Goal: Task Accomplishment & Management: Complete application form

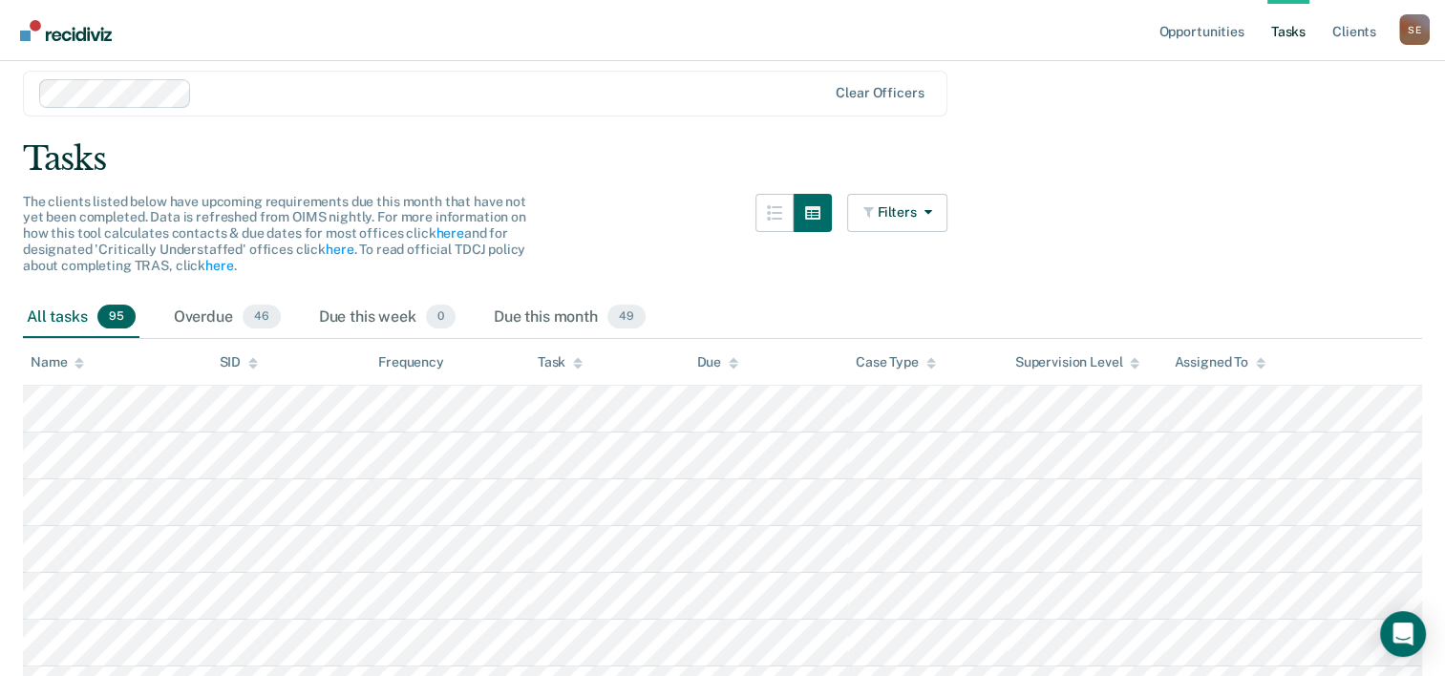
scroll to position [191, 0]
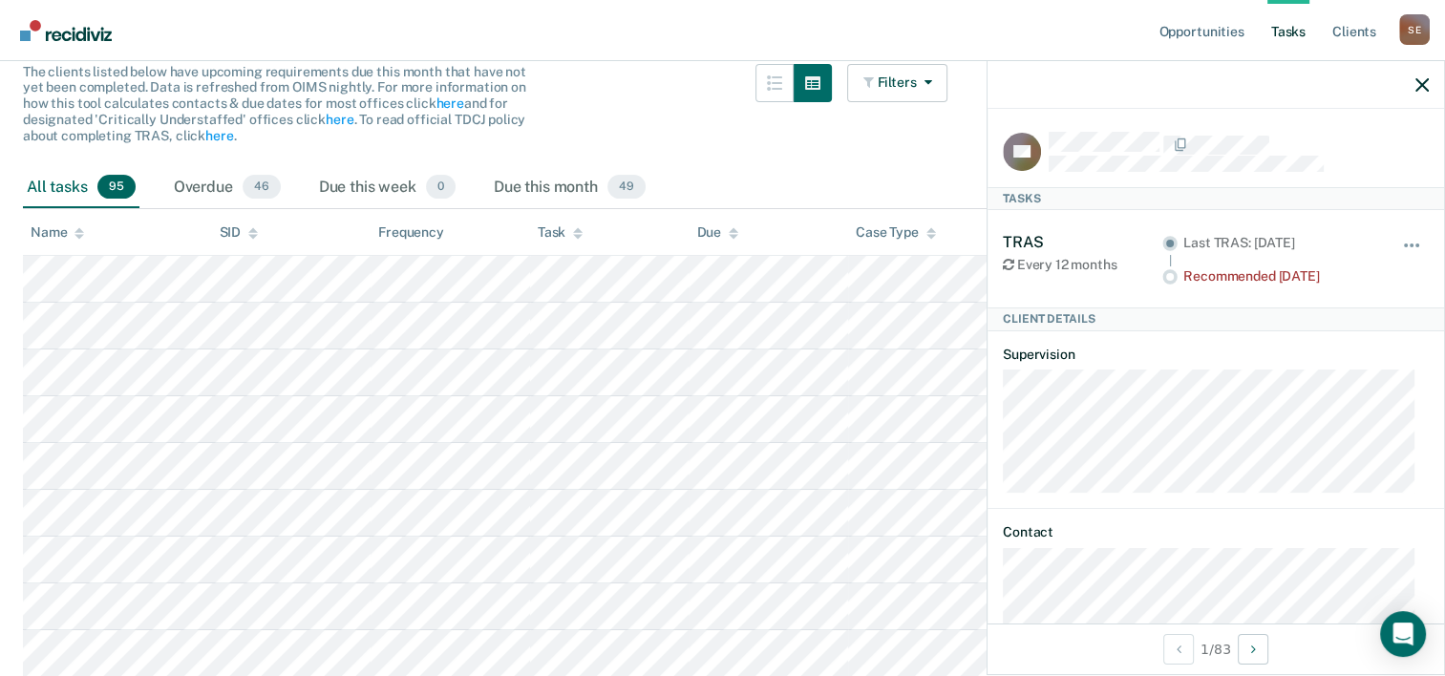
click at [1075, 267] on div "Every 12 months" at bounding box center [1083, 265] width 160 height 16
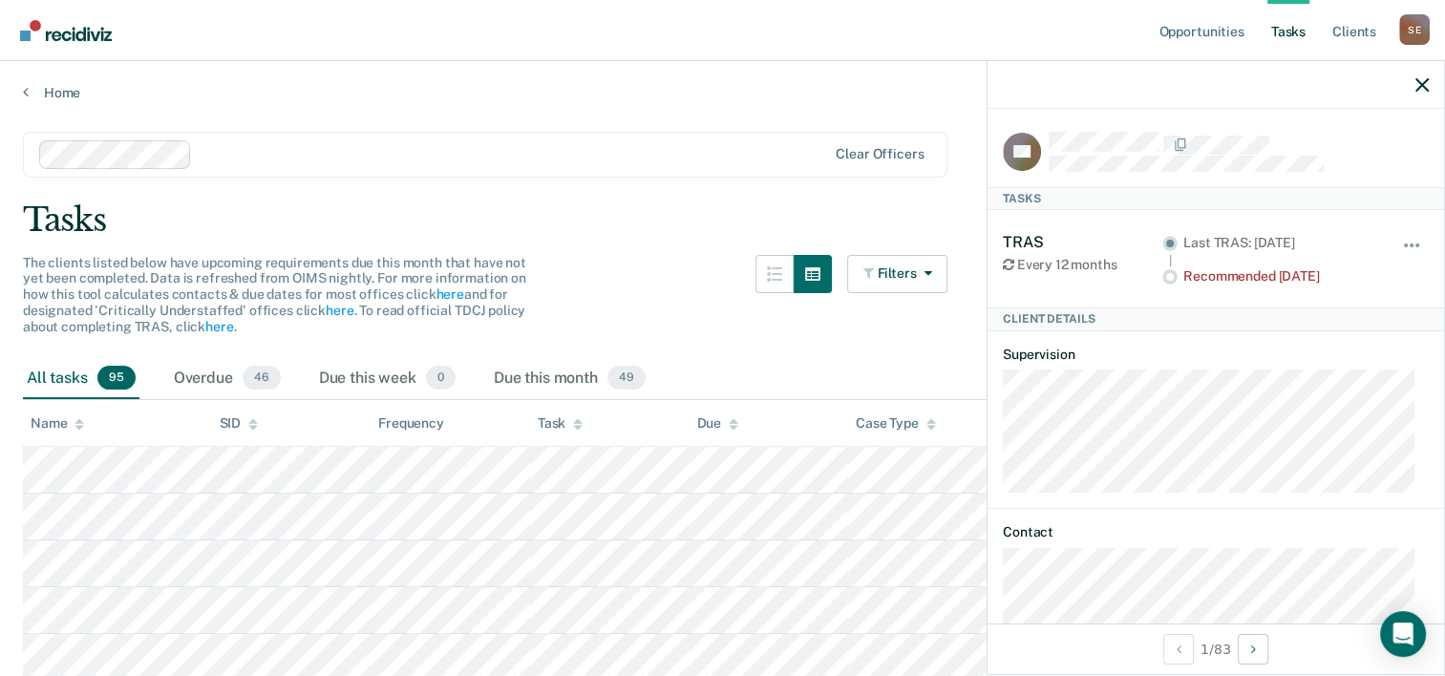
scroll to position [38, 0]
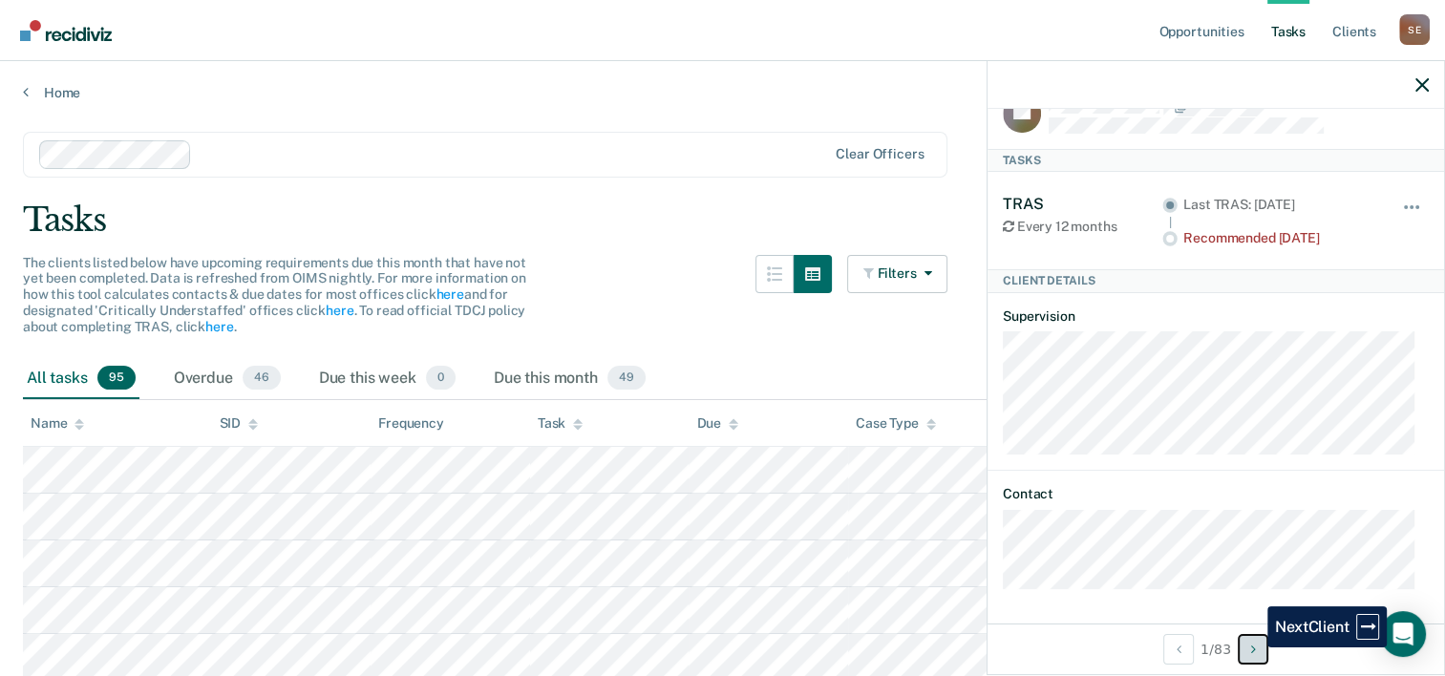
click at [1253, 648] on icon "Next Client" at bounding box center [1253, 649] width 5 height 13
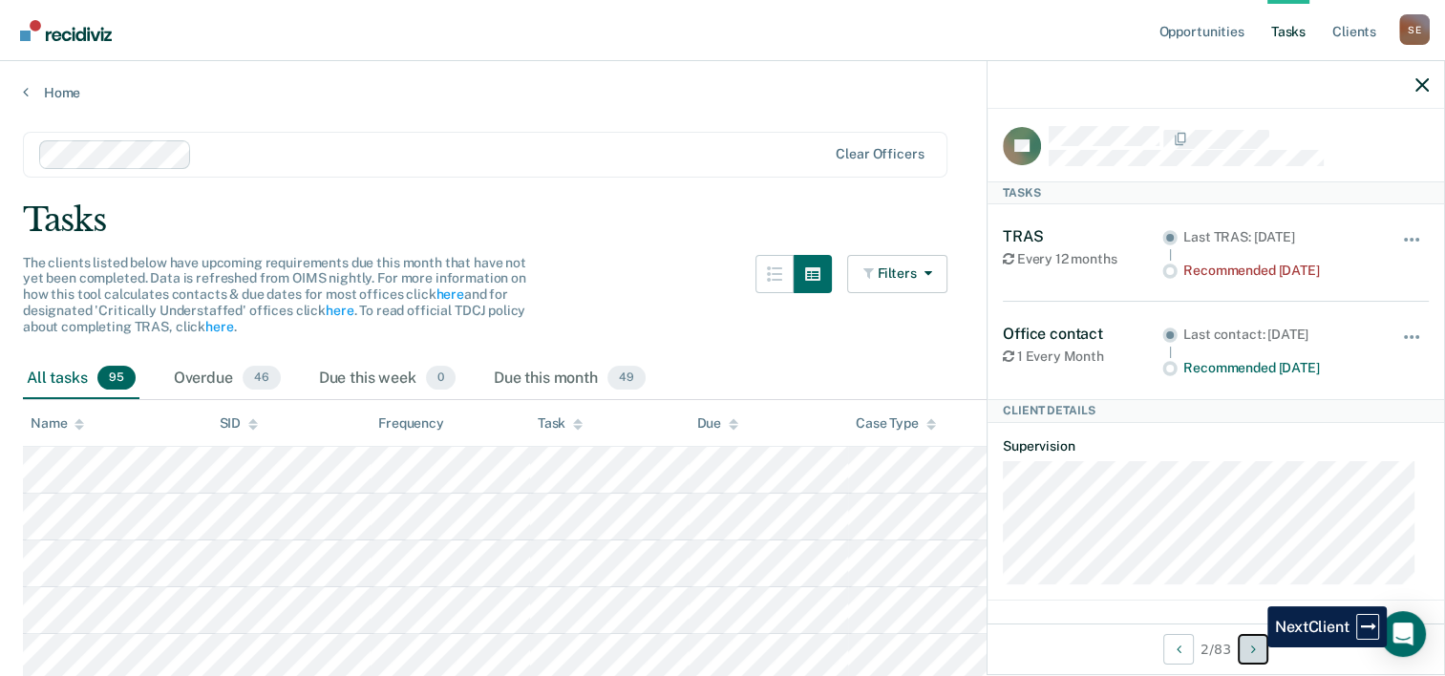
scroll to position [1, 0]
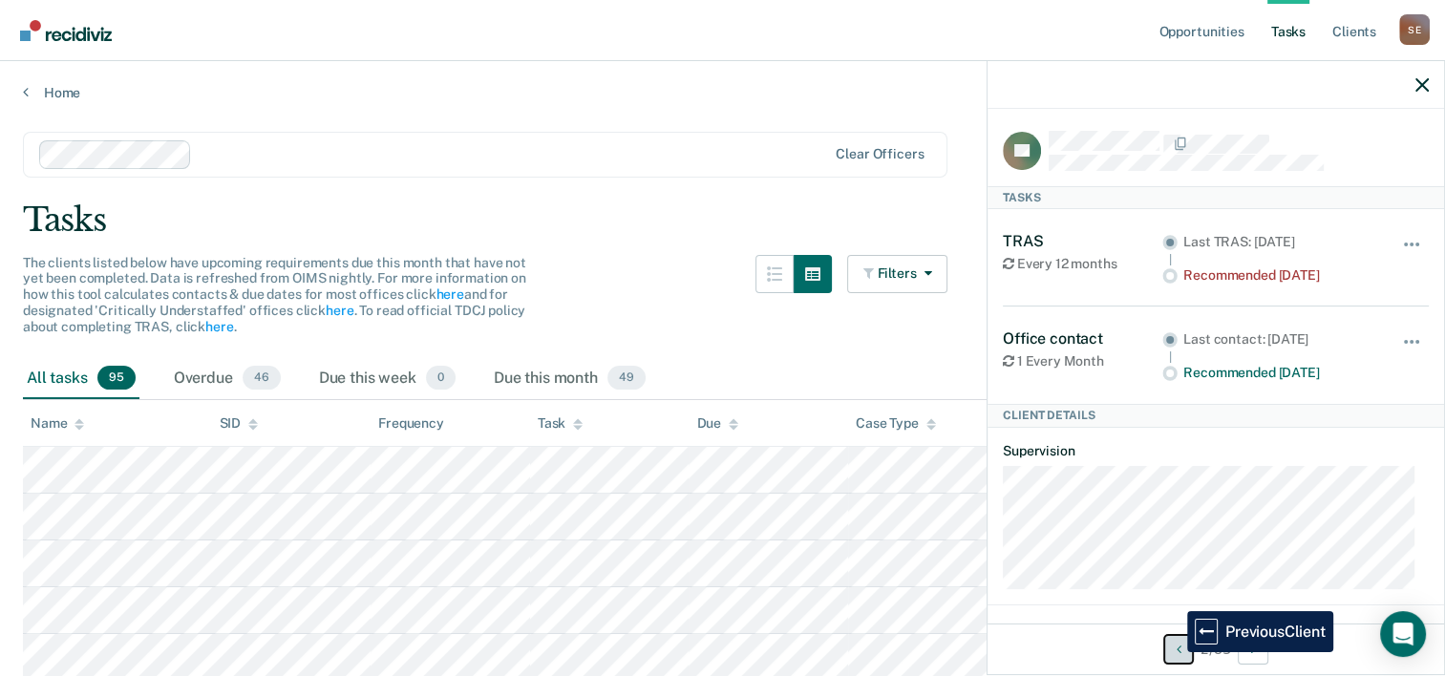
click at [1176, 652] on icon "Previous Client" at bounding box center [1178, 649] width 5 height 13
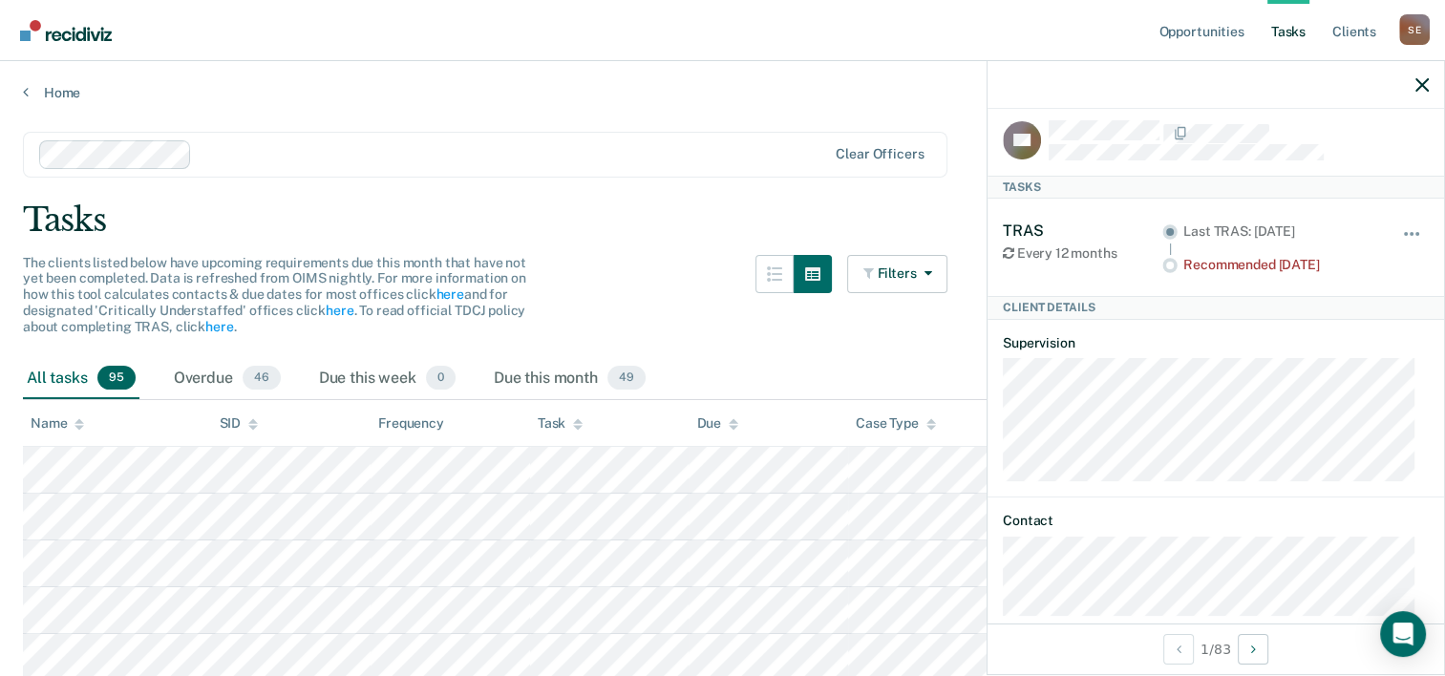
scroll to position [0, 0]
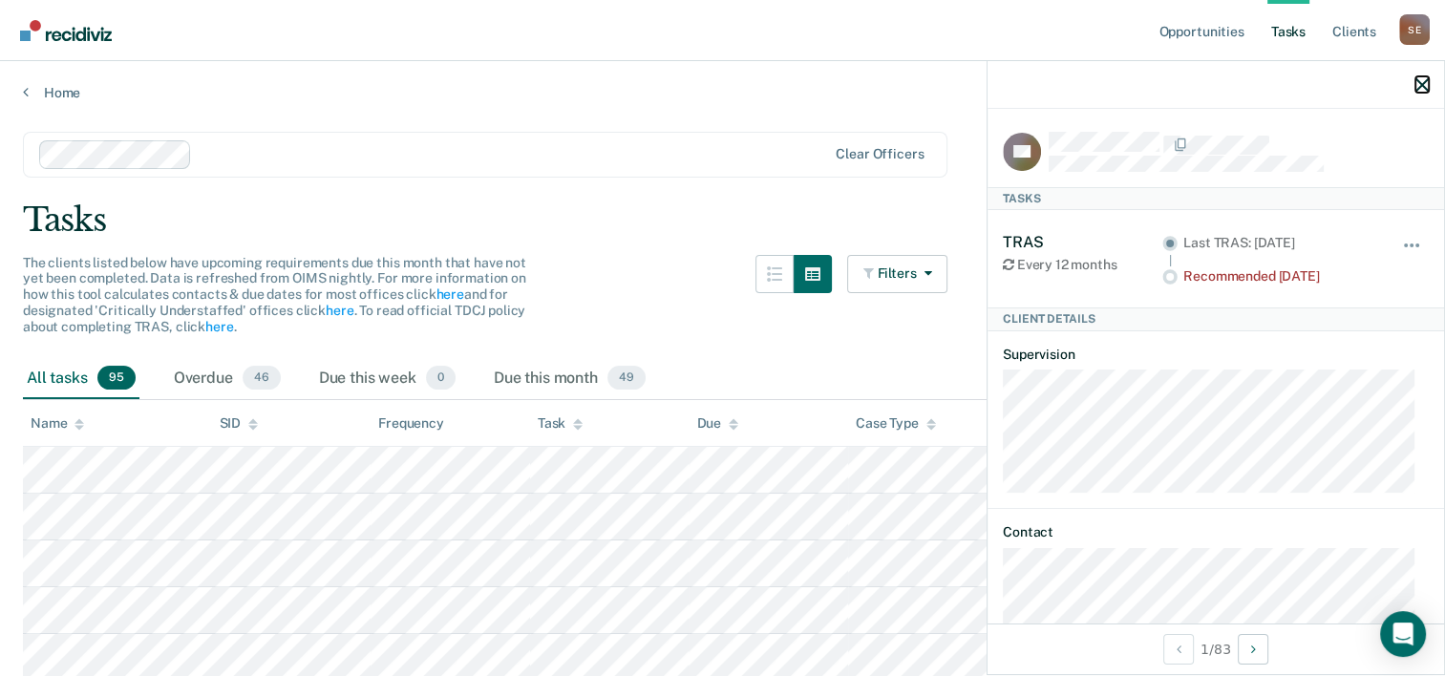
click at [1420, 88] on icon "button" at bounding box center [1422, 84] width 13 height 13
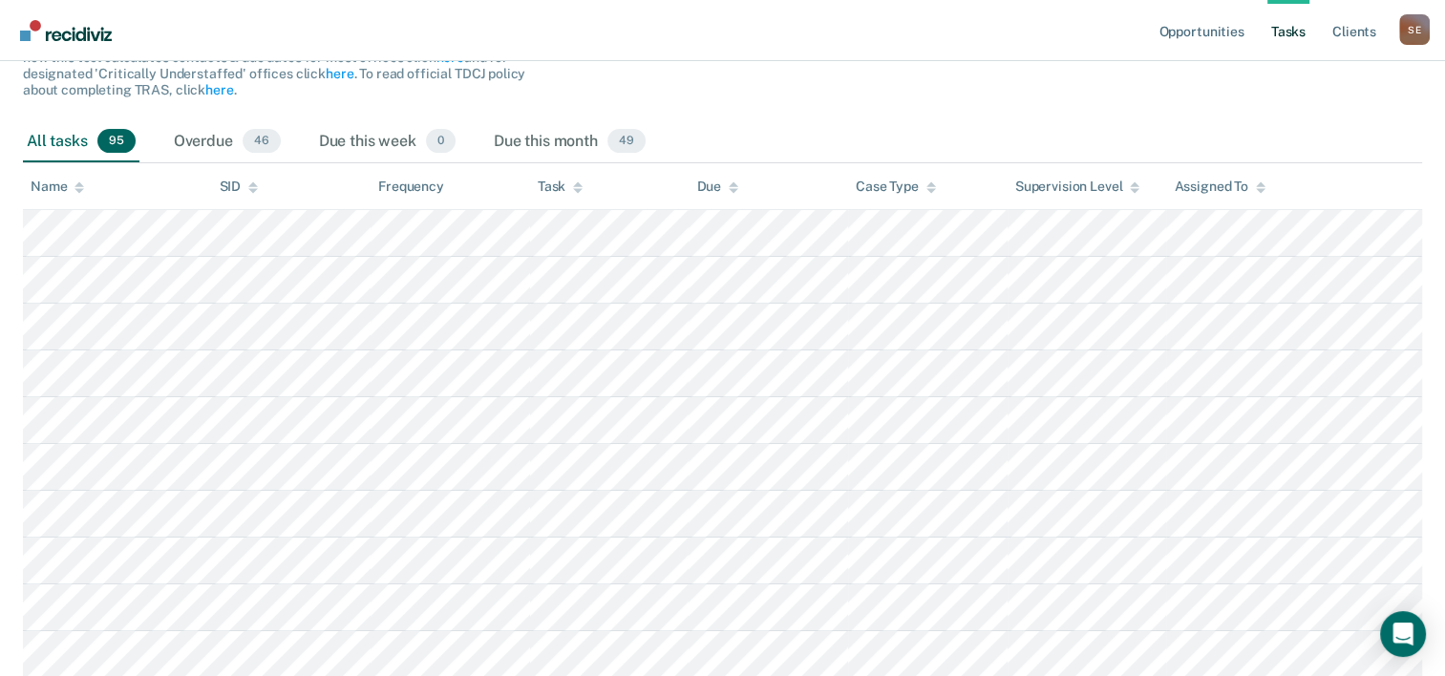
scroll to position [191, 0]
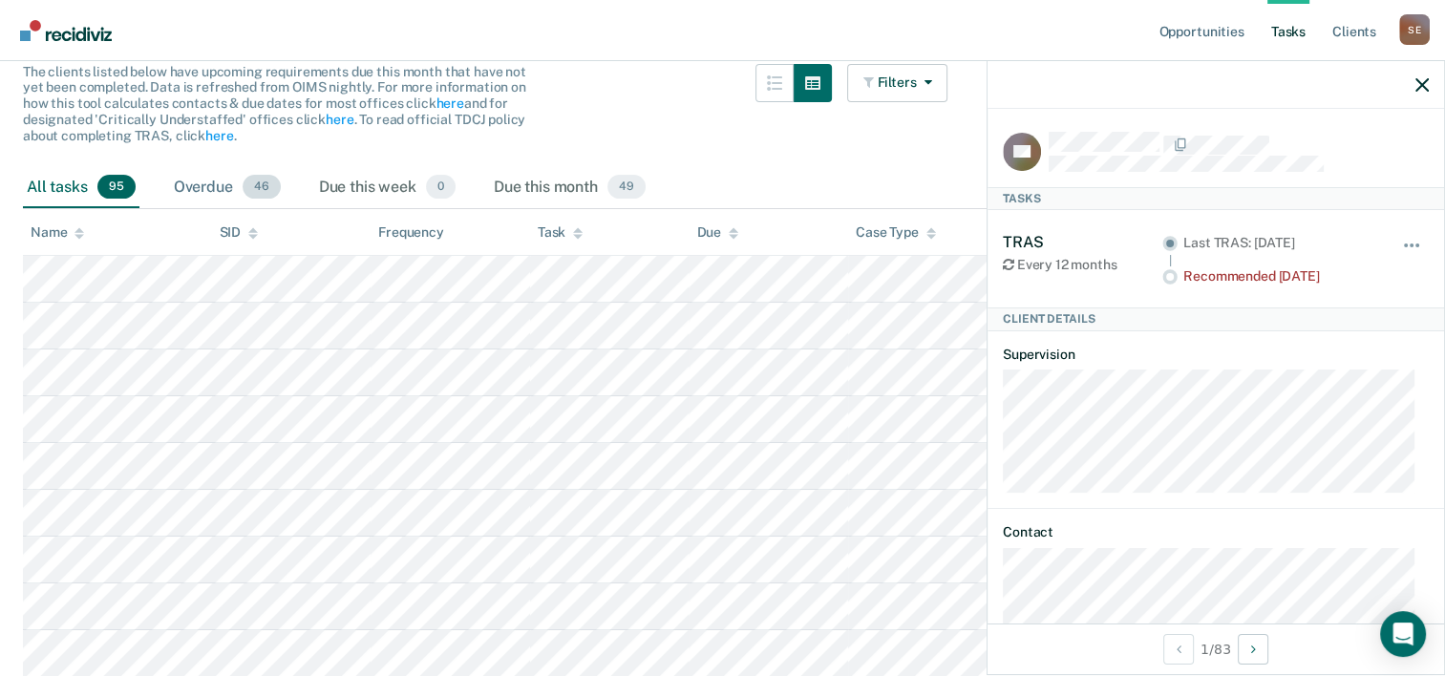
click at [225, 183] on div "Overdue 46" at bounding box center [227, 188] width 115 height 42
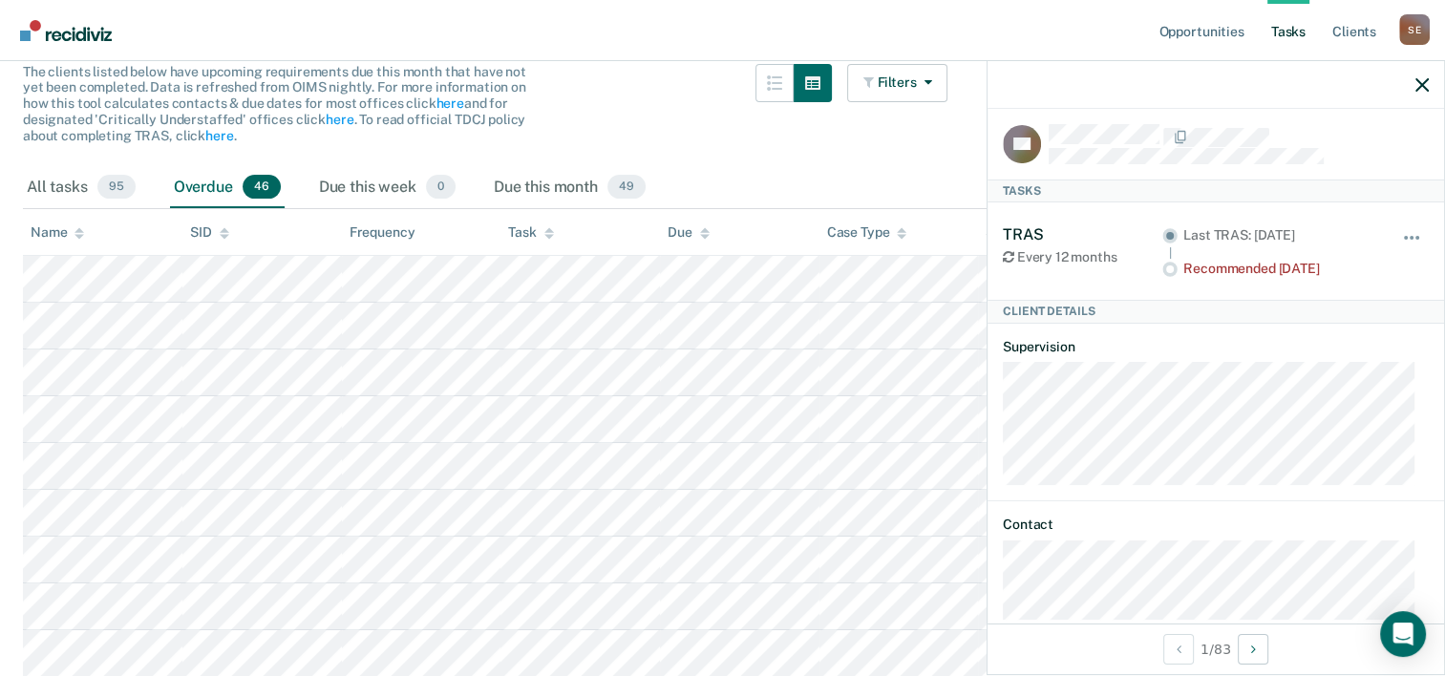
scroll to position [0, 0]
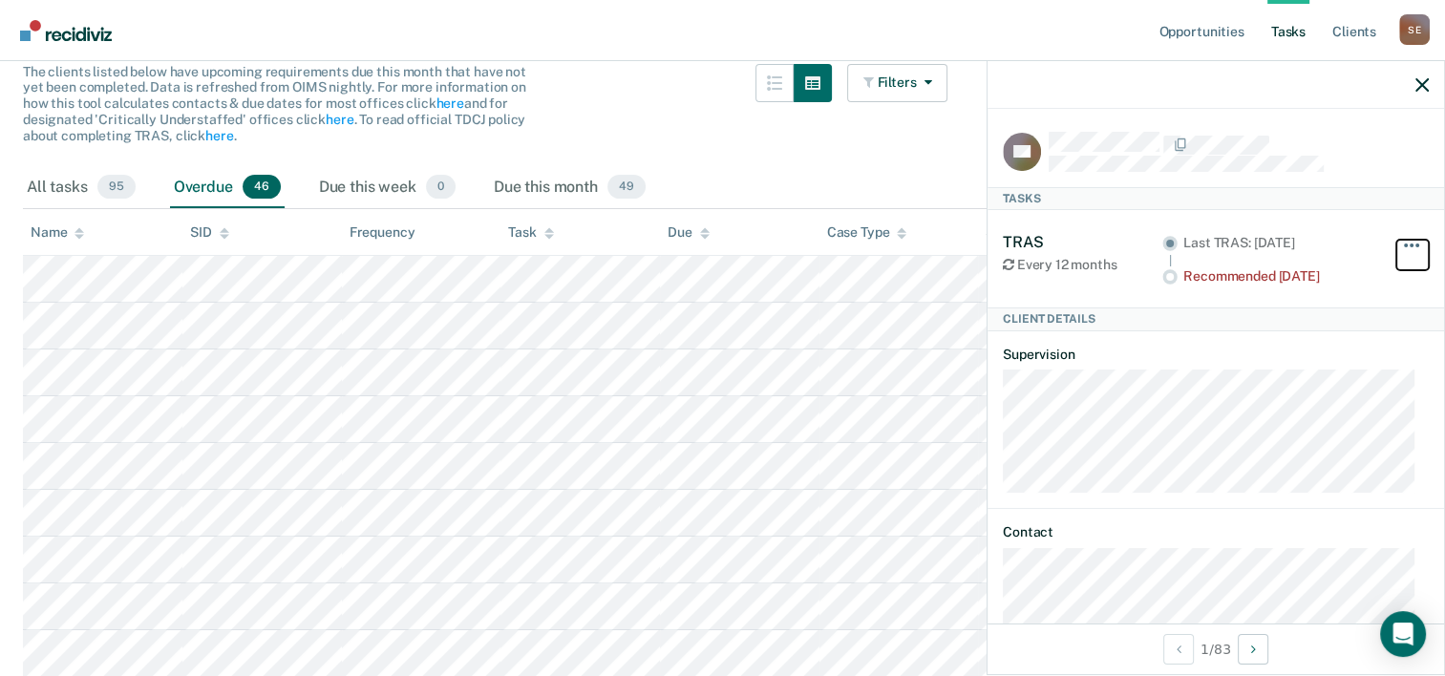
click at [1416, 245] on span "button" at bounding box center [1418, 246] width 4 height 4
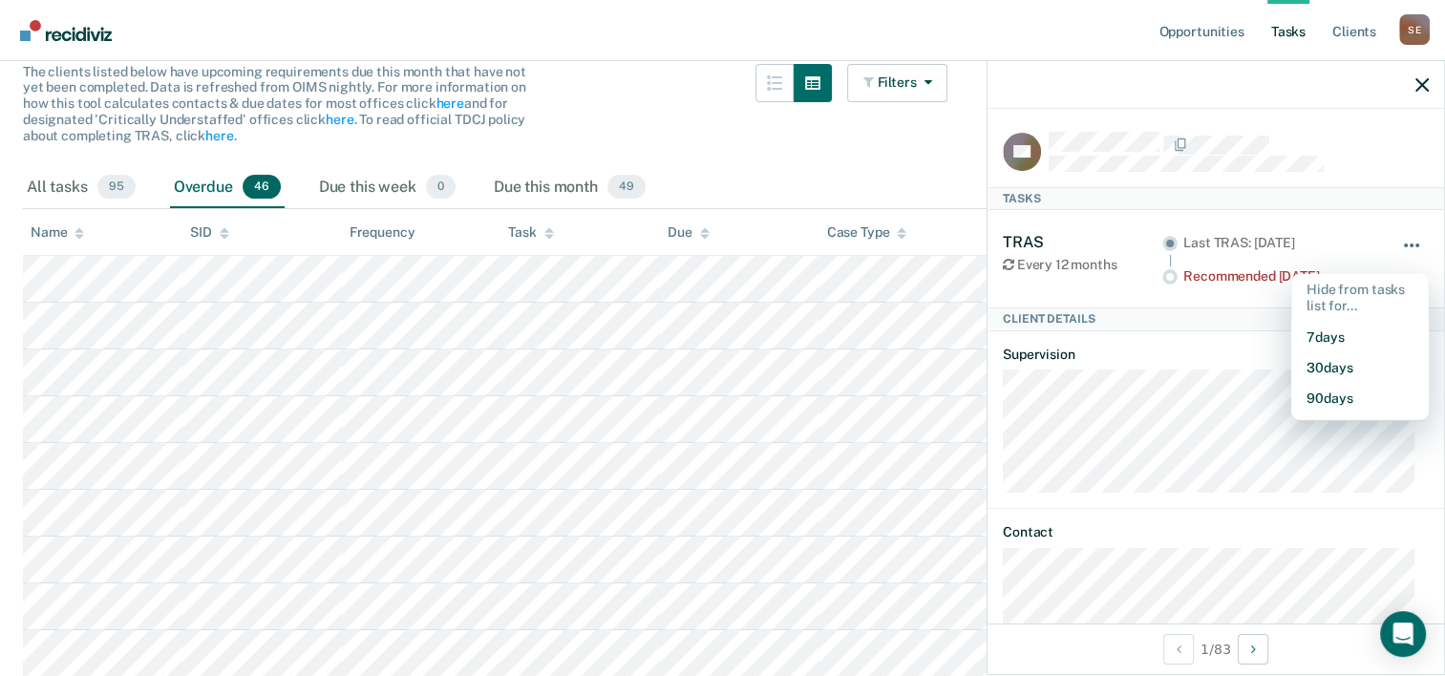
click at [1400, 244] on button "button" at bounding box center [1413, 255] width 32 height 31
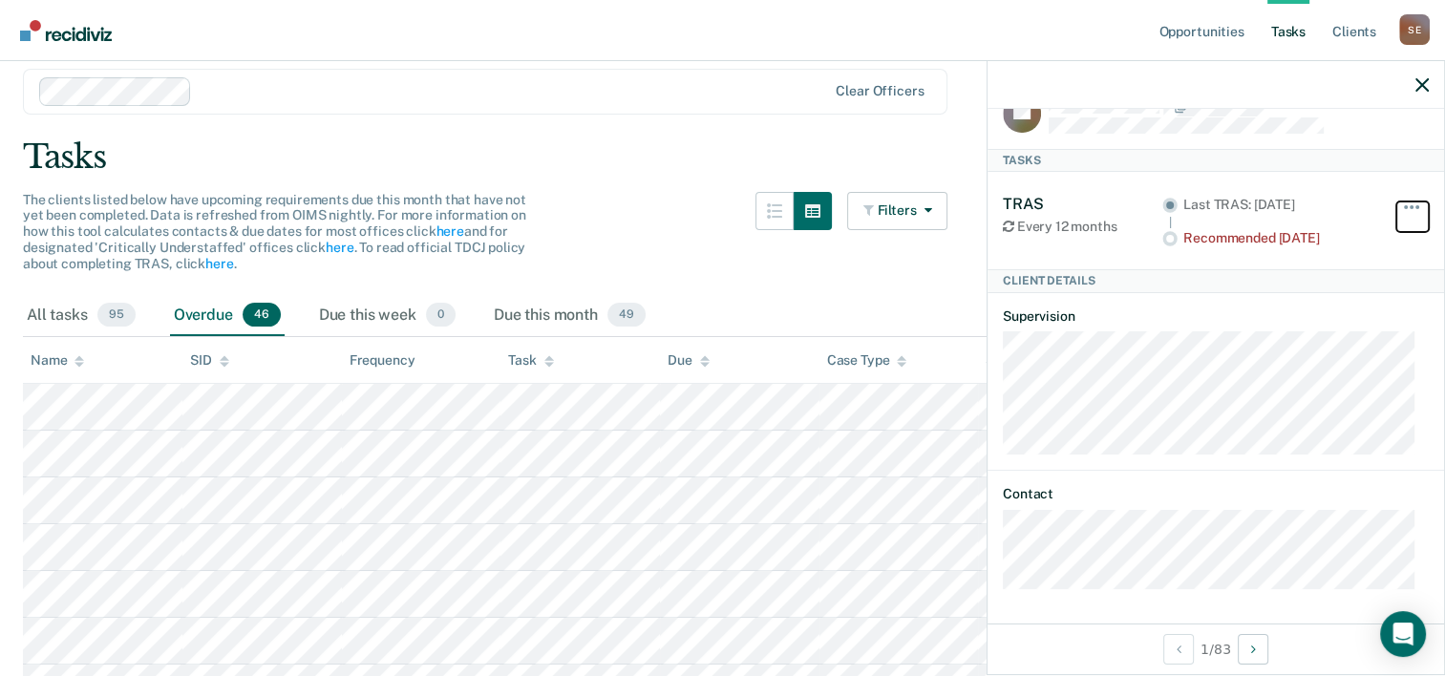
scroll to position [96, 0]
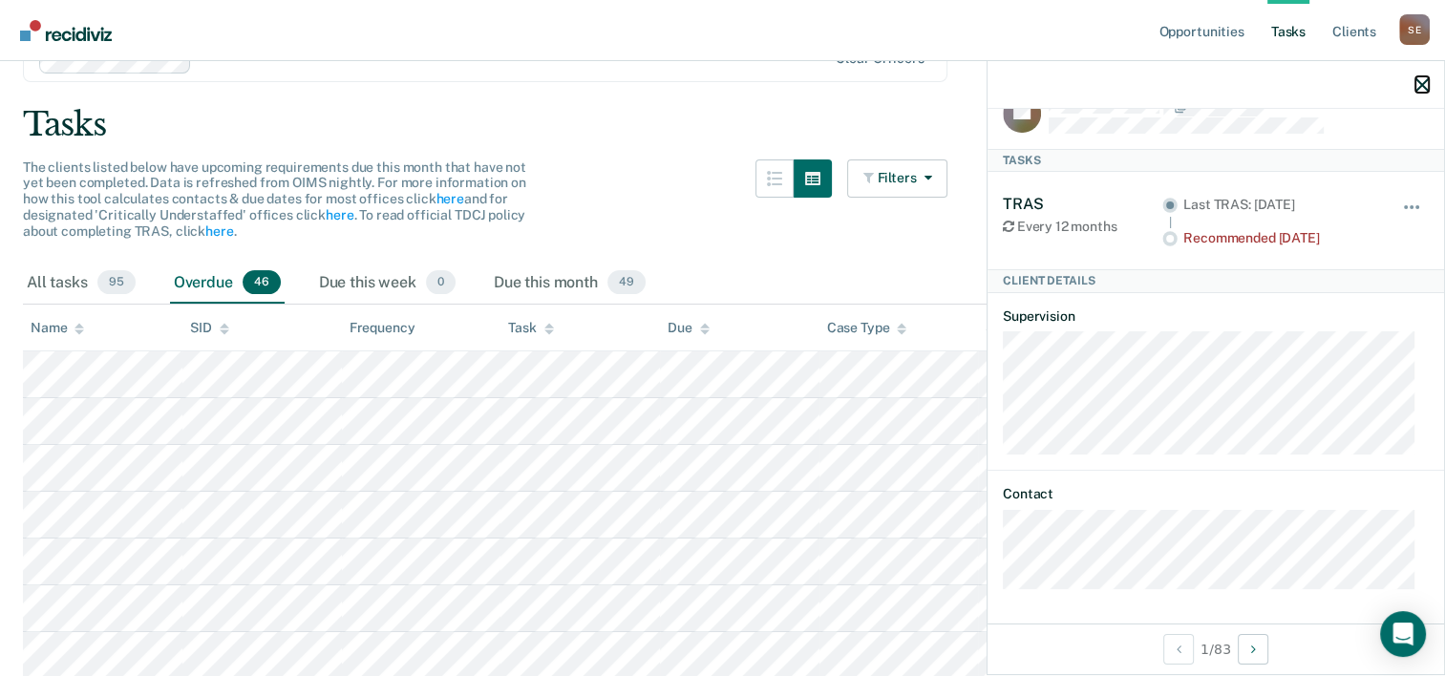
click at [1424, 85] on icon "button" at bounding box center [1422, 84] width 13 height 13
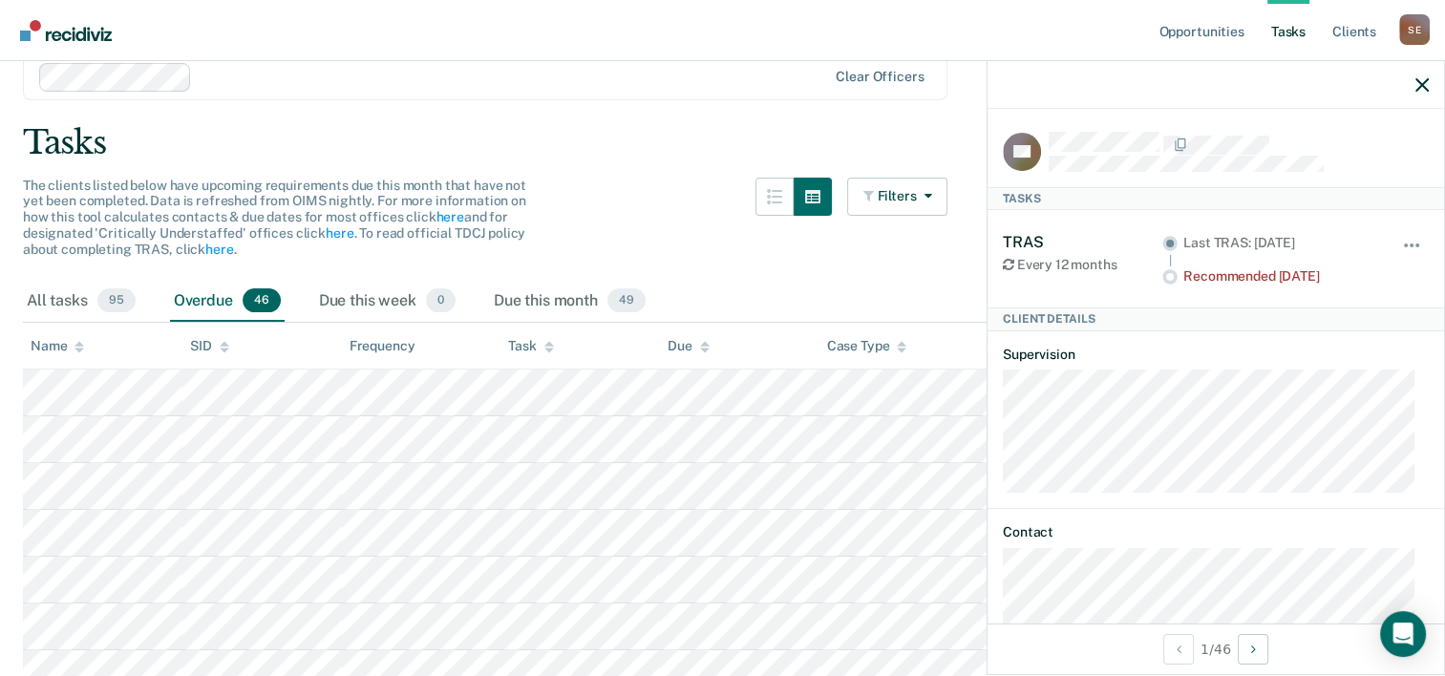
scroll to position [191, 0]
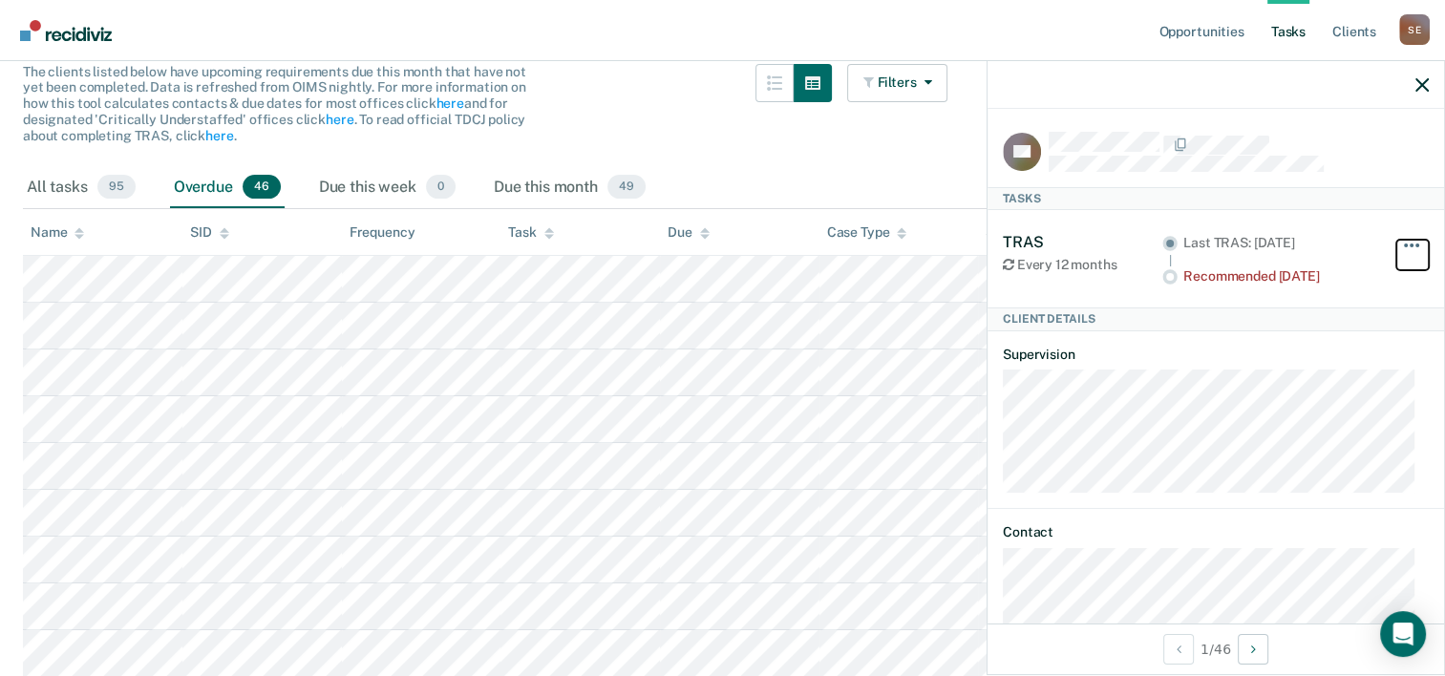
click at [1406, 240] on button "button" at bounding box center [1413, 255] width 32 height 31
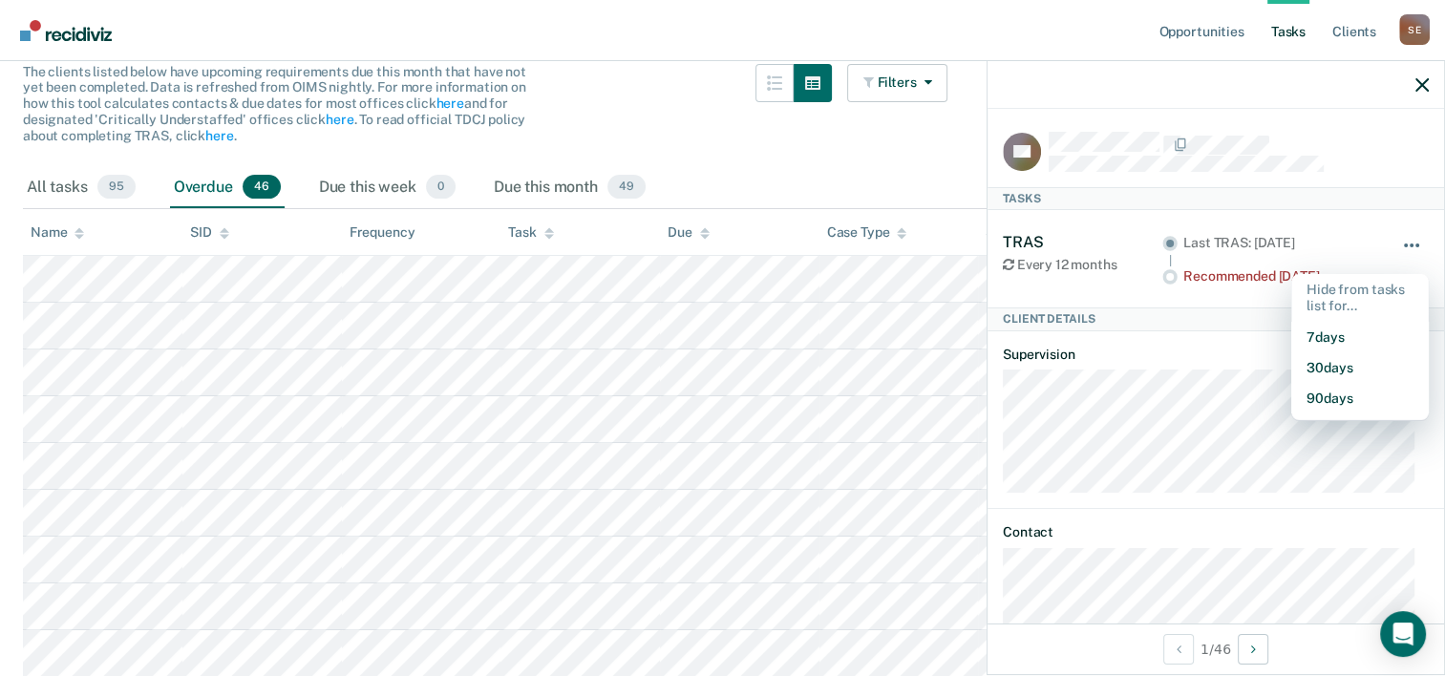
click at [1406, 240] on button "button" at bounding box center [1413, 255] width 32 height 31
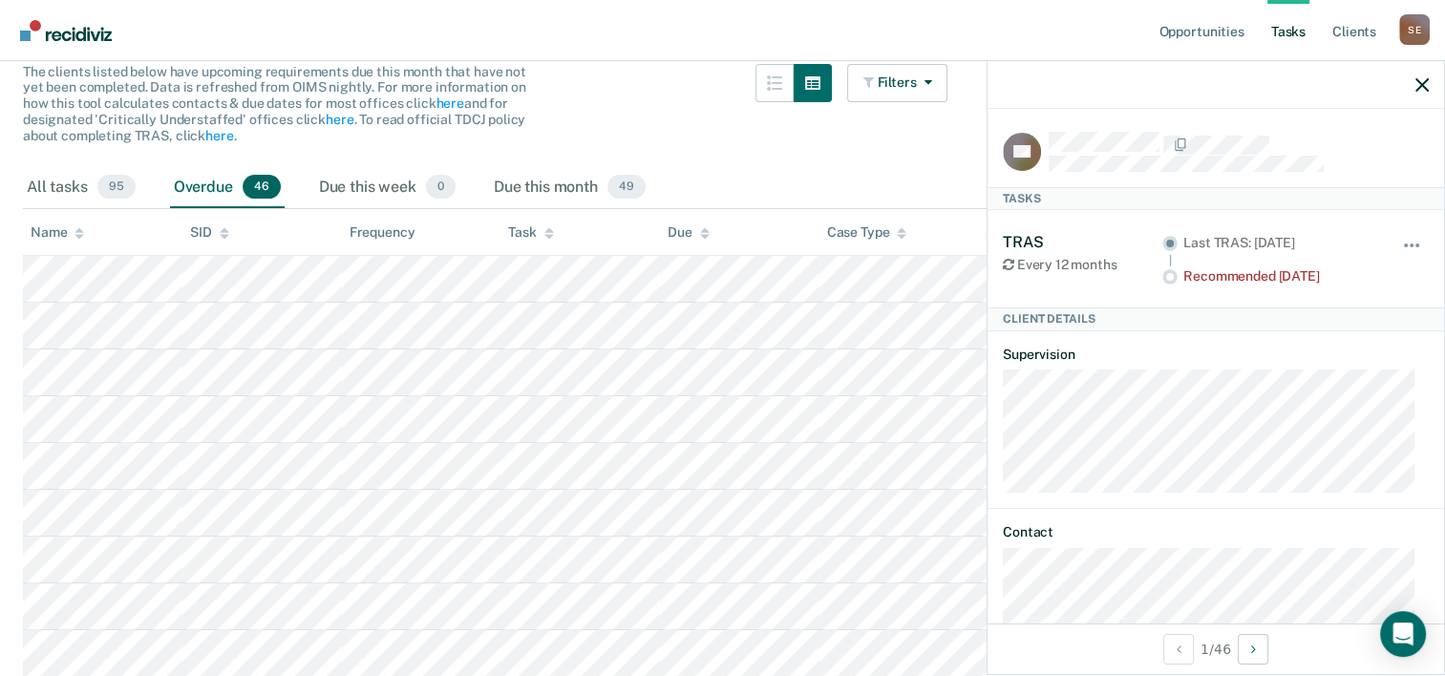
click at [1429, 75] on div at bounding box center [1216, 85] width 457 height 48
click at [1420, 84] on icon "button" at bounding box center [1422, 84] width 13 height 13
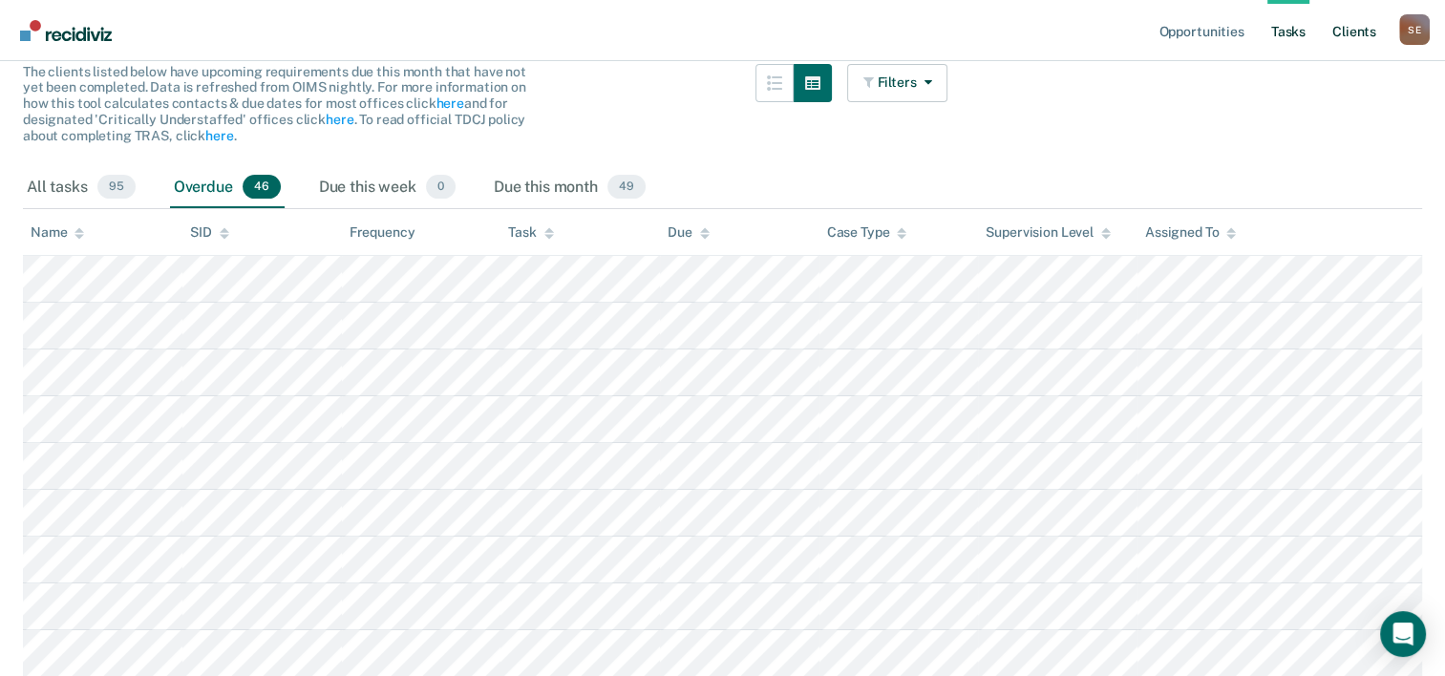
click at [1356, 42] on link "Client s" at bounding box center [1355, 30] width 52 height 61
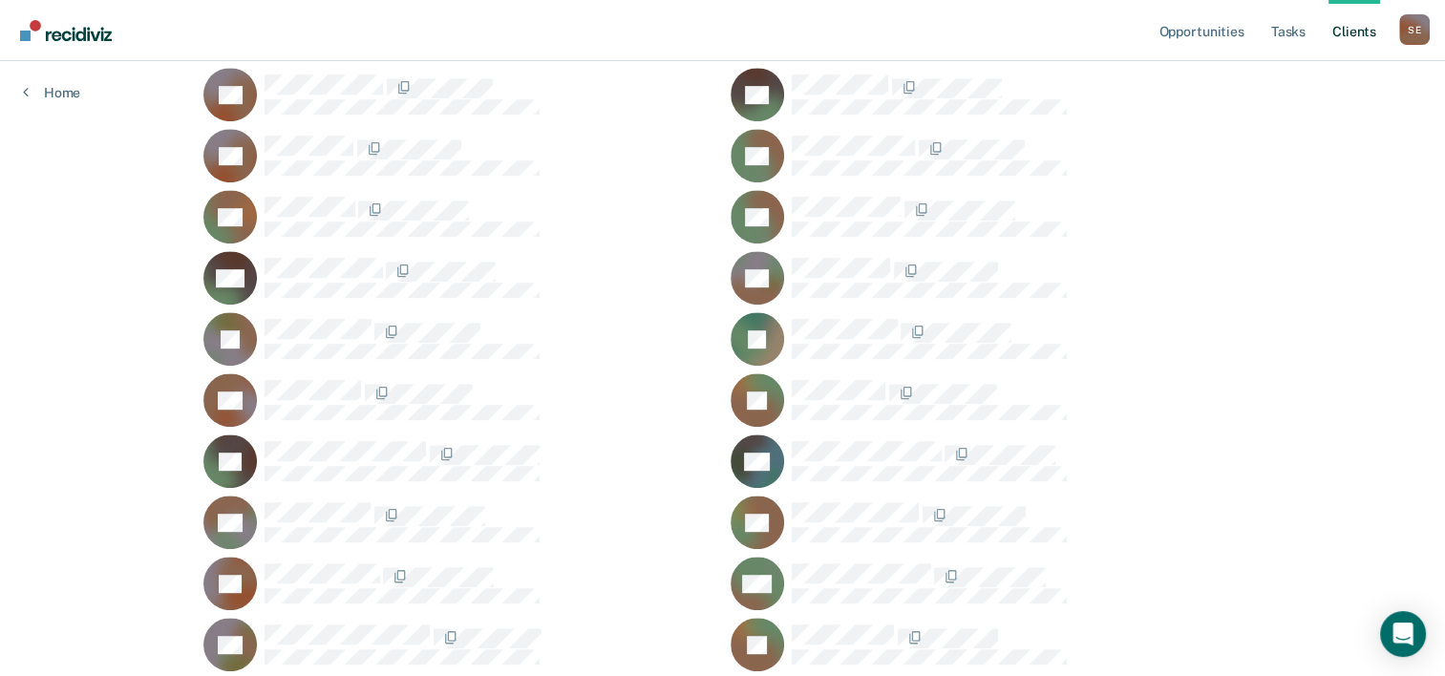
scroll to position [955, 0]
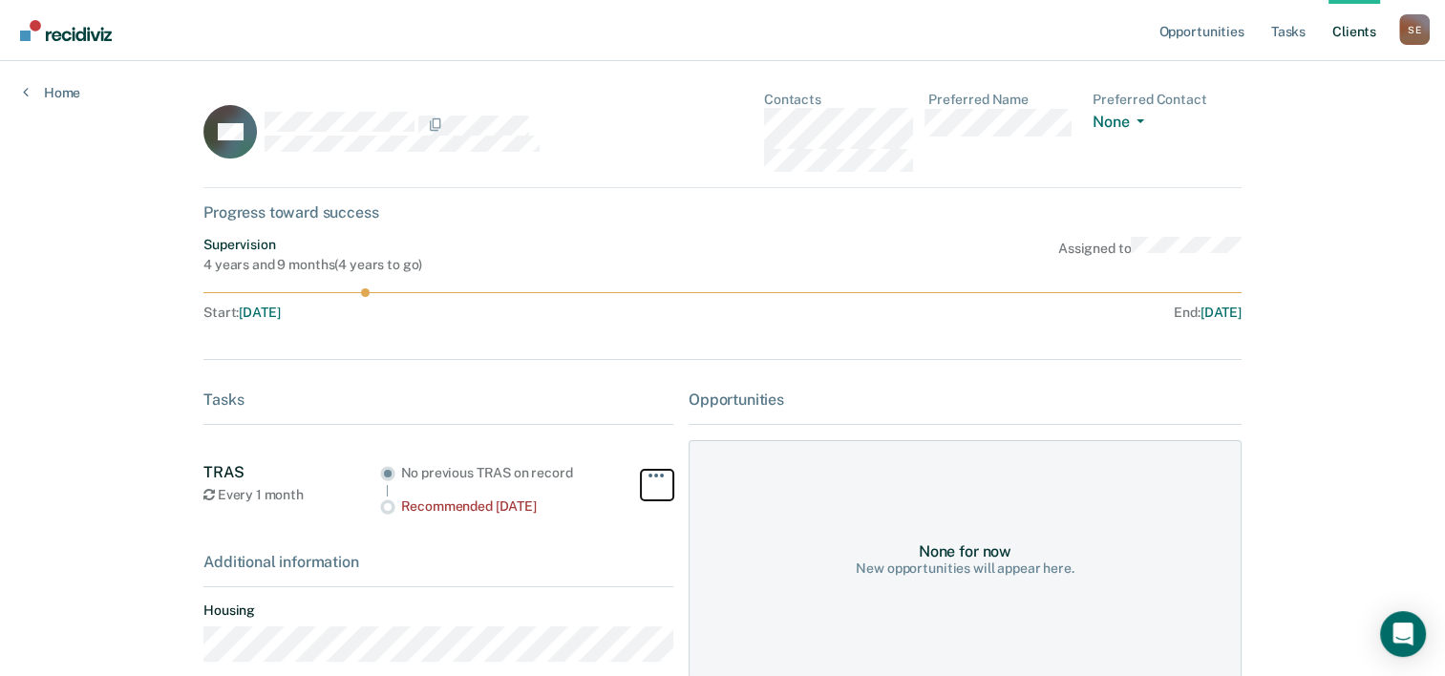
click at [650, 470] on button "button" at bounding box center [657, 485] width 32 height 31
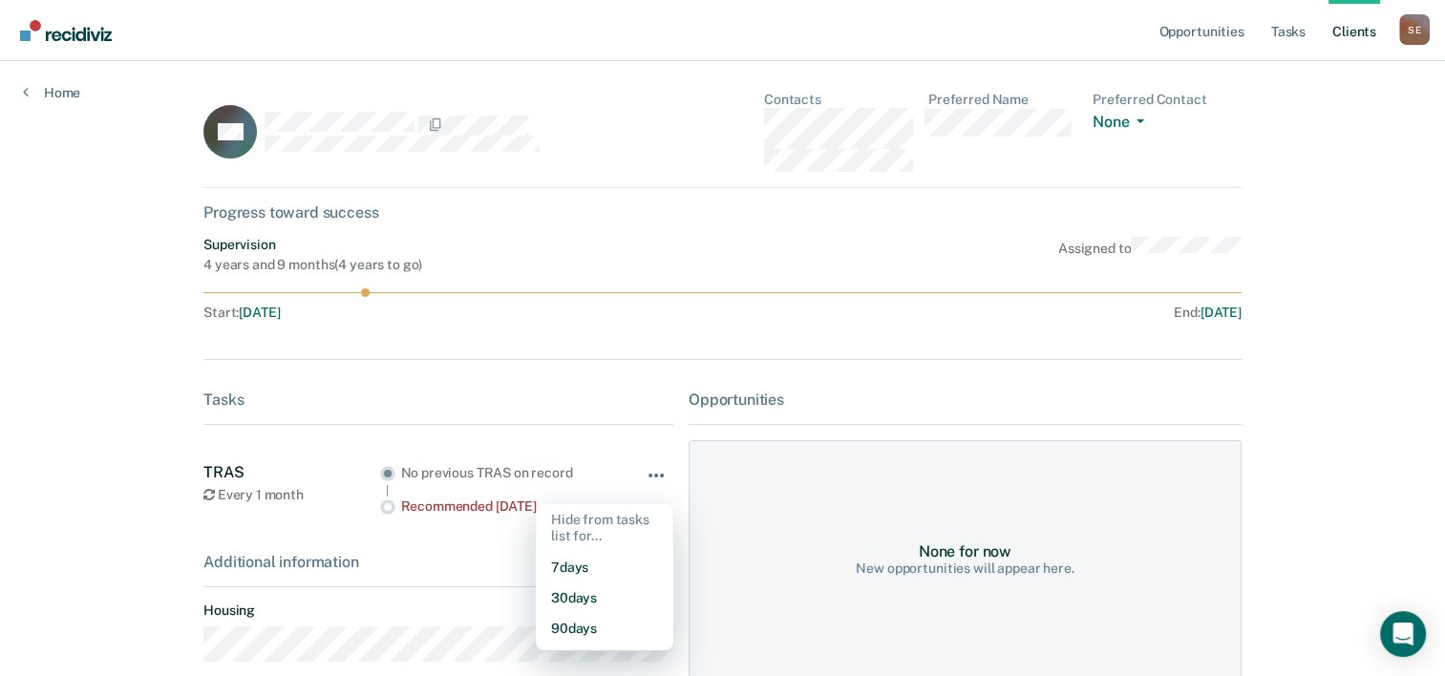
click at [650, 470] on button "button" at bounding box center [657, 485] width 32 height 31
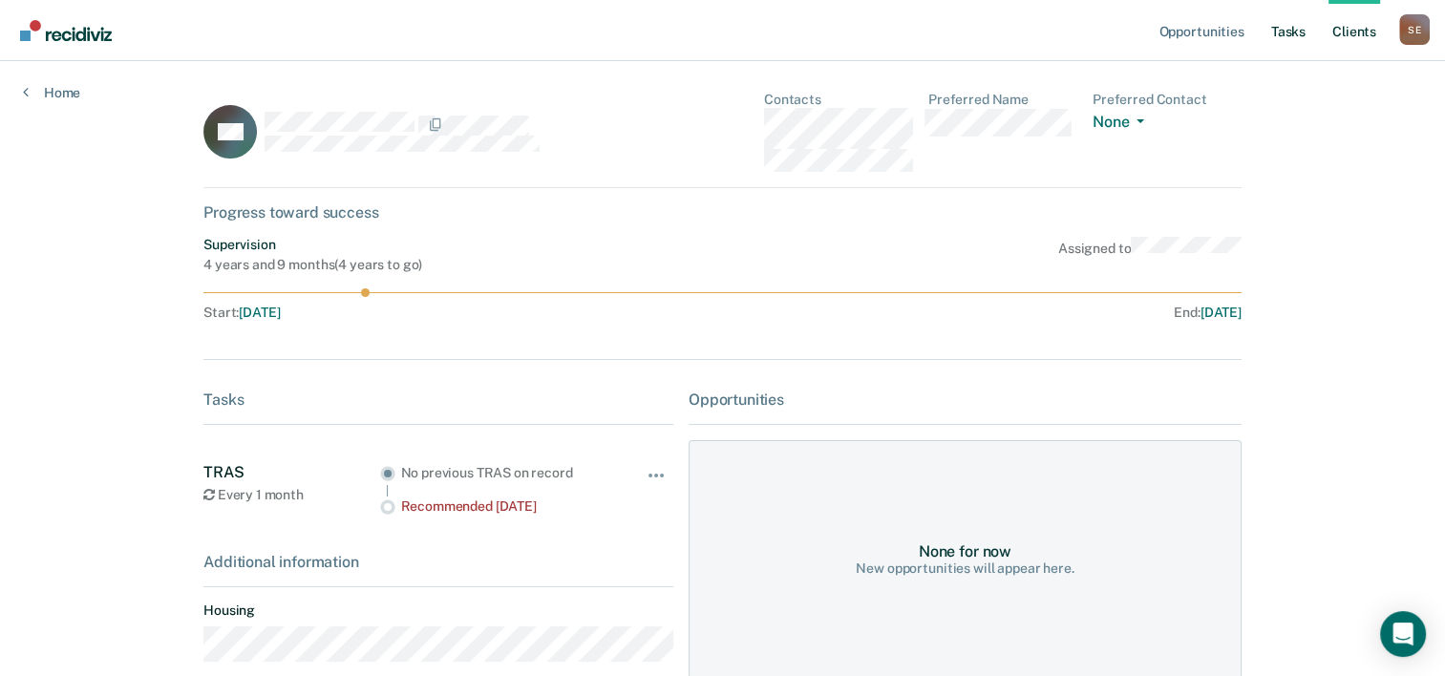
click at [1292, 31] on link "Tasks" at bounding box center [1289, 30] width 42 height 61
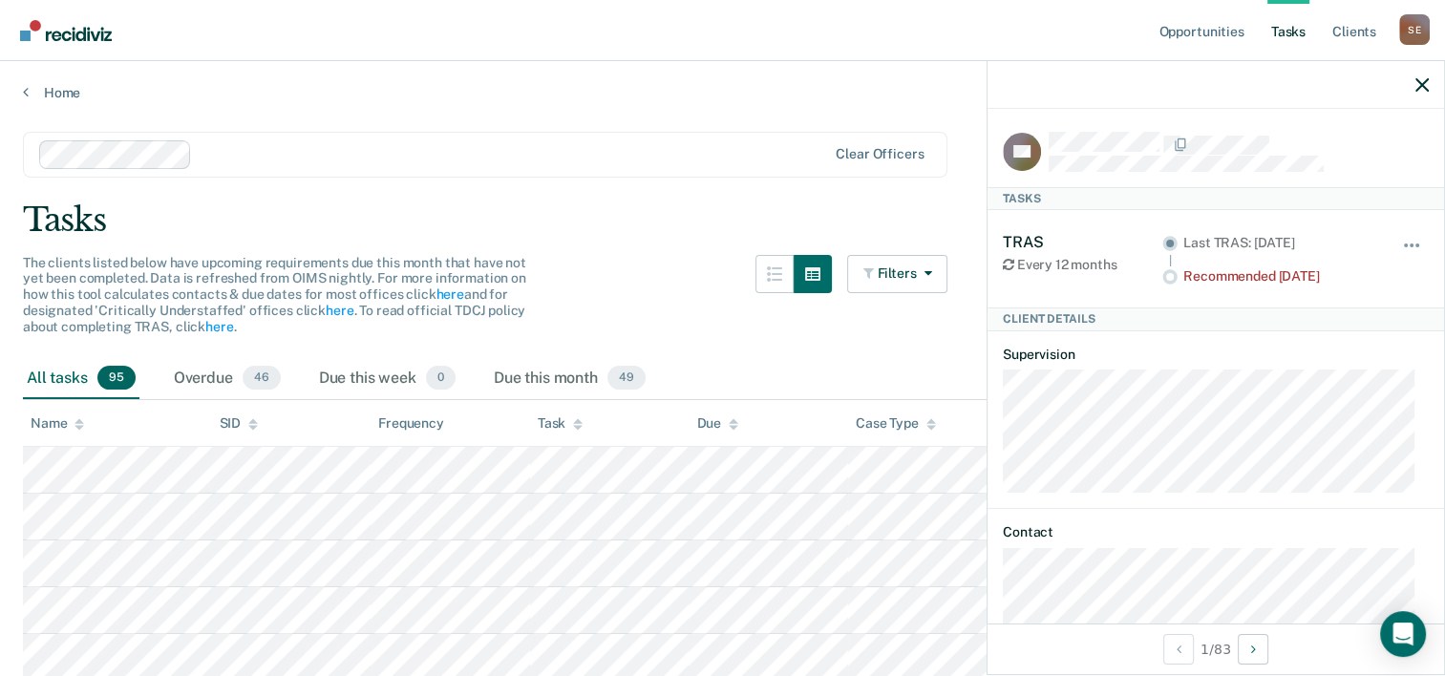
click at [1429, 80] on div at bounding box center [1216, 85] width 457 height 48
click at [1419, 91] on icon "button" at bounding box center [1422, 84] width 13 height 13
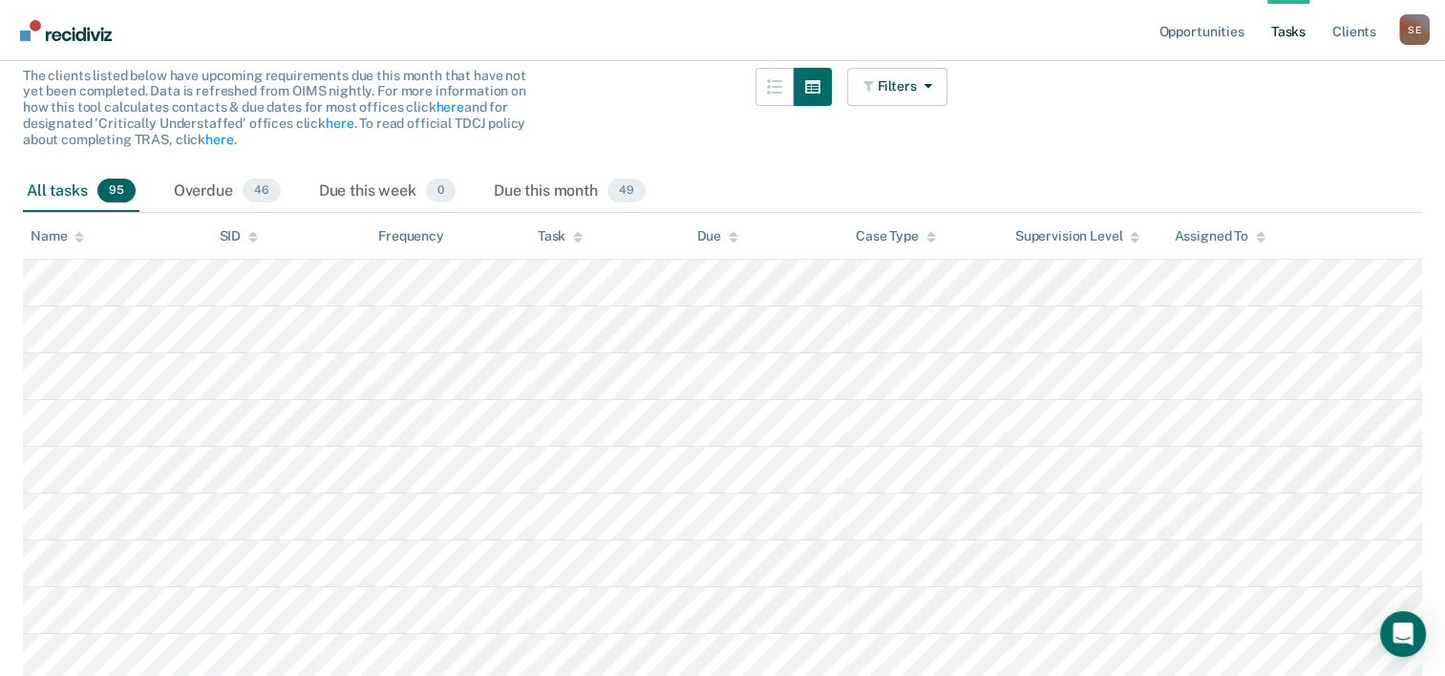
scroll to position [191, 0]
click at [394, 183] on div "Due this week 0" at bounding box center [387, 188] width 144 height 42
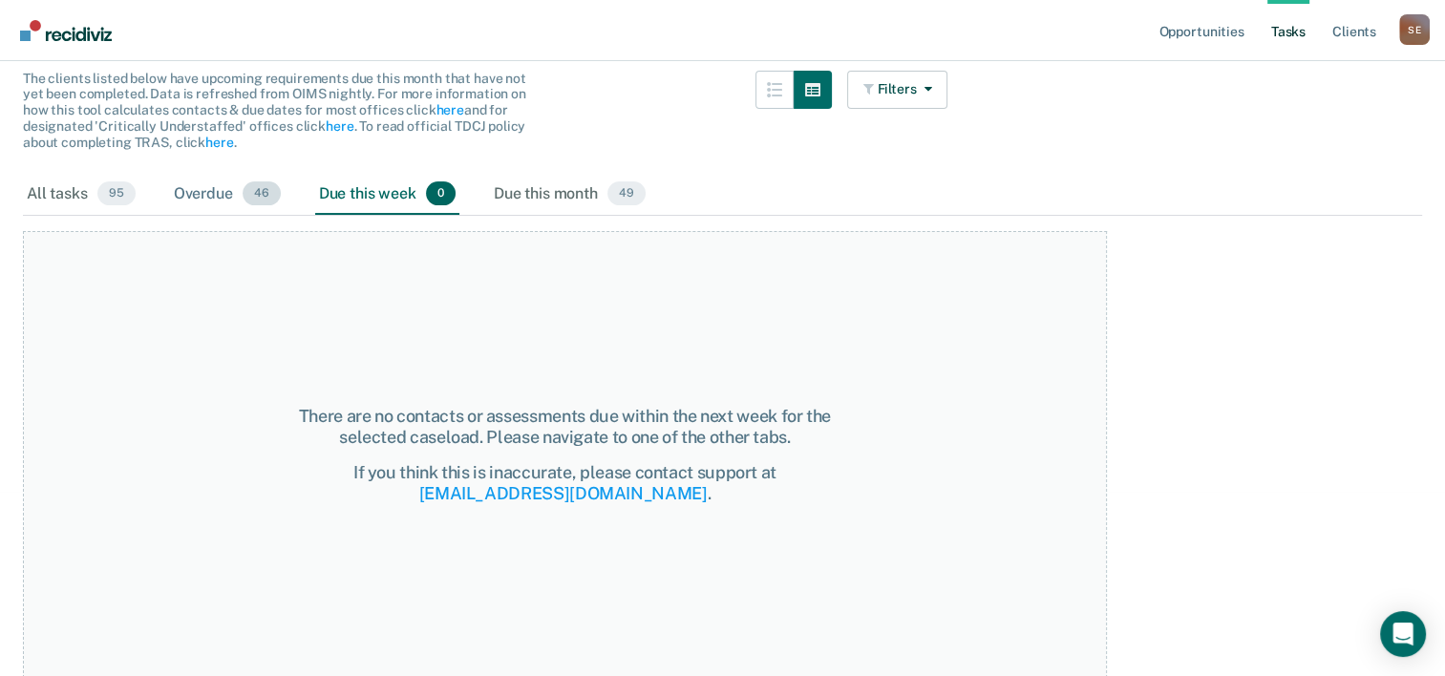
click at [208, 197] on div "Overdue 46" at bounding box center [227, 195] width 115 height 42
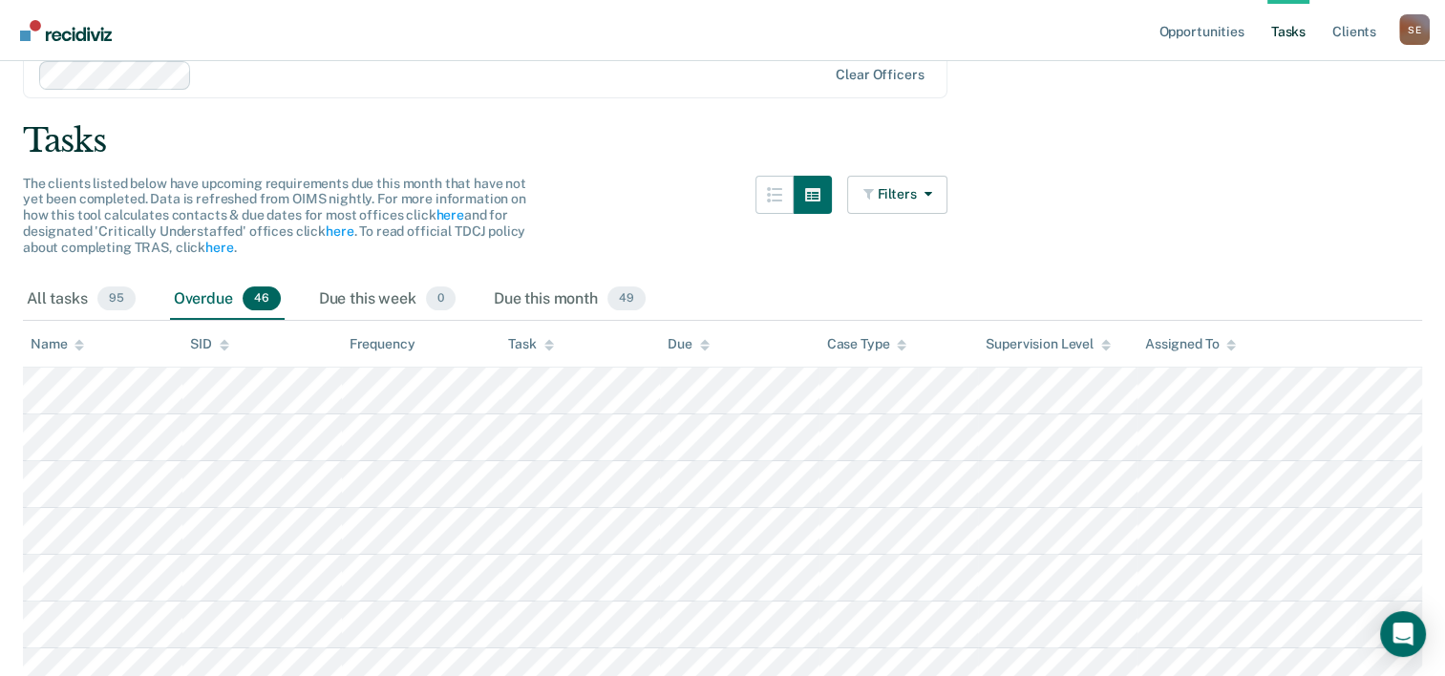
scroll to position [191, 0]
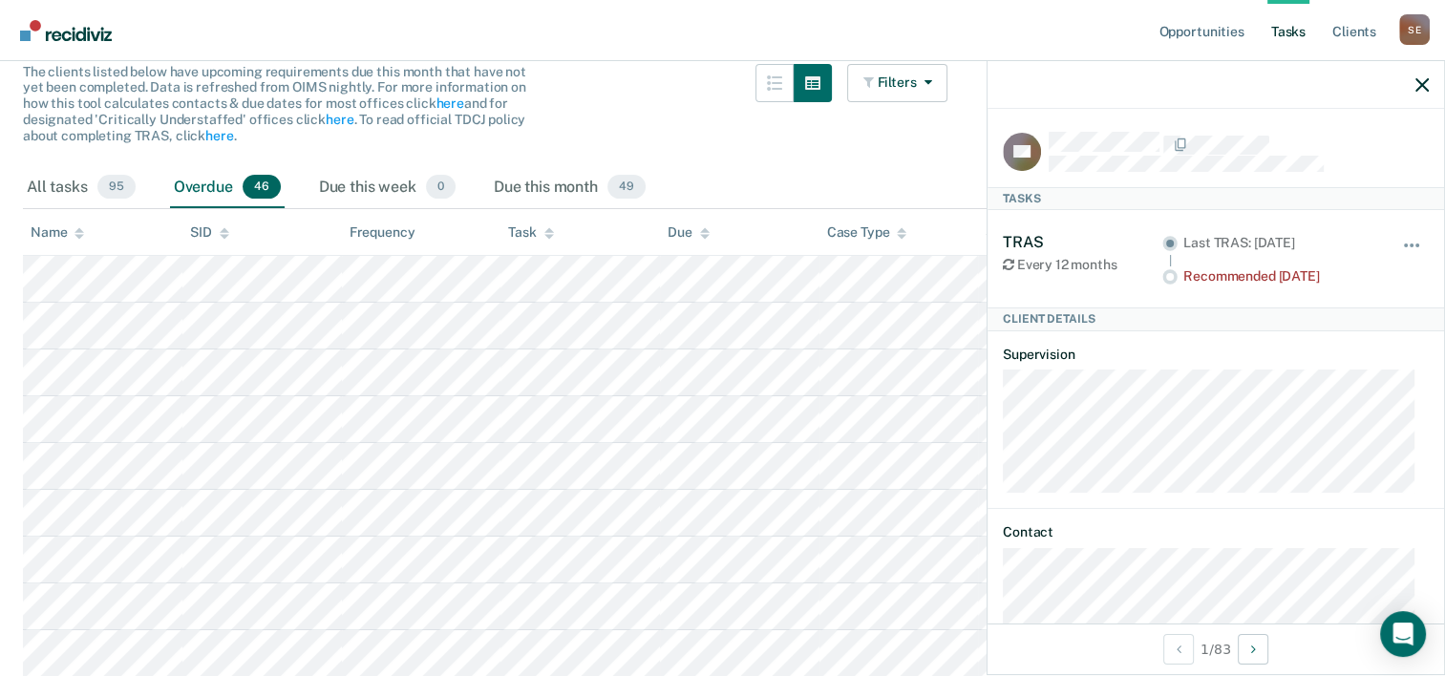
drag, startPoint x: 1014, startPoint y: 241, endPoint x: 1039, endPoint y: 267, distance: 37.2
click at [1015, 241] on div "TRAS" at bounding box center [1083, 242] width 160 height 18
drag, startPoint x: 1045, startPoint y: 269, endPoint x: 1173, endPoint y: 289, distance: 129.4
click at [1047, 269] on div "Every 12 months" at bounding box center [1083, 265] width 160 height 16
click at [1268, 253] on div "Last TRAS: [DATE]" at bounding box center [1280, 251] width 192 height 32
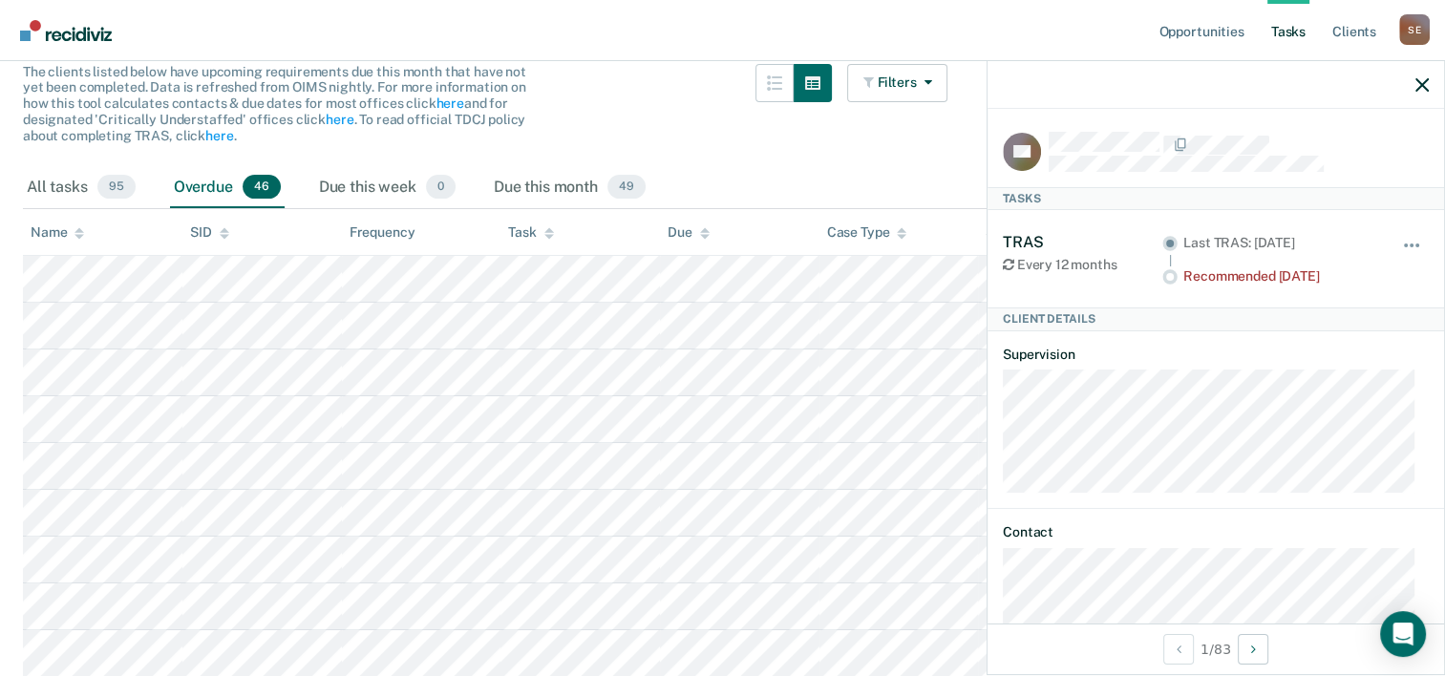
click at [1242, 280] on div "Recommended [DATE]" at bounding box center [1280, 276] width 192 height 16
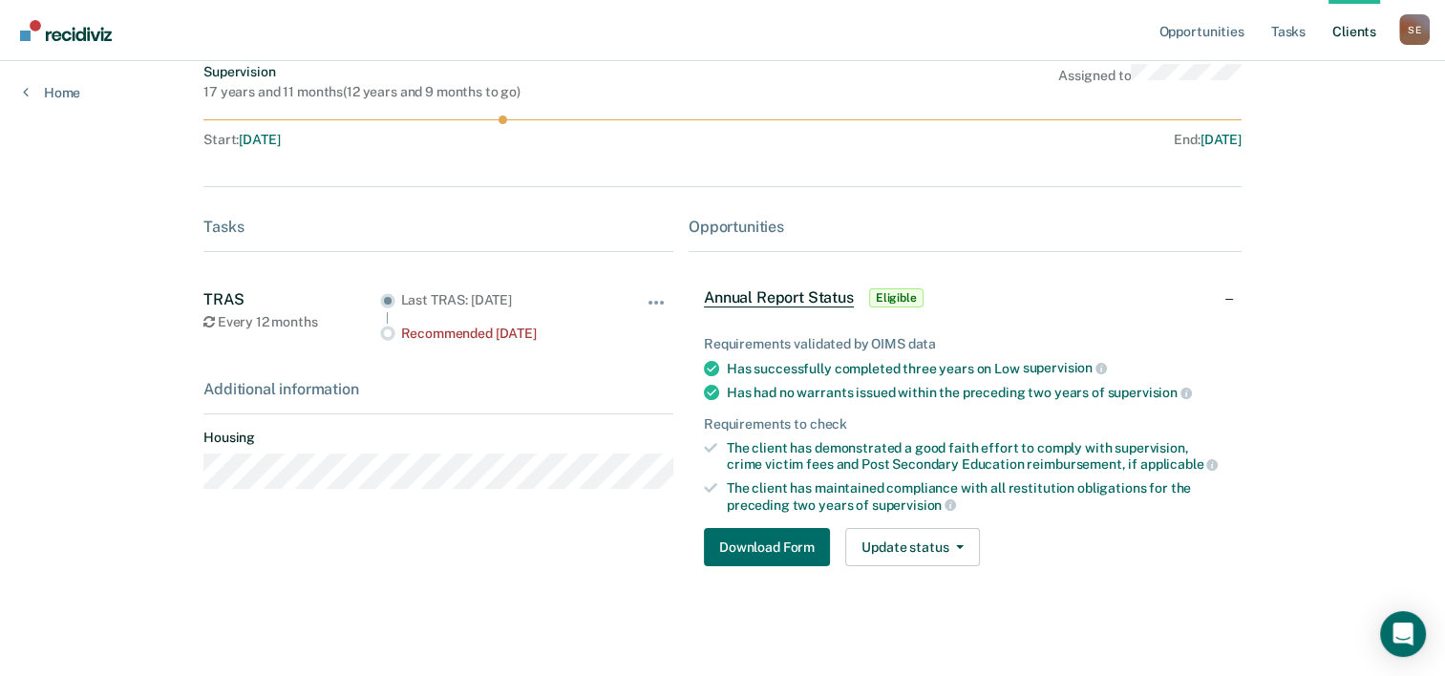
scroll to position [157, 0]
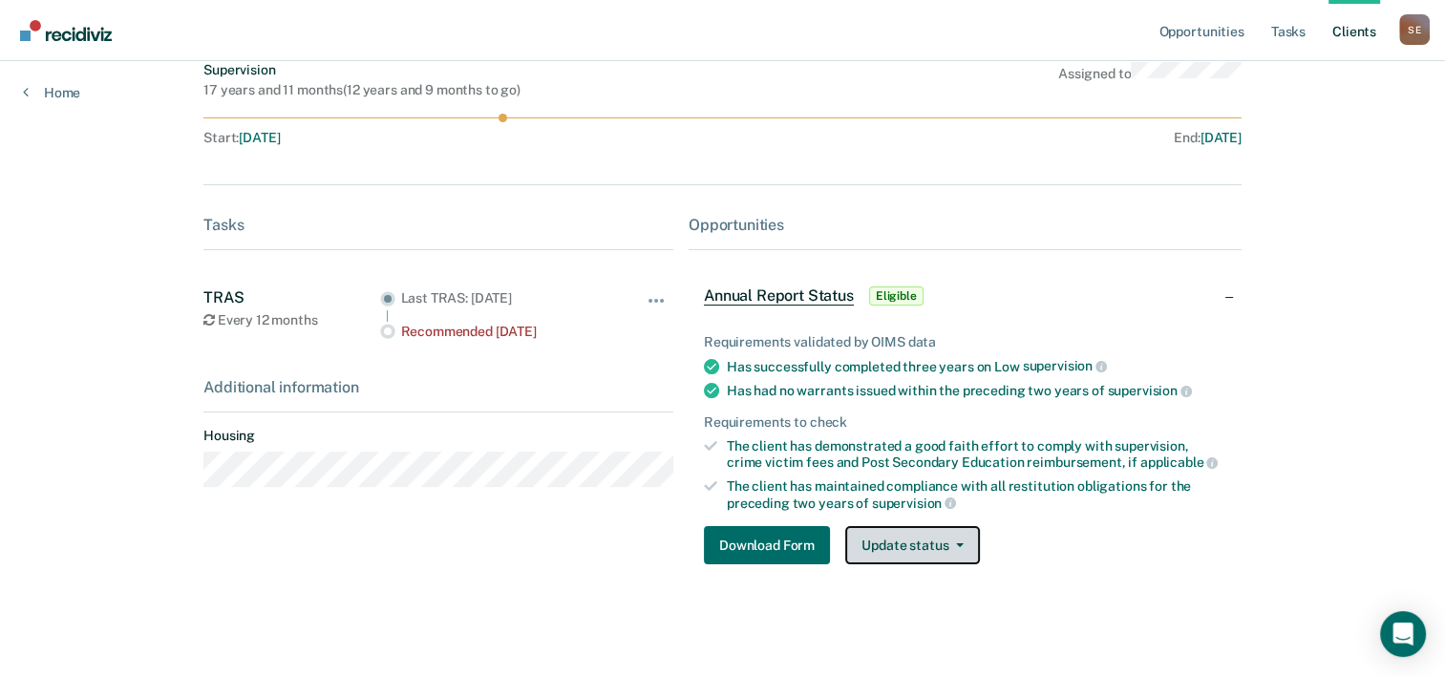
click at [902, 551] on button "Update status" at bounding box center [912, 545] width 135 height 38
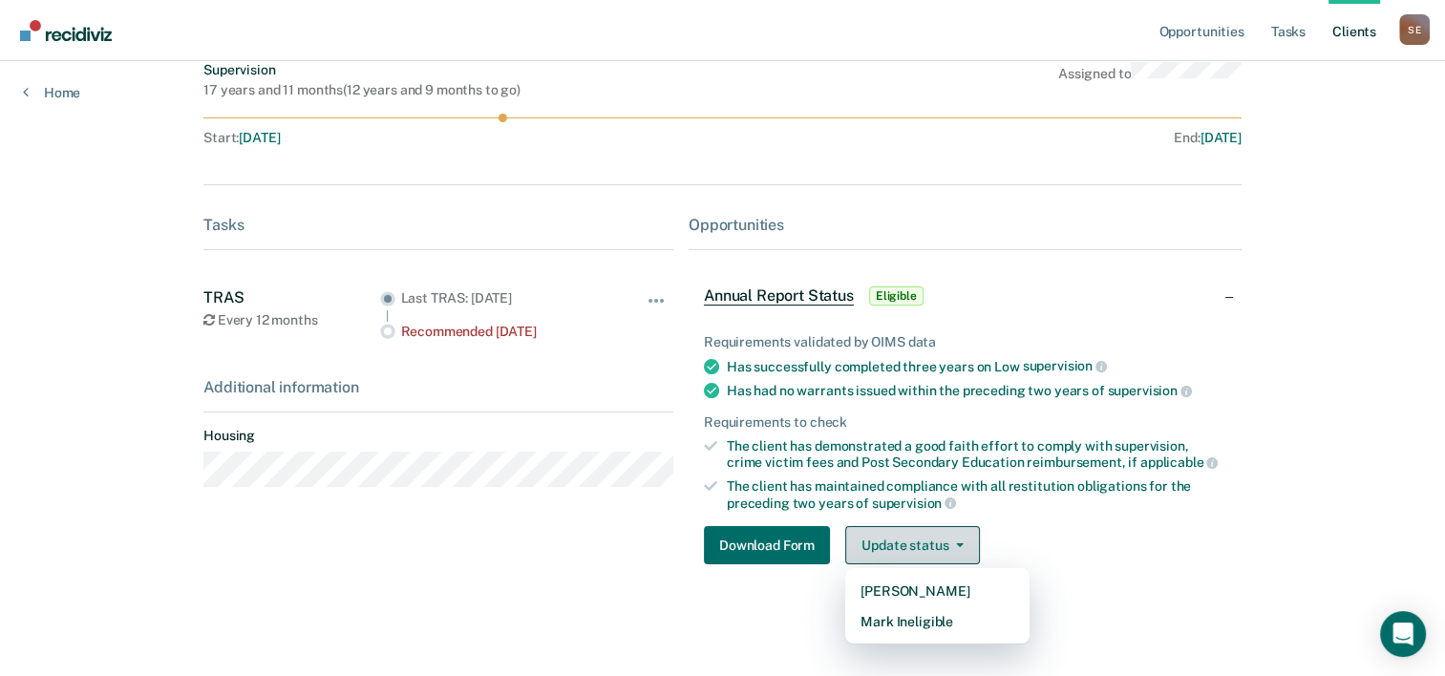
click at [898, 537] on button "Update status" at bounding box center [912, 545] width 135 height 38
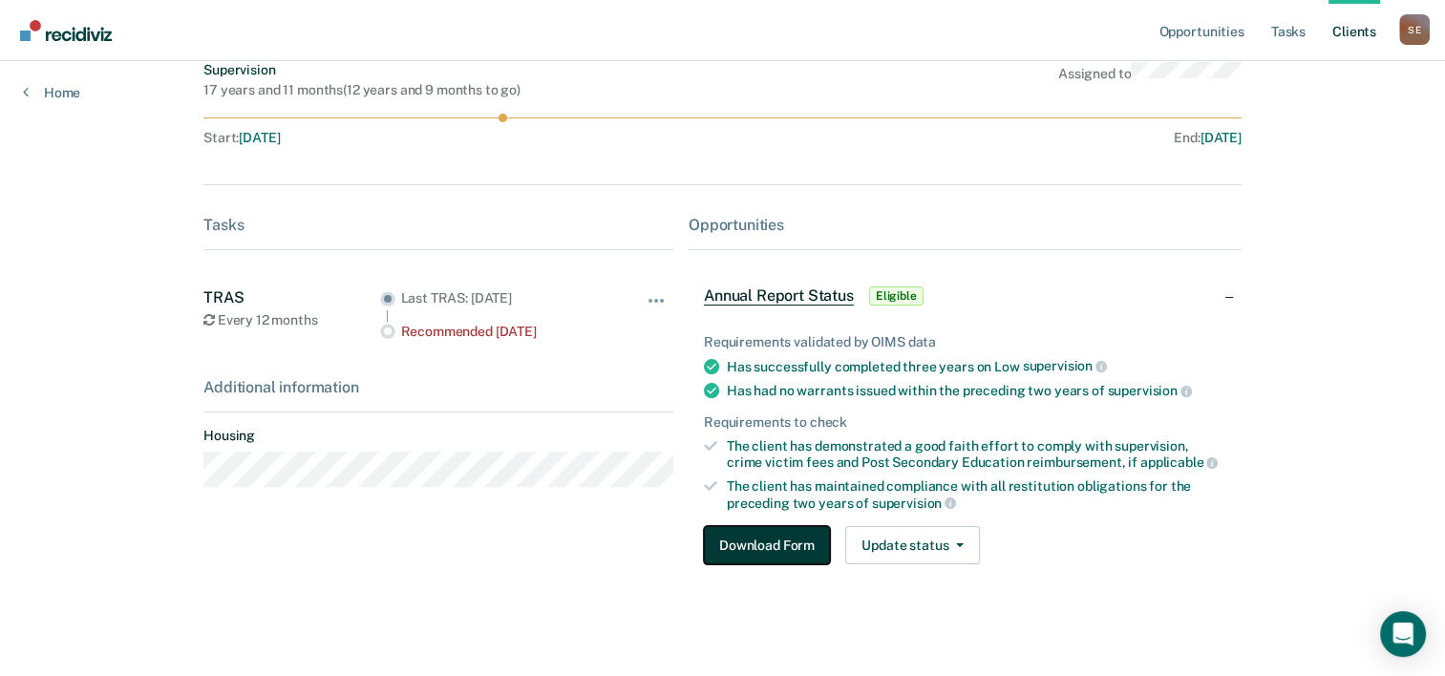
click at [761, 544] on button "Download Form" at bounding box center [767, 545] width 126 height 38
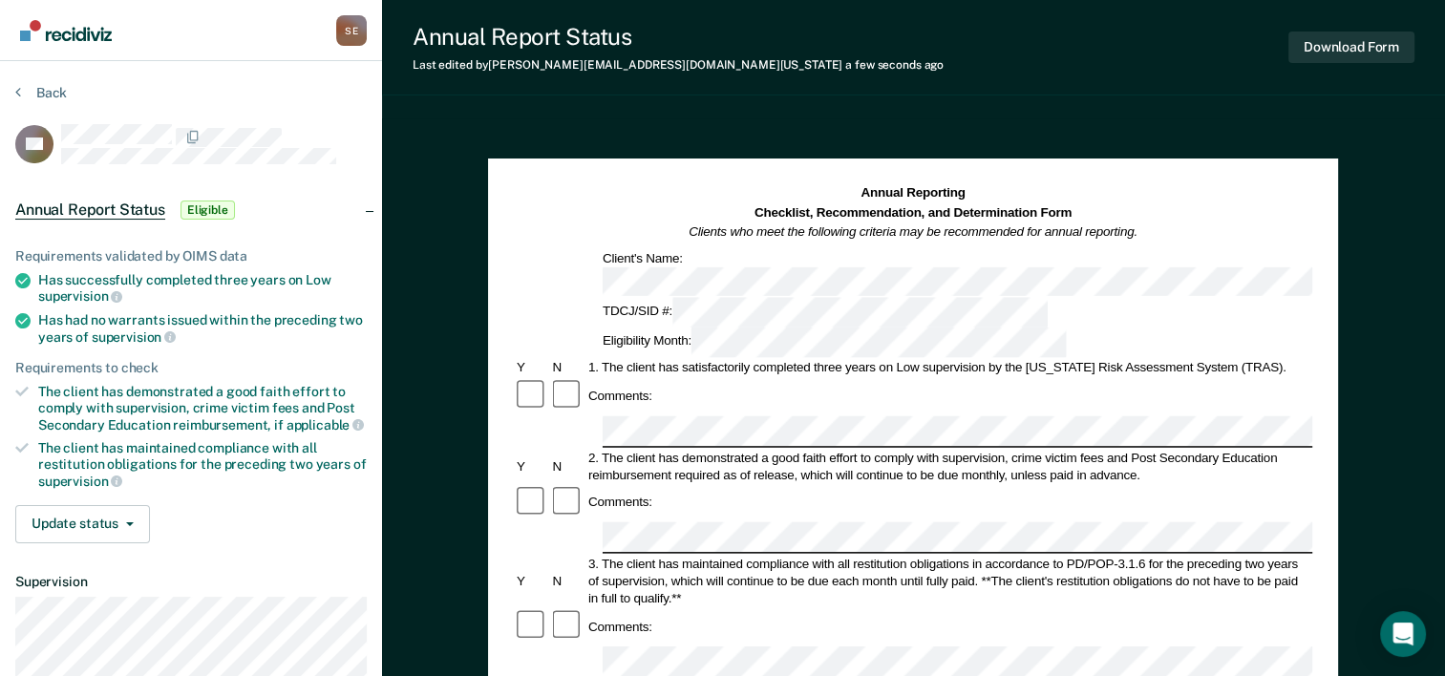
click at [842, 555] on div "3. The client has maintained compliance with all restitution obligations in acc…" at bounding box center [949, 581] width 727 height 52
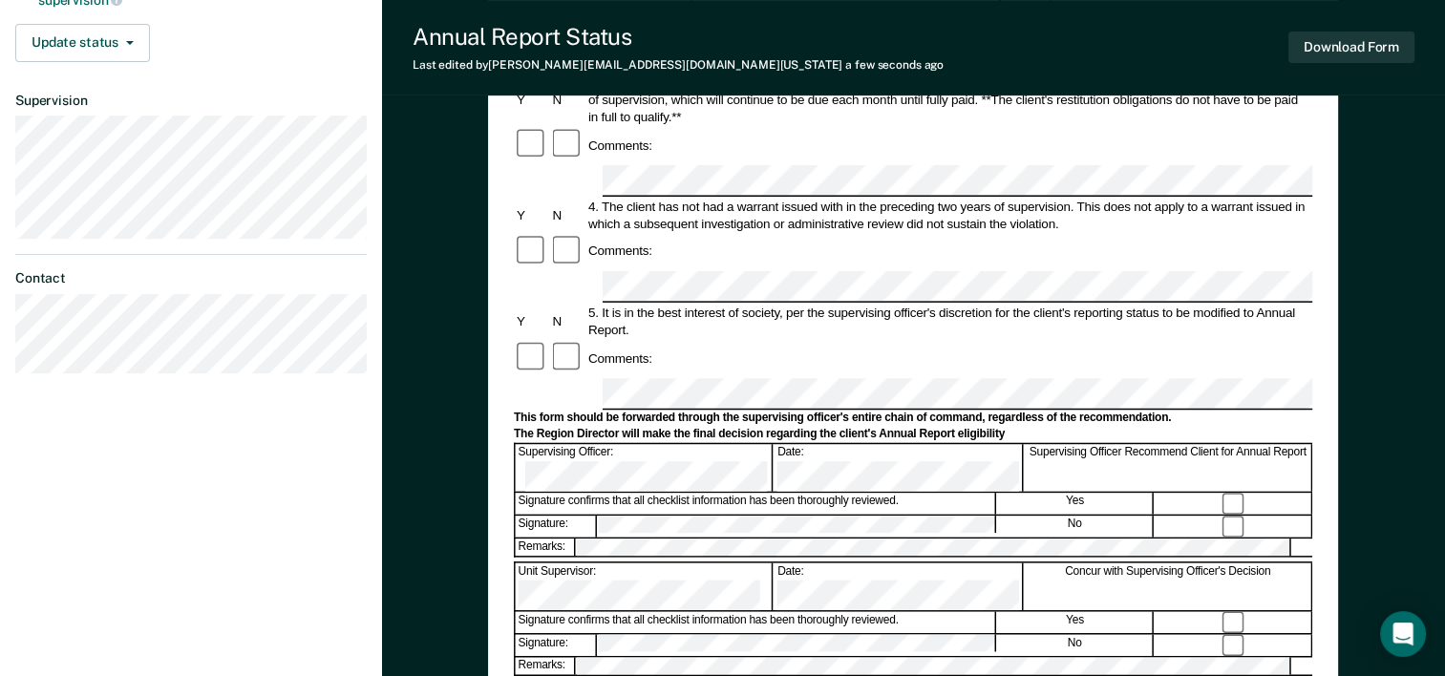
scroll to position [452, 0]
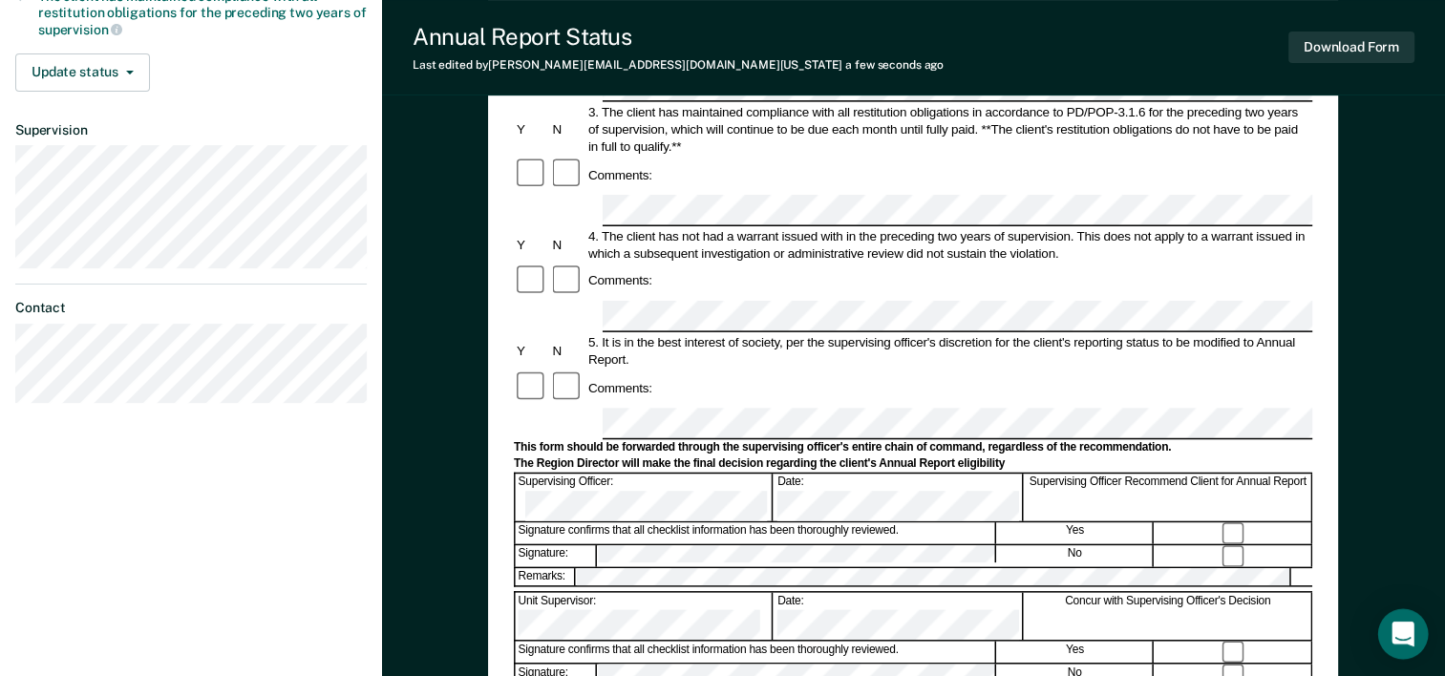
click at [1404, 627] on icon "Open Intercom Messenger" at bounding box center [1403, 634] width 22 height 25
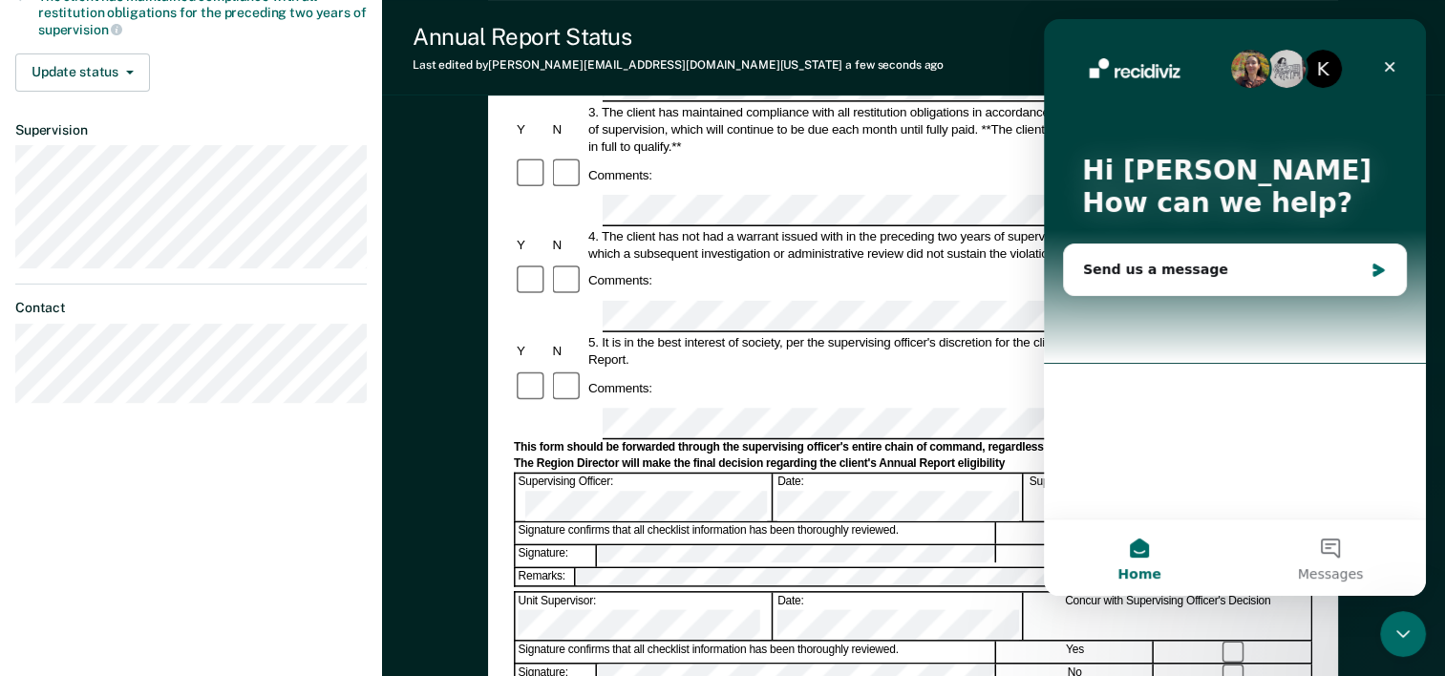
scroll to position [0, 0]
click at [1386, 61] on icon "Close" at bounding box center [1389, 66] width 15 height 15
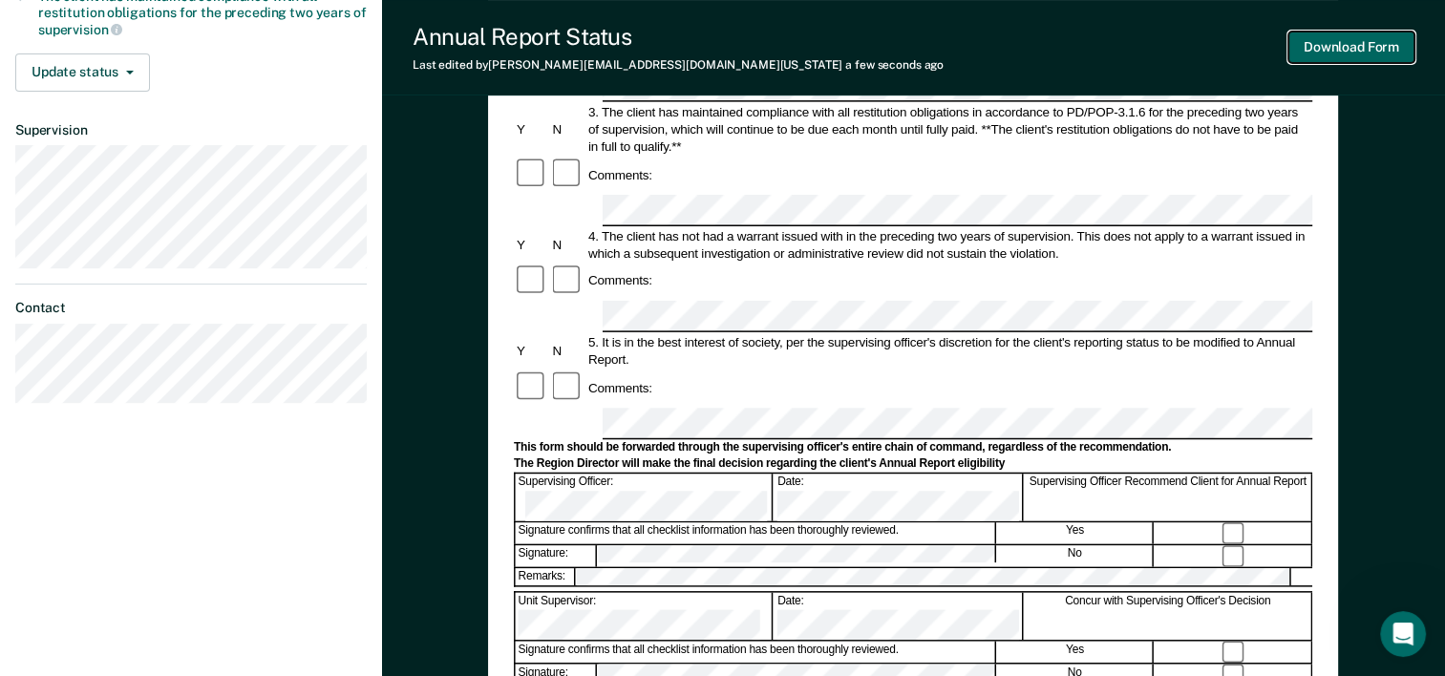
click at [1352, 48] on button "Download Form" at bounding box center [1352, 48] width 126 height 32
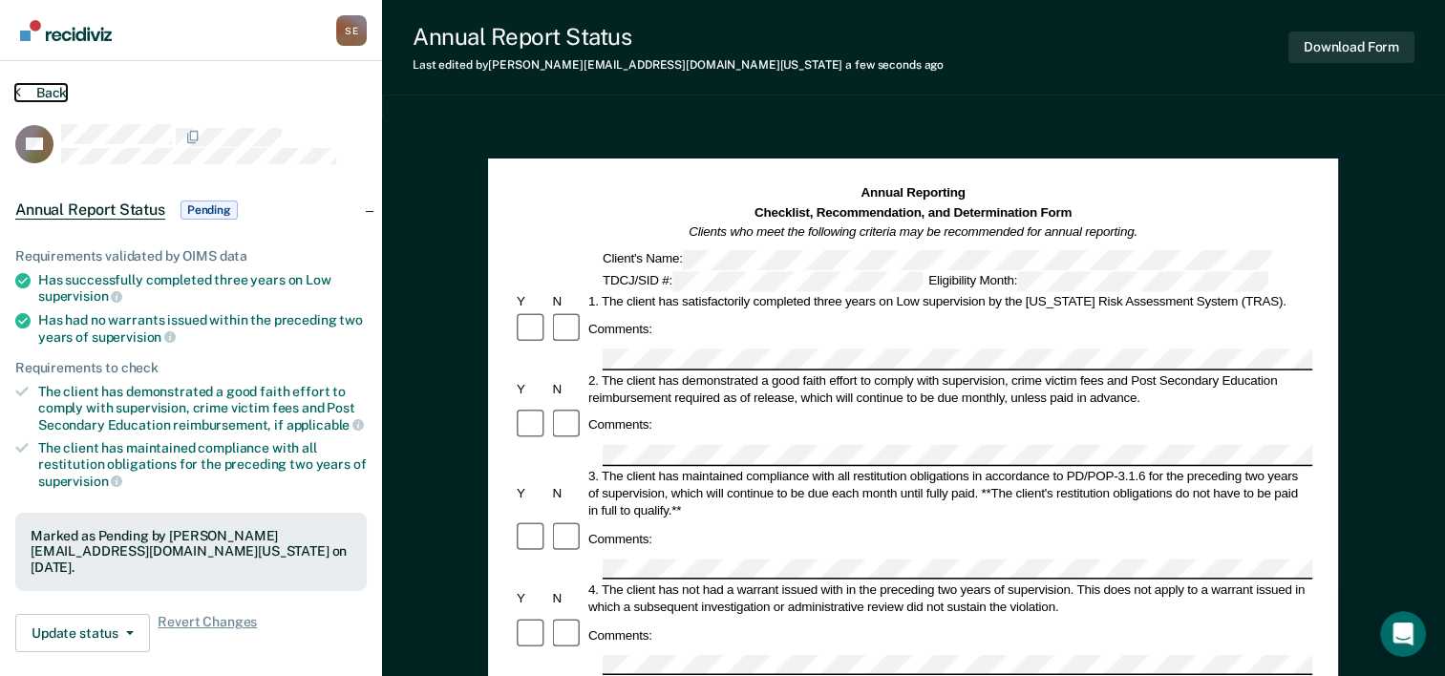
click at [15, 91] on icon at bounding box center [18, 91] width 6 height 15
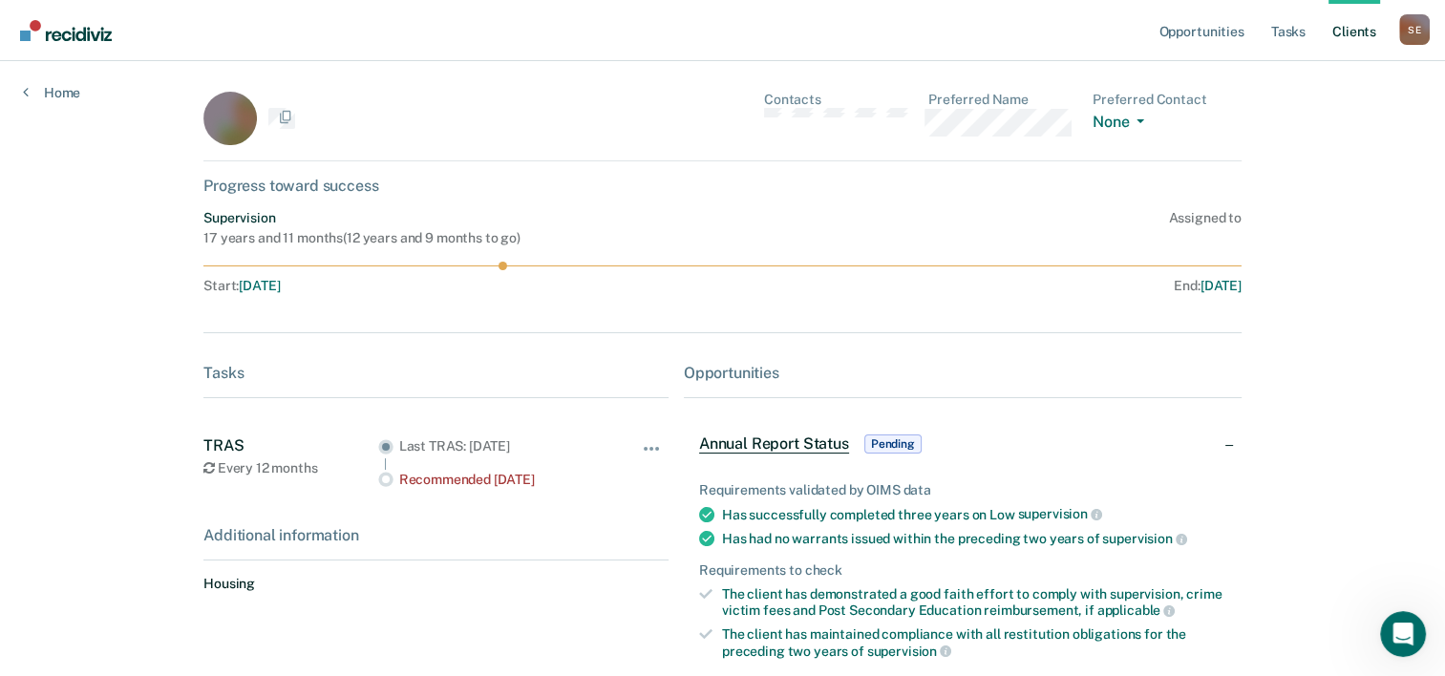
scroll to position [157, 0]
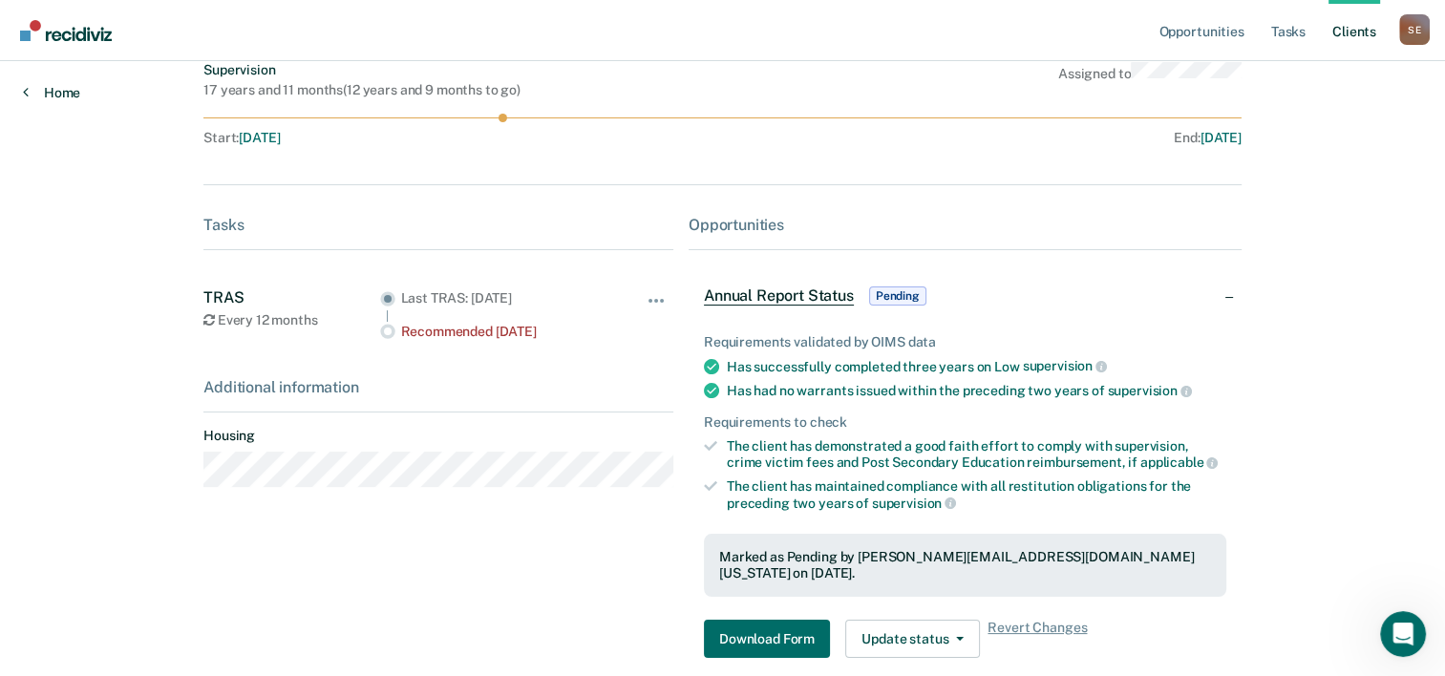
click at [50, 91] on link "Home" at bounding box center [51, 92] width 57 height 17
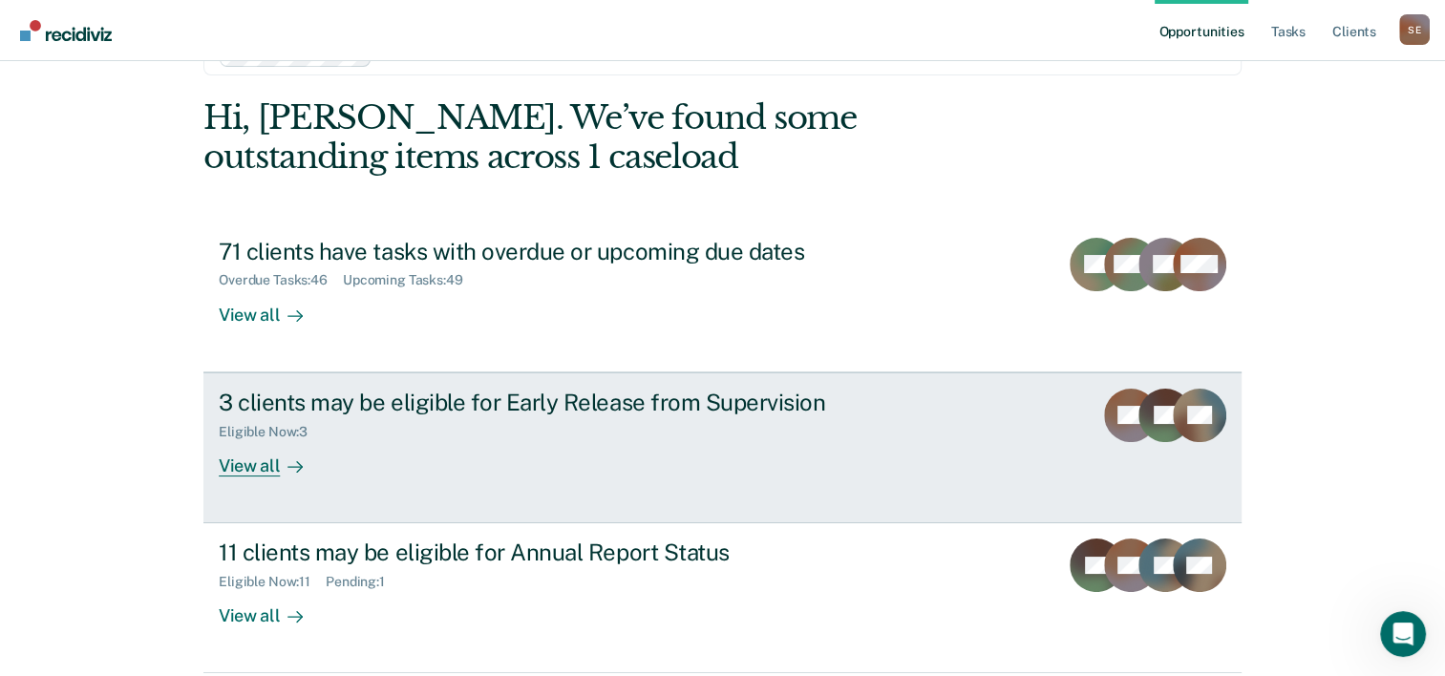
scroll to position [135, 0]
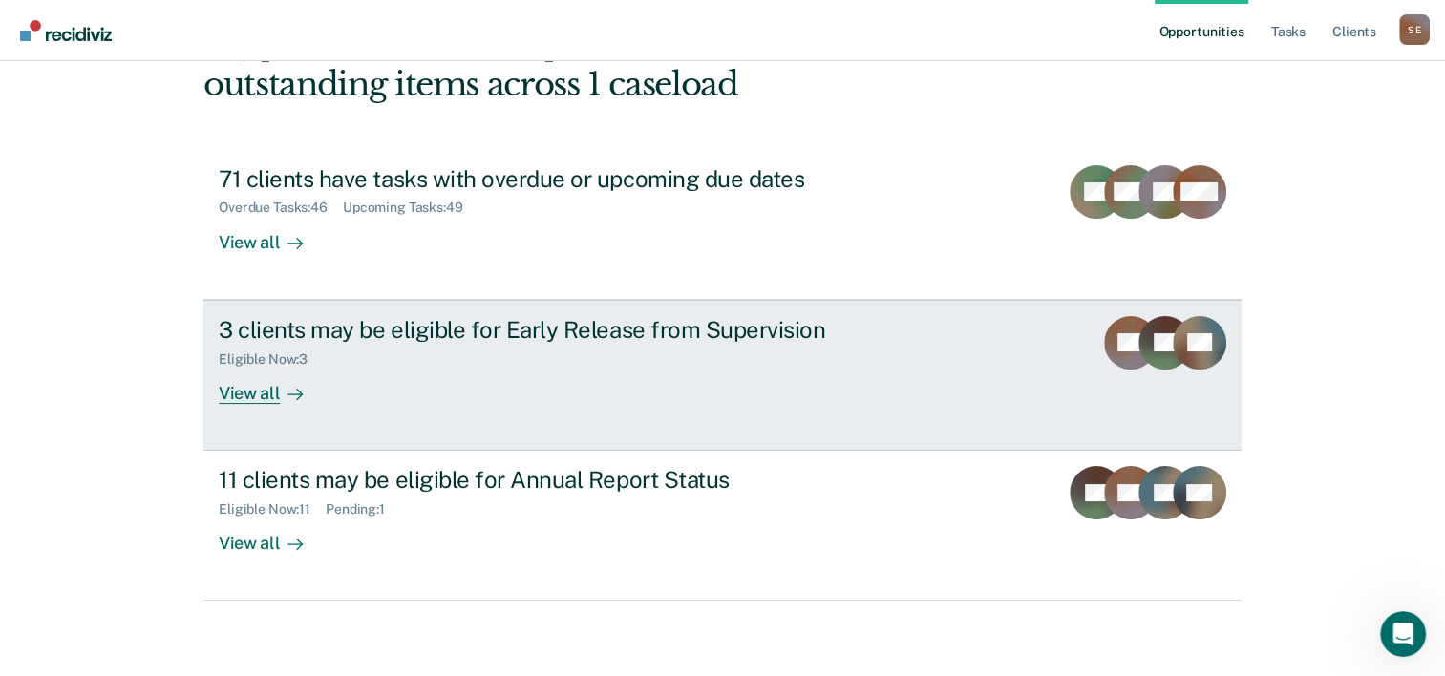
click at [656, 317] on div "3 clients may be eligible for Early Release from Supervision" at bounding box center [554, 330] width 671 height 28
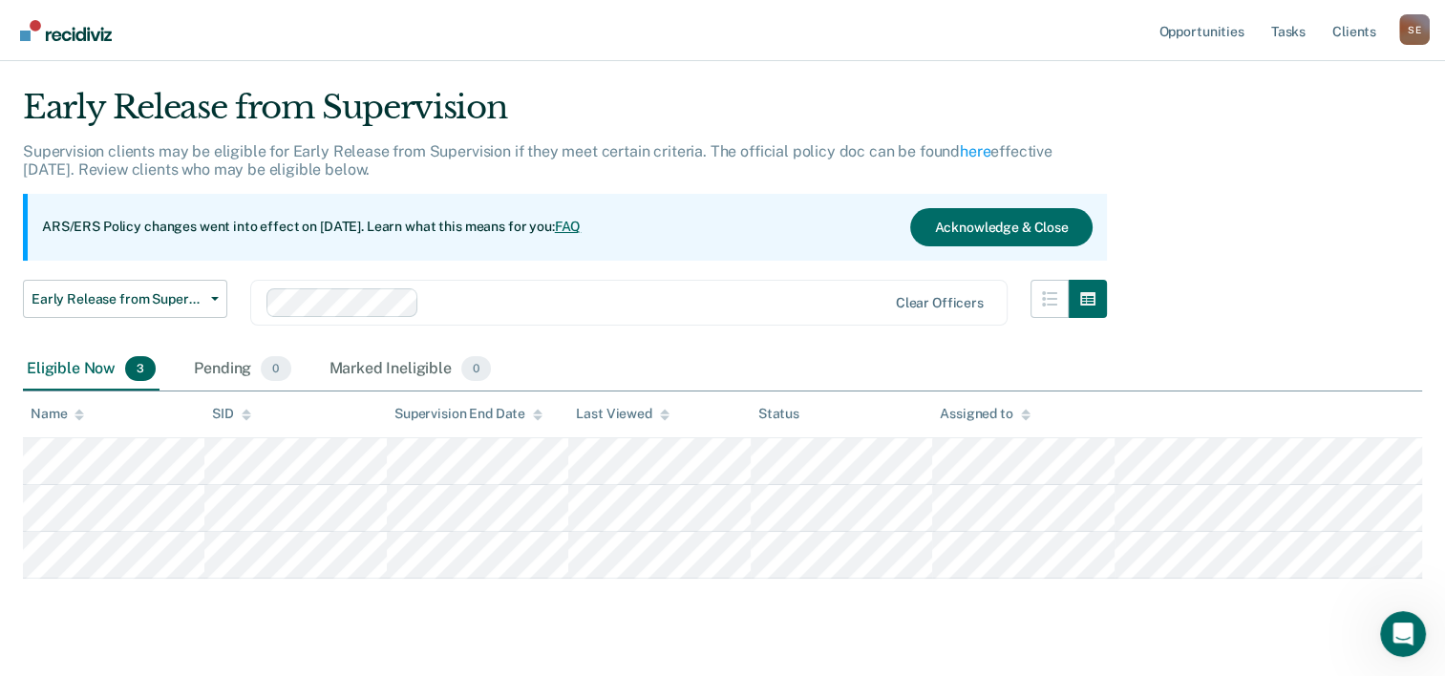
scroll to position [82, 0]
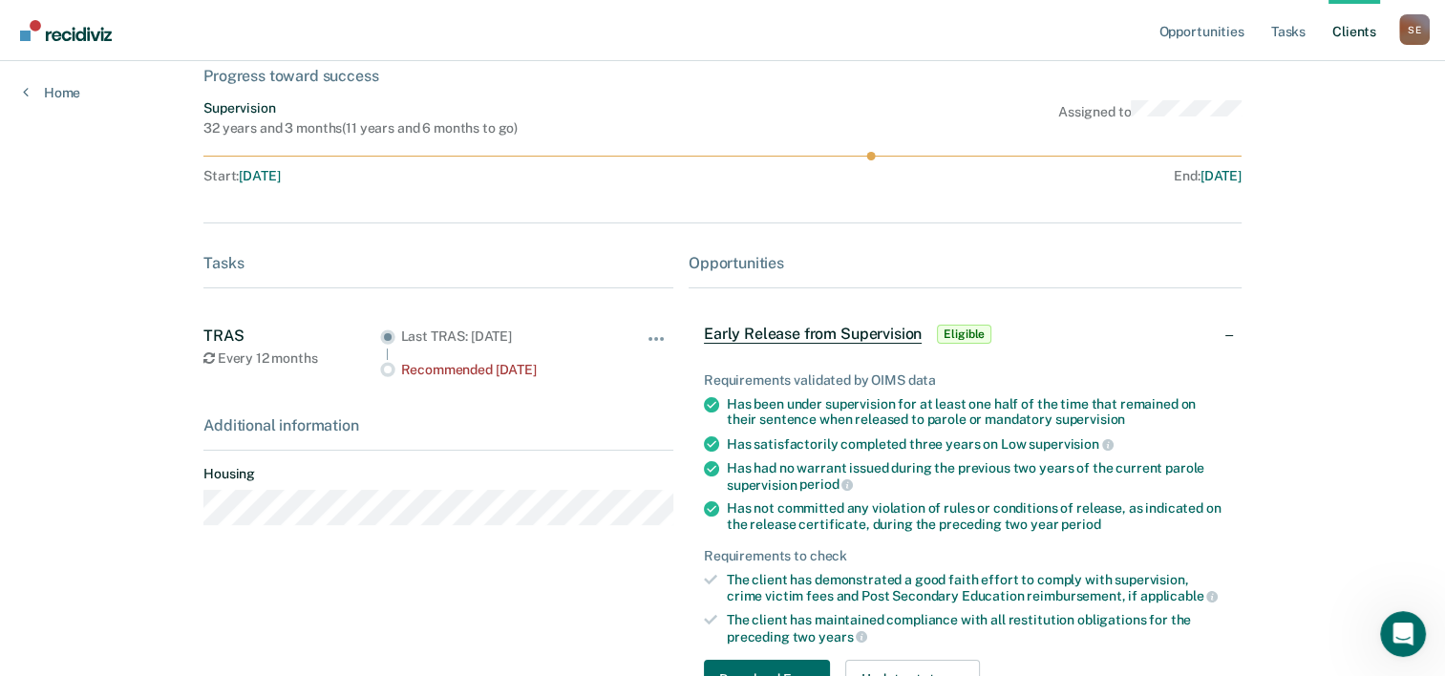
scroll to position [313, 0]
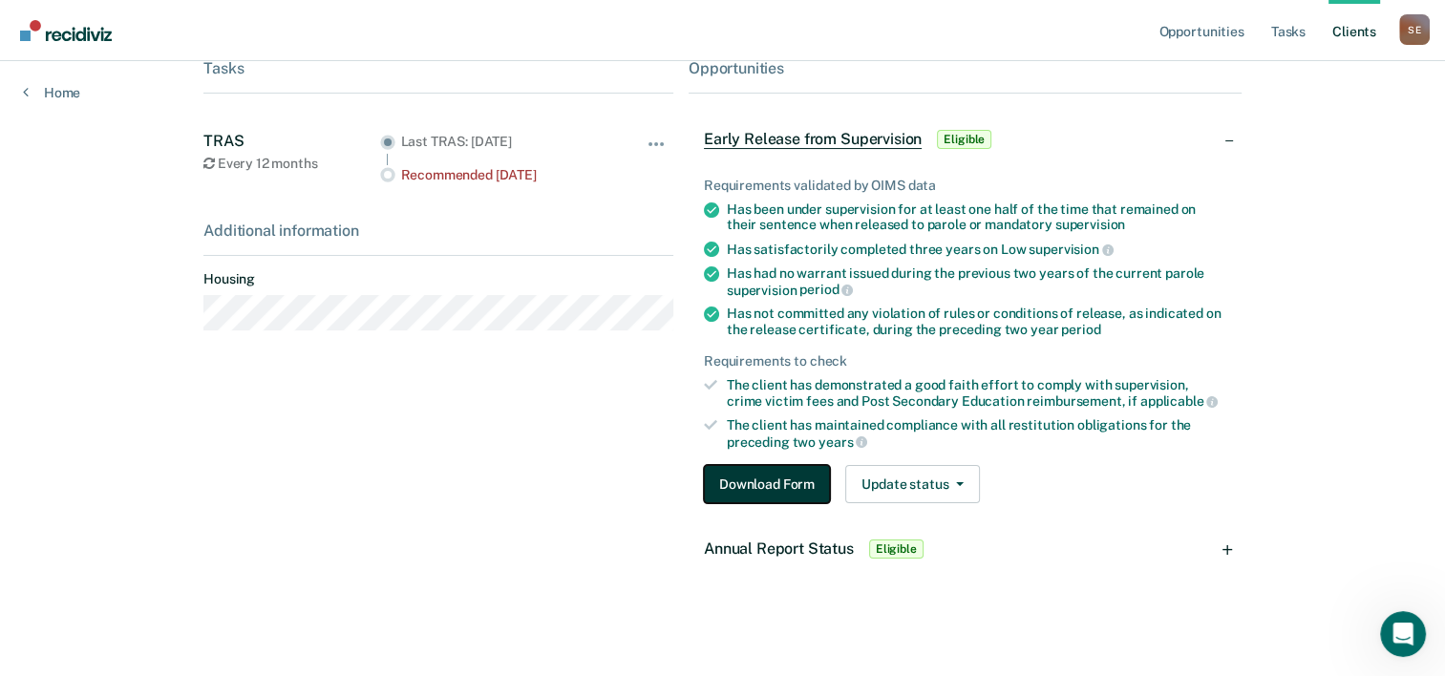
click at [748, 490] on button "Download Form" at bounding box center [767, 484] width 126 height 38
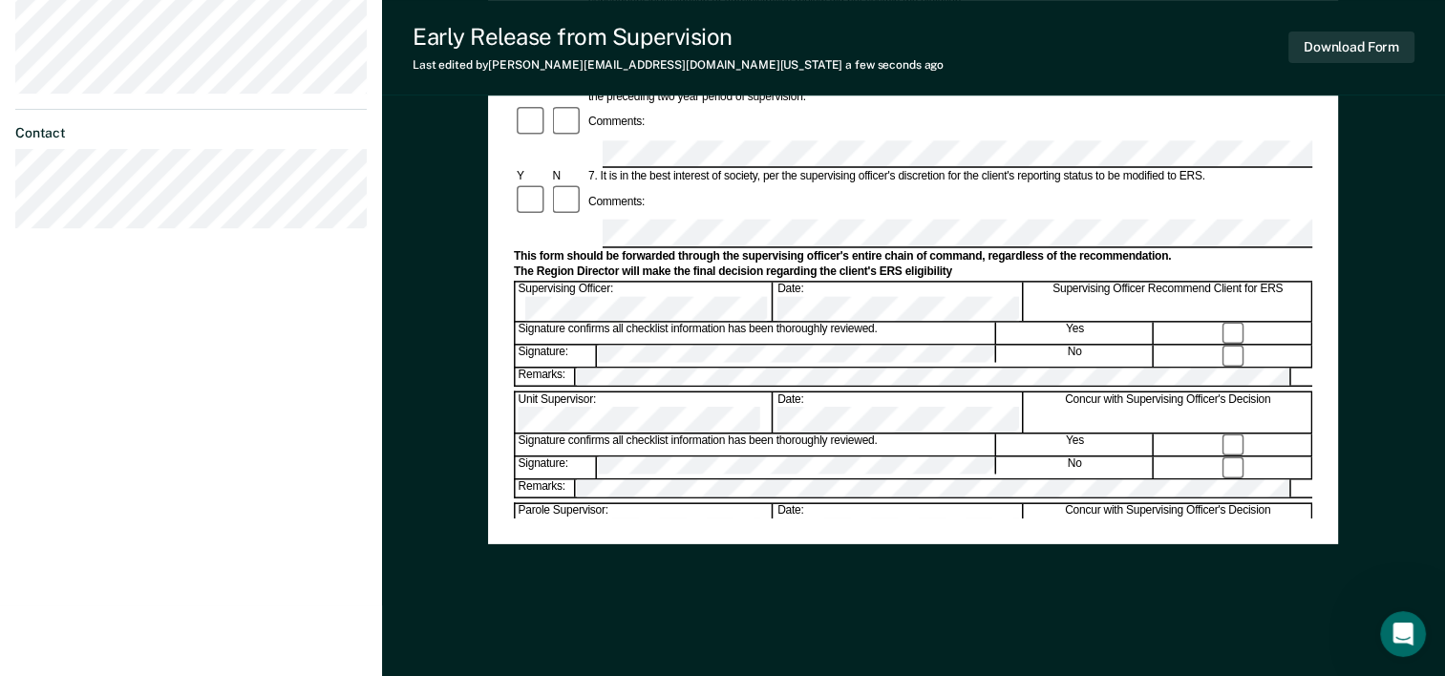
scroll to position [738, 0]
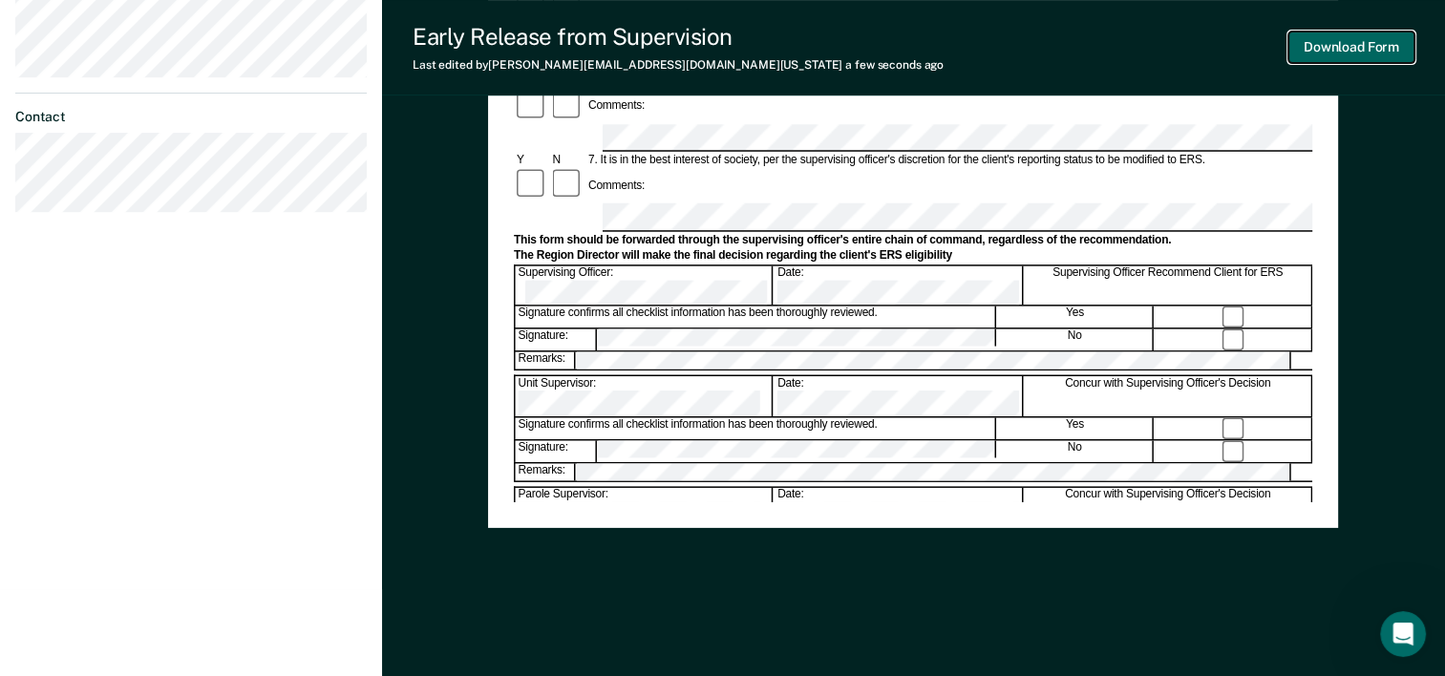
click at [1375, 43] on button "Download Form" at bounding box center [1352, 48] width 126 height 32
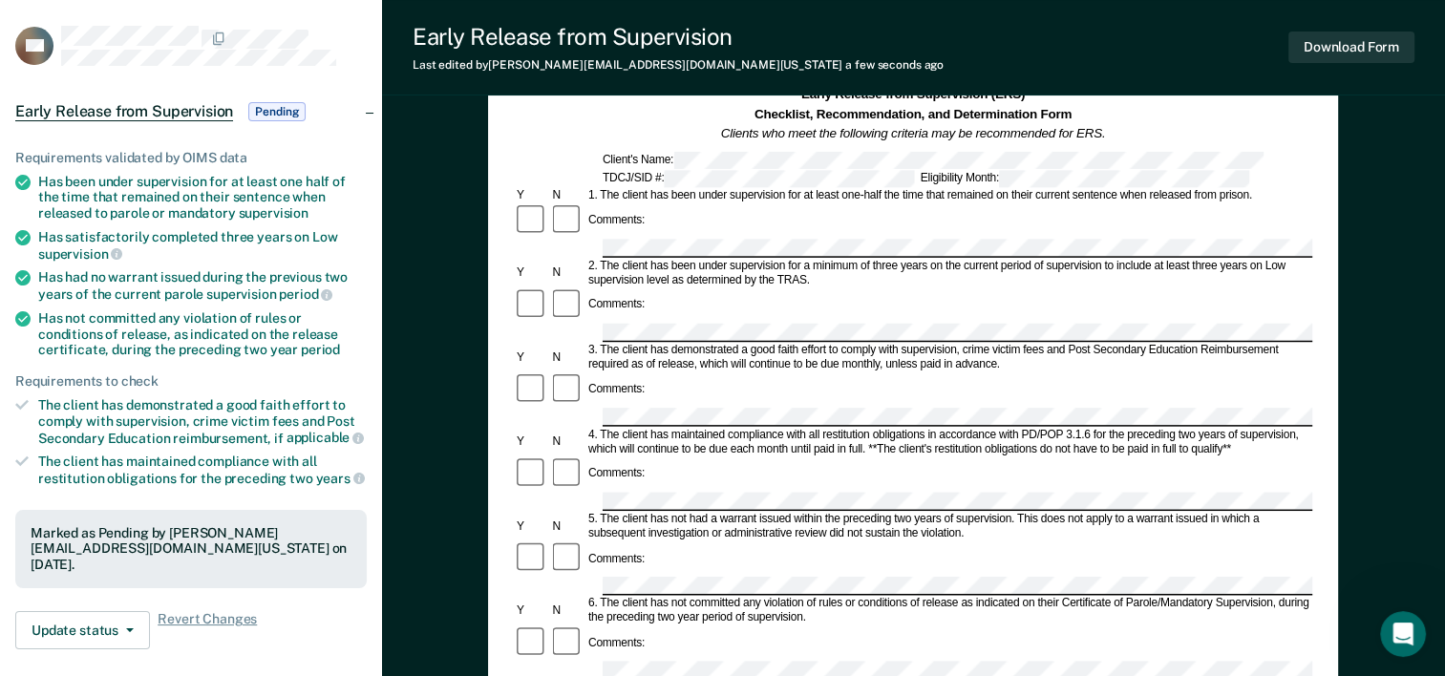
scroll to position [0, 0]
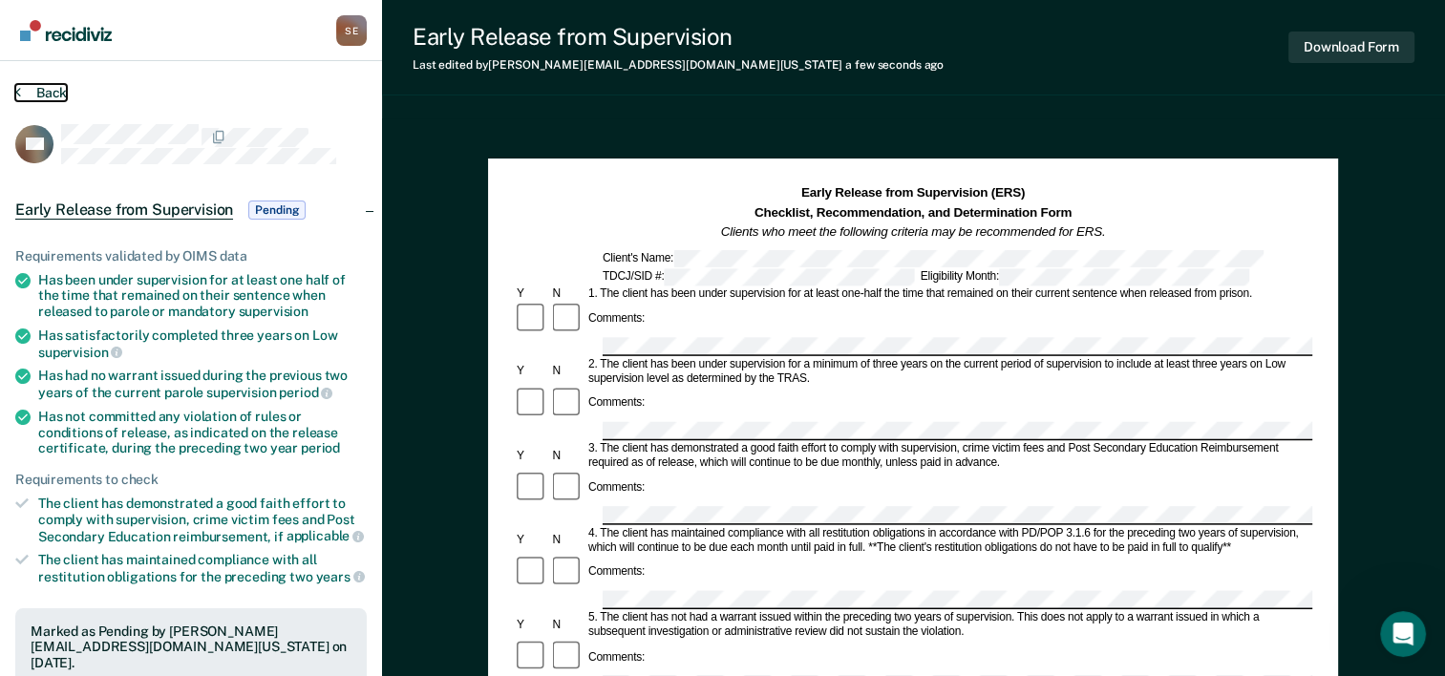
click at [57, 95] on button "Back" at bounding box center [41, 92] width 52 height 17
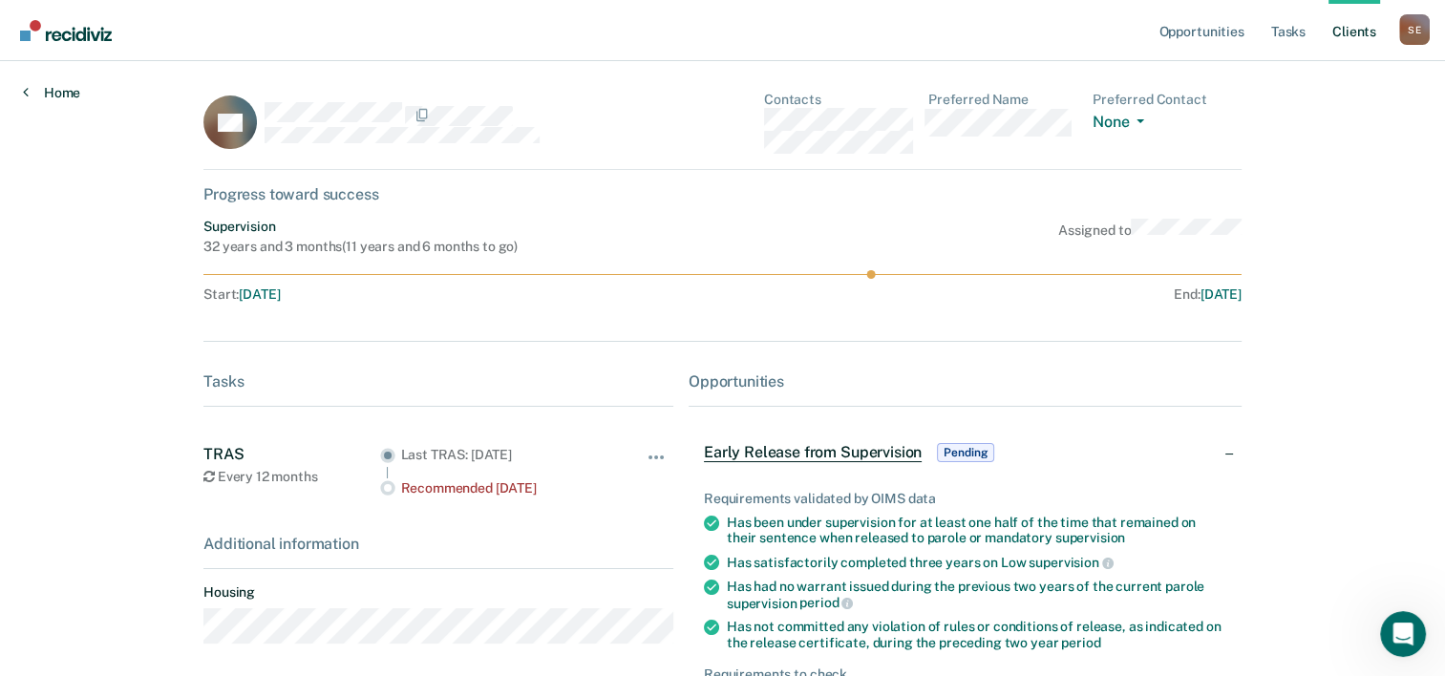
click at [50, 88] on link "Home" at bounding box center [51, 92] width 57 height 17
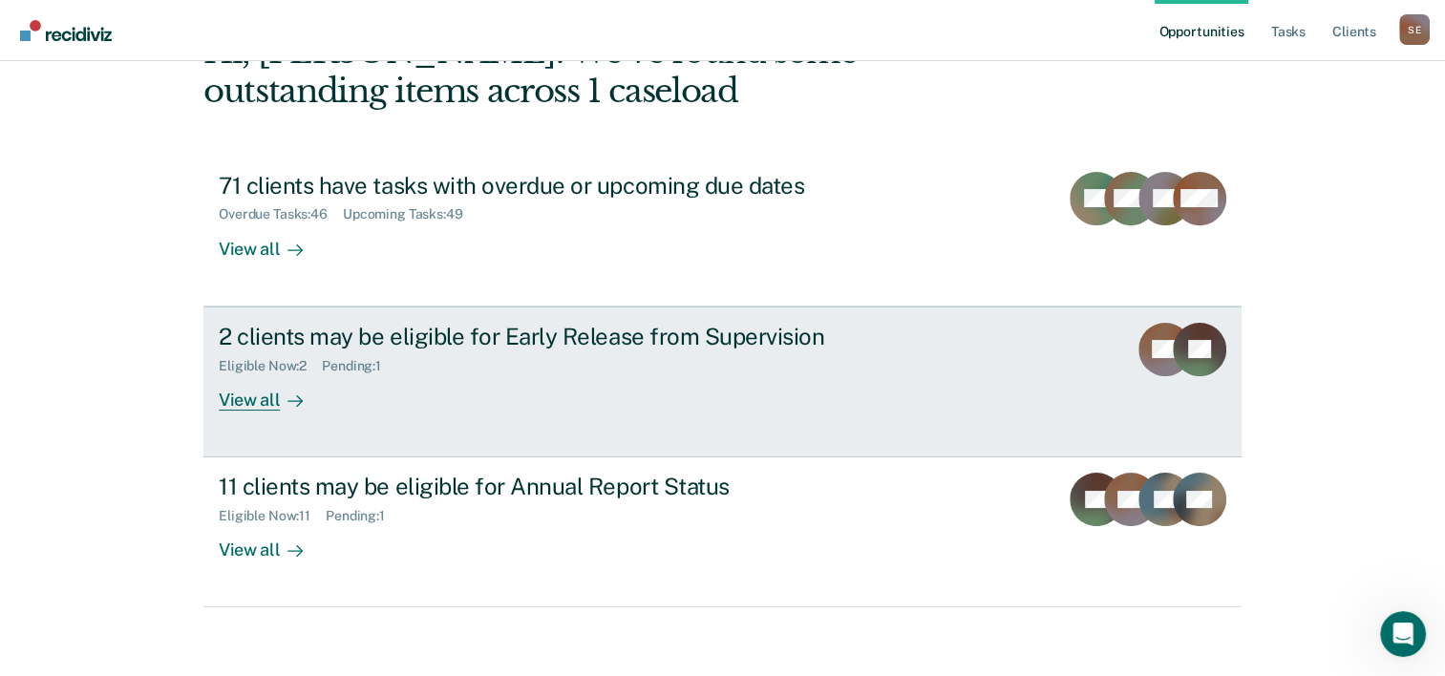
scroll to position [135, 0]
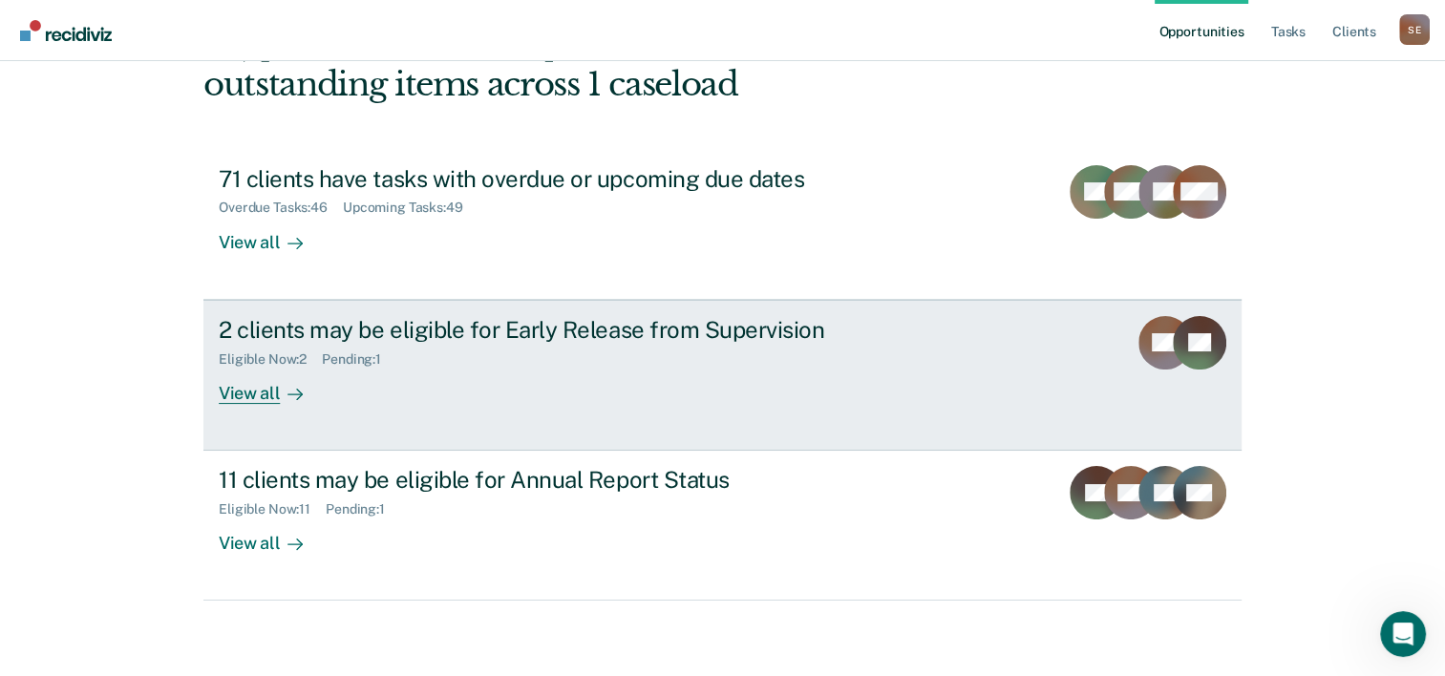
click at [628, 332] on div "2 clients may be eligible for Early Release from Supervision" at bounding box center [554, 330] width 671 height 28
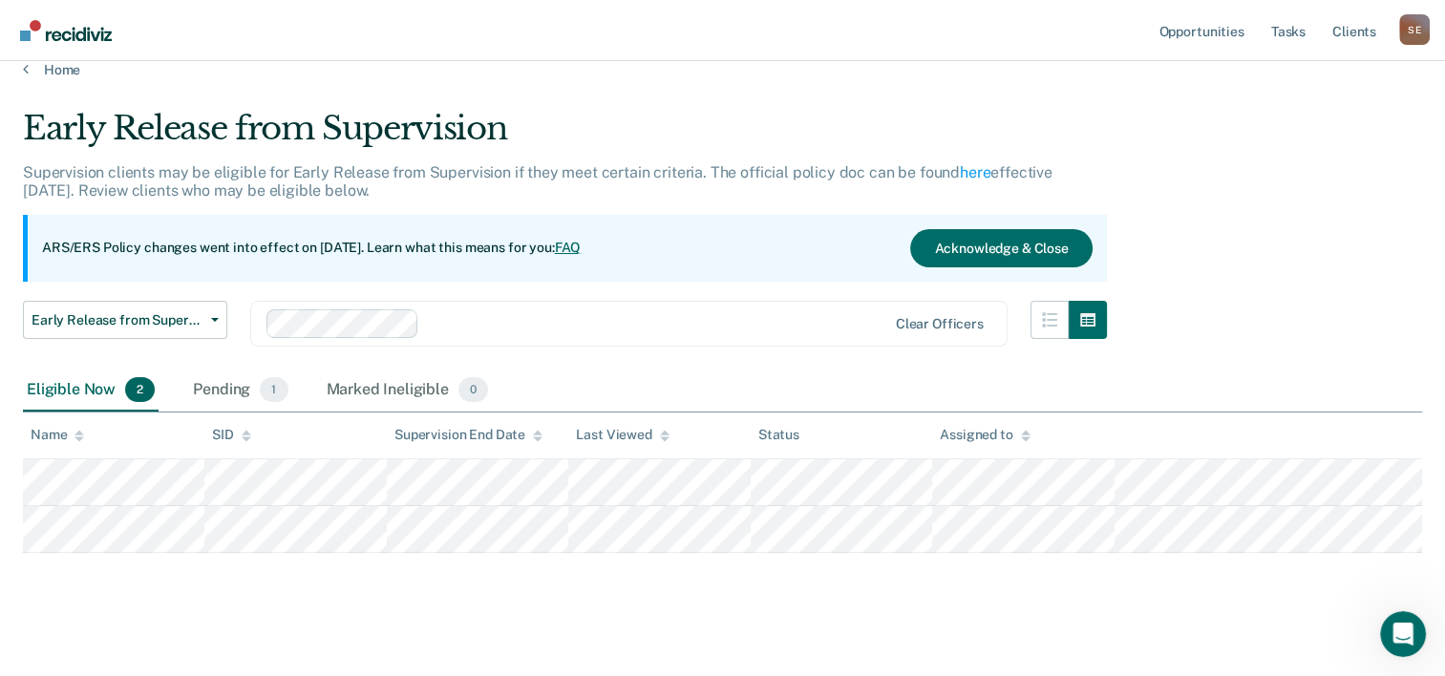
scroll to position [34, 0]
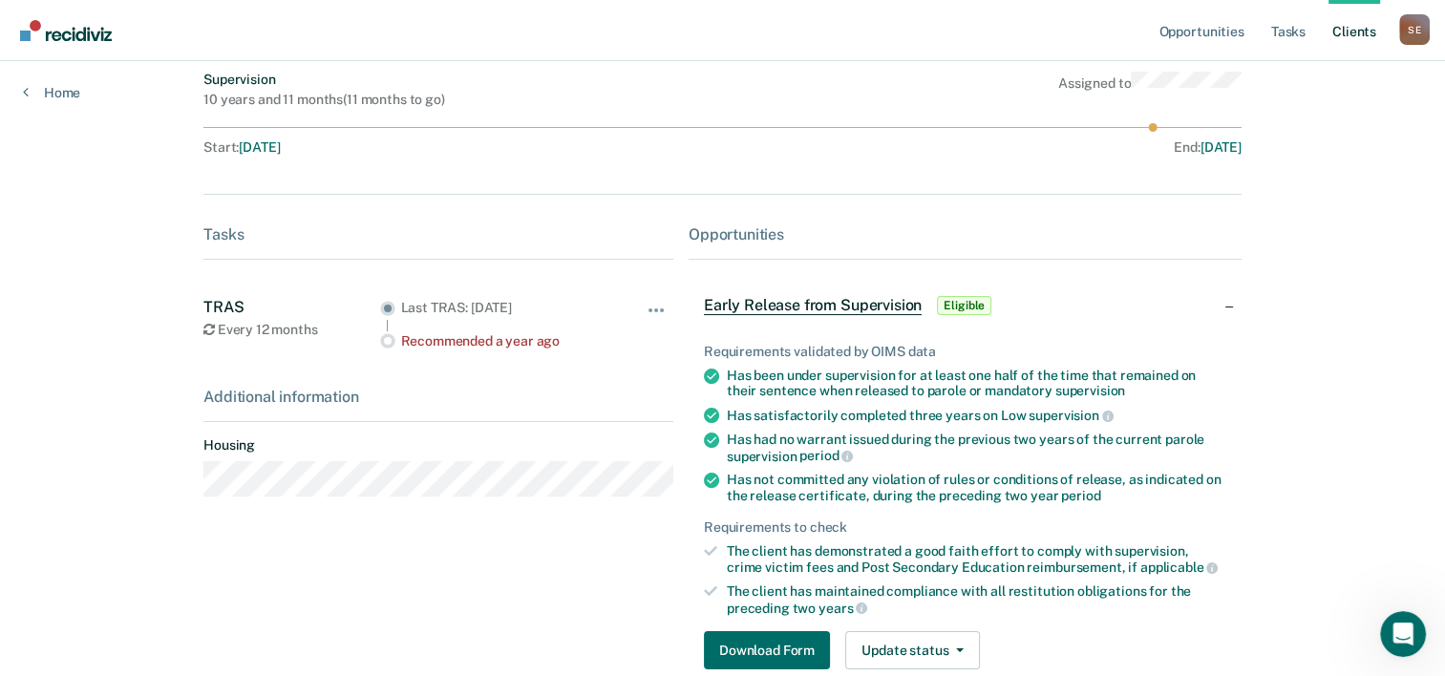
scroll to position [313, 0]
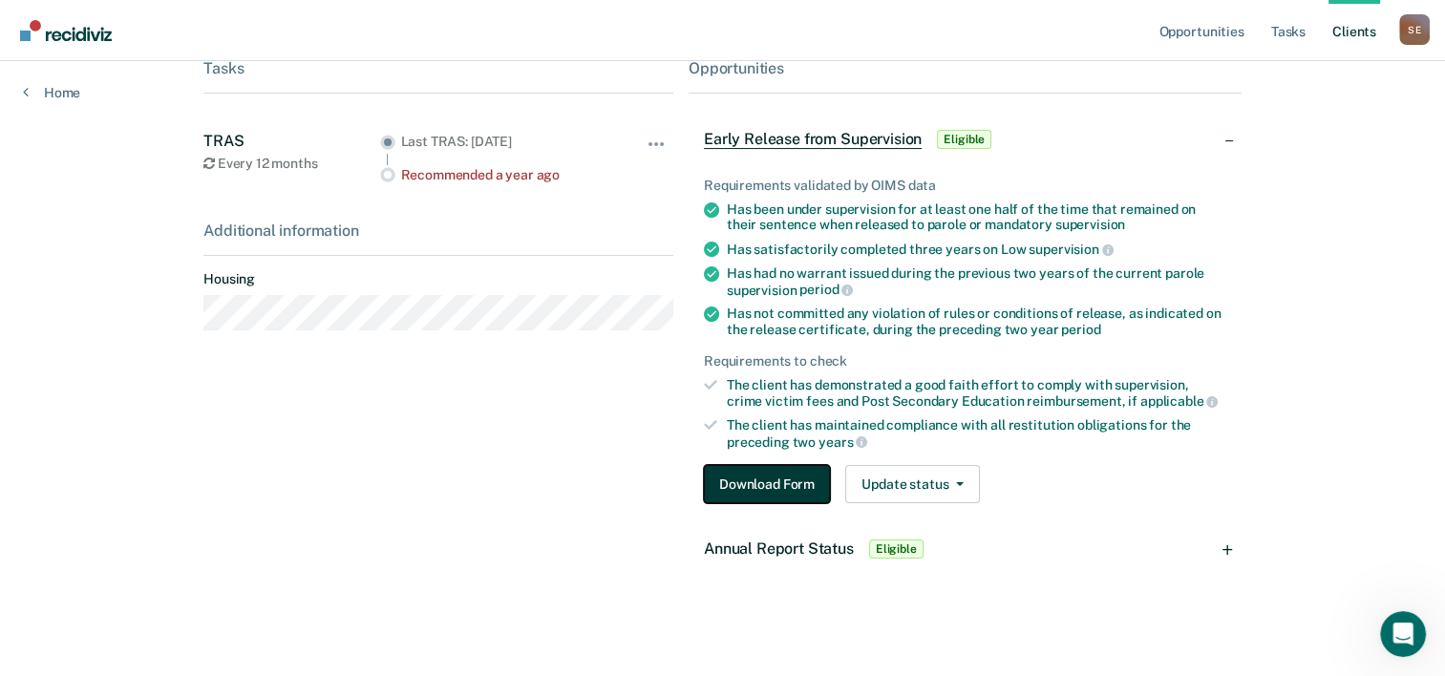
click at [767, 486] on button "Download Form" at bounding box center [767, 484] width 126 height 38
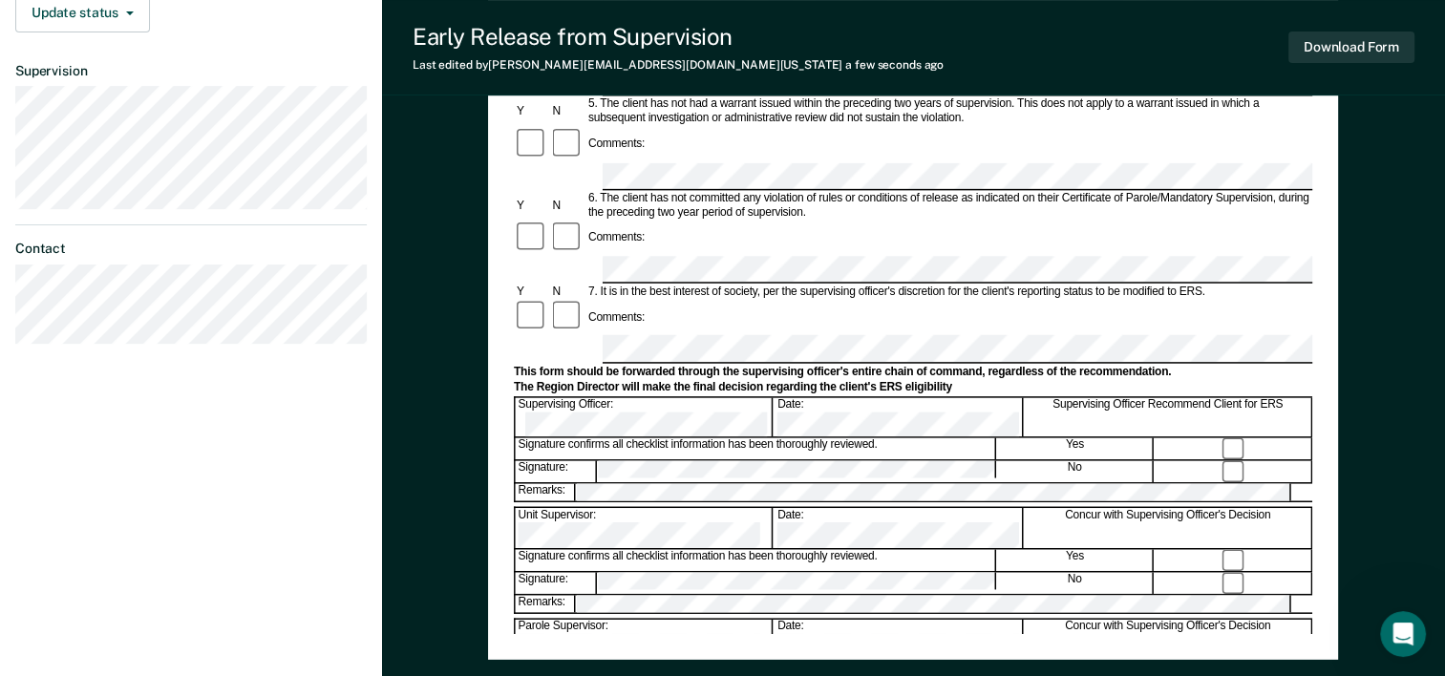
scroll to position [573, 0]
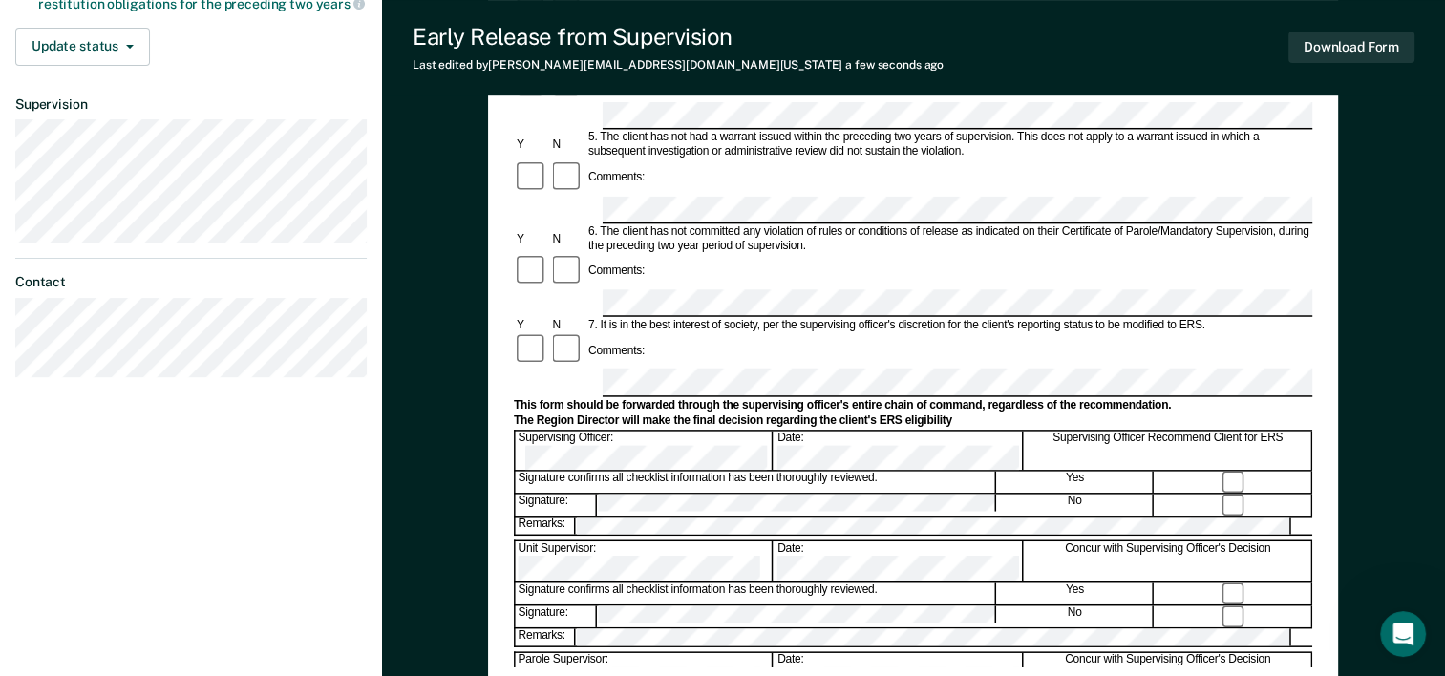
click at [1331, 46] on button "Download Form" at bounding box center [1352, 48] width 126 height 32
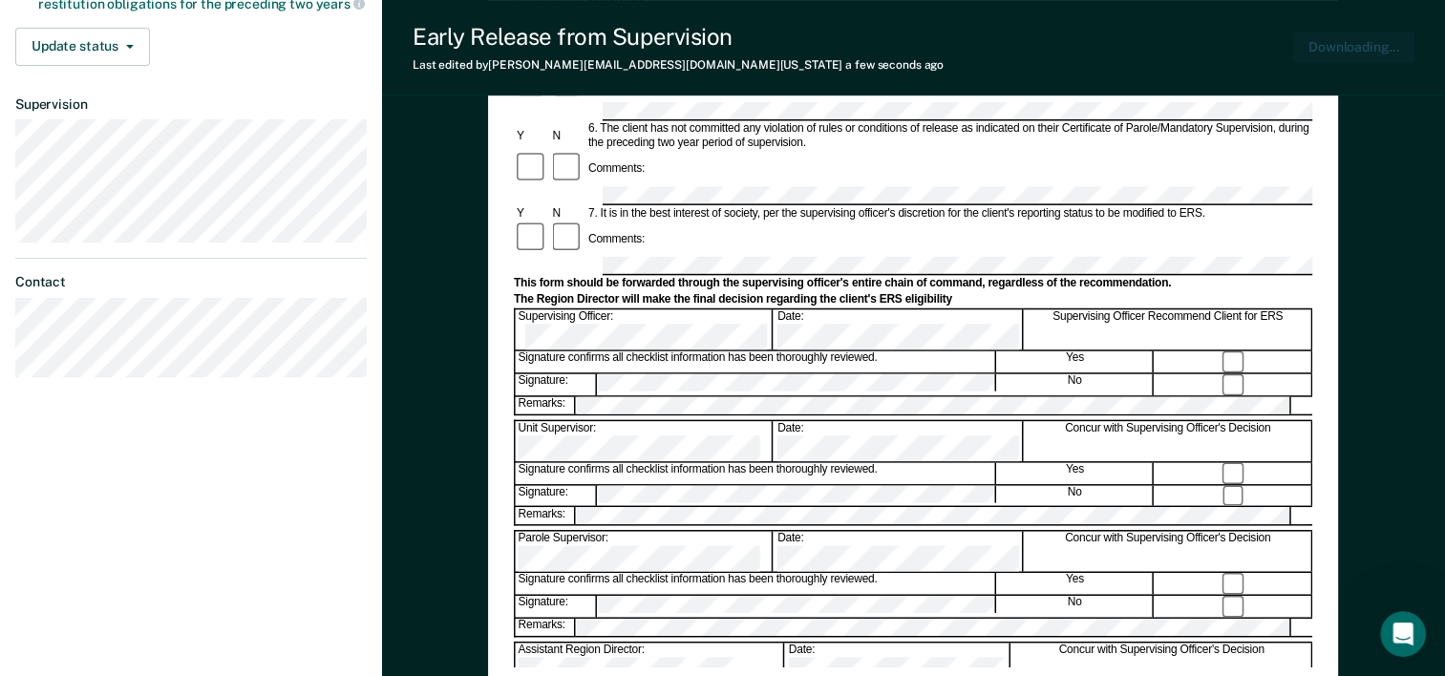
scroll to position [0, 0]
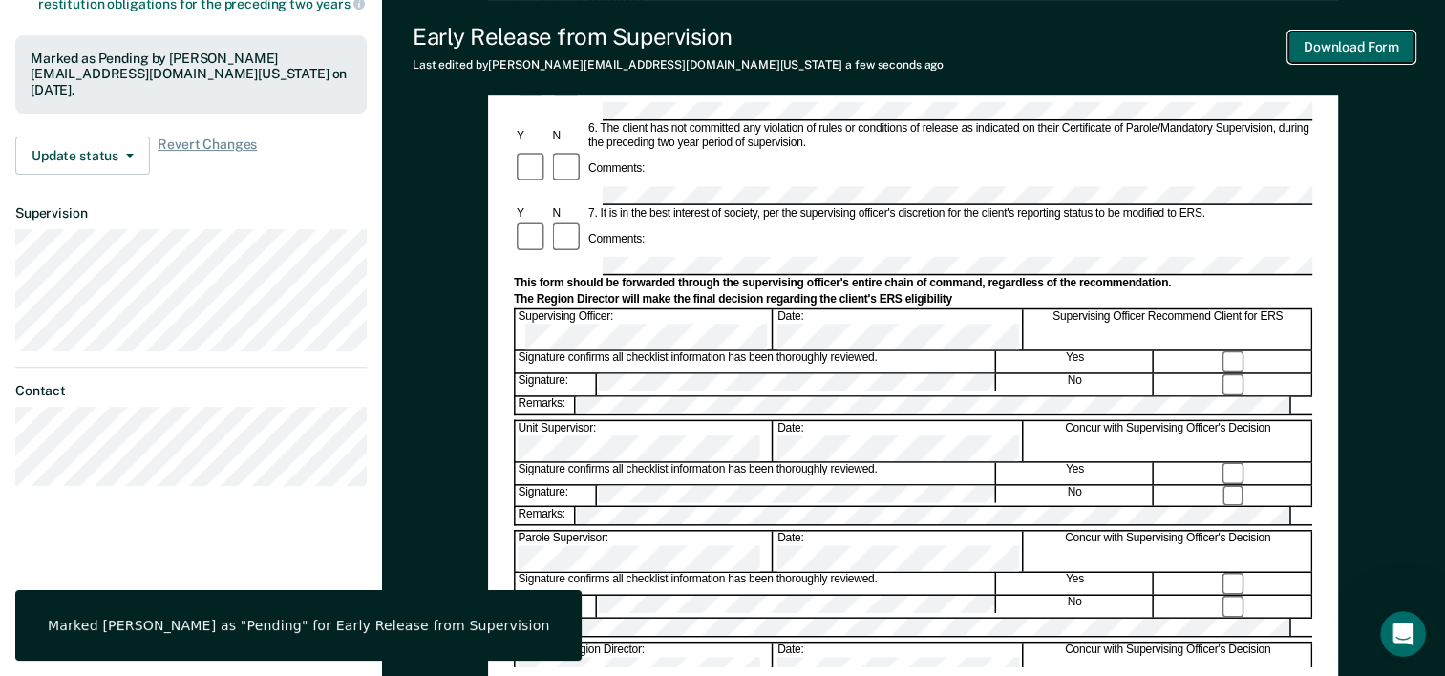
click at [1334, 48] on button "Download Form" at bounding box center [1352, 48] width 126 height 32
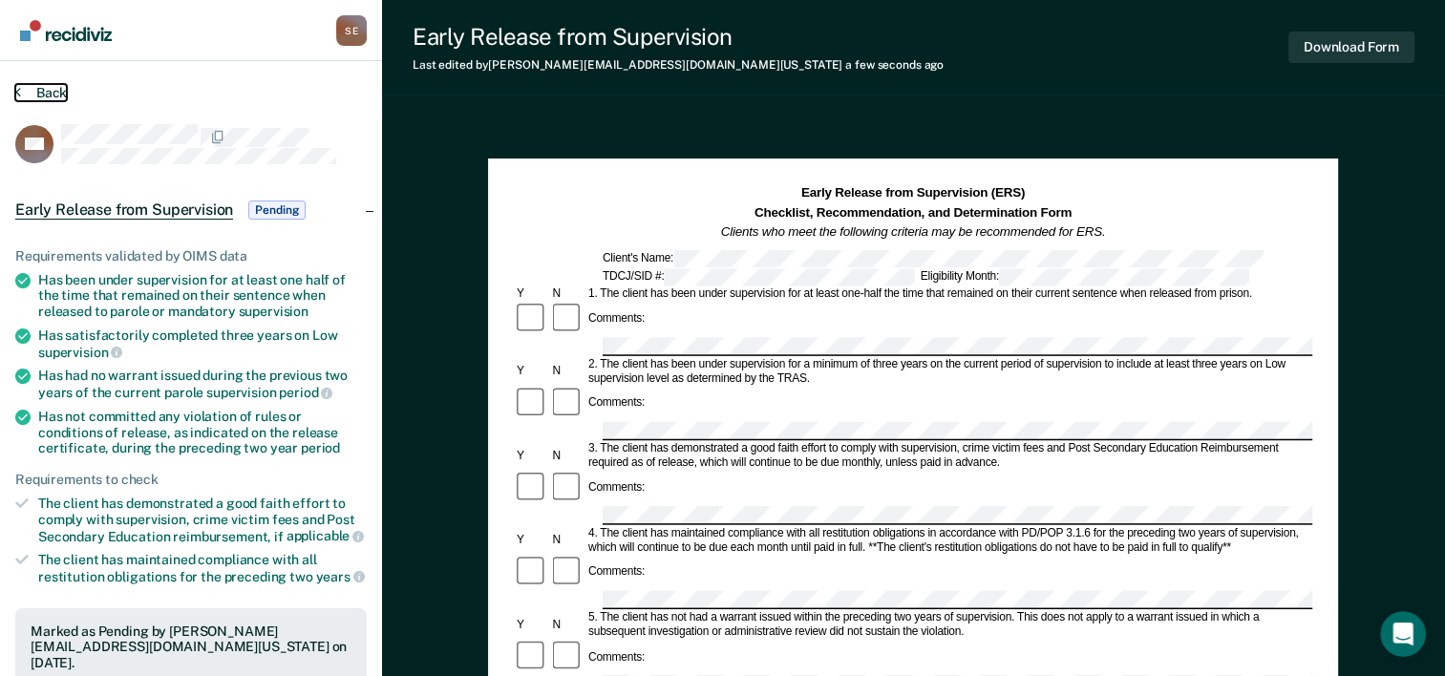
click at [53, 94] on button "Back" at bounding box center [41, 92] width 52 height 17
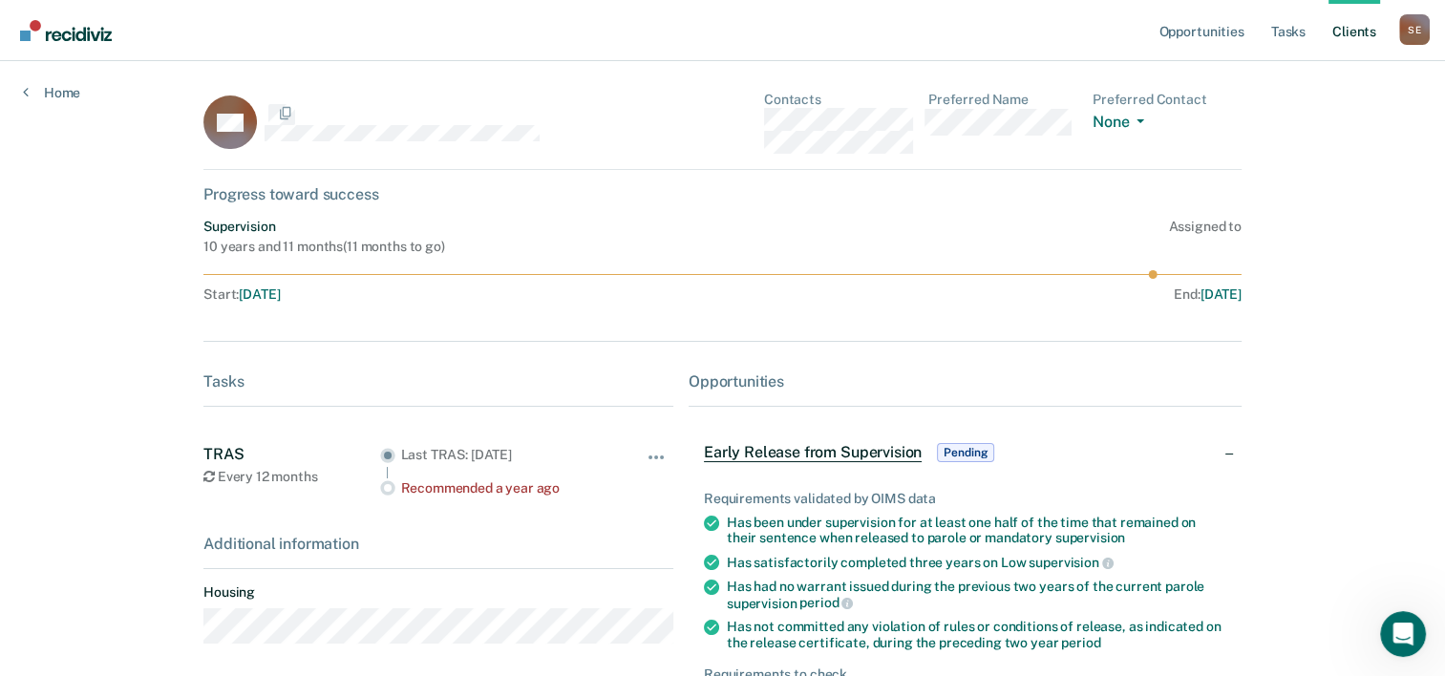
scroll to position [313, 0]
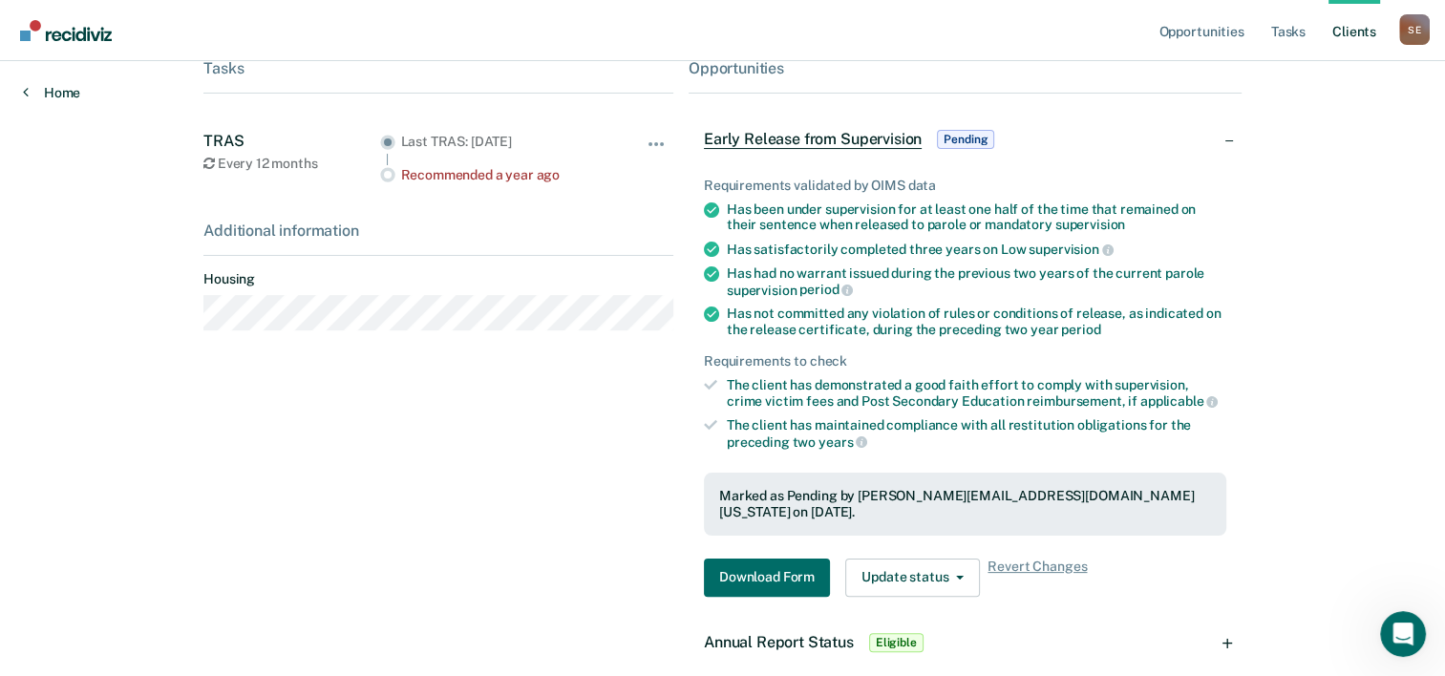
click at [71, 88] on link "Home" at bounding box center [51, 92] width 57 height 17
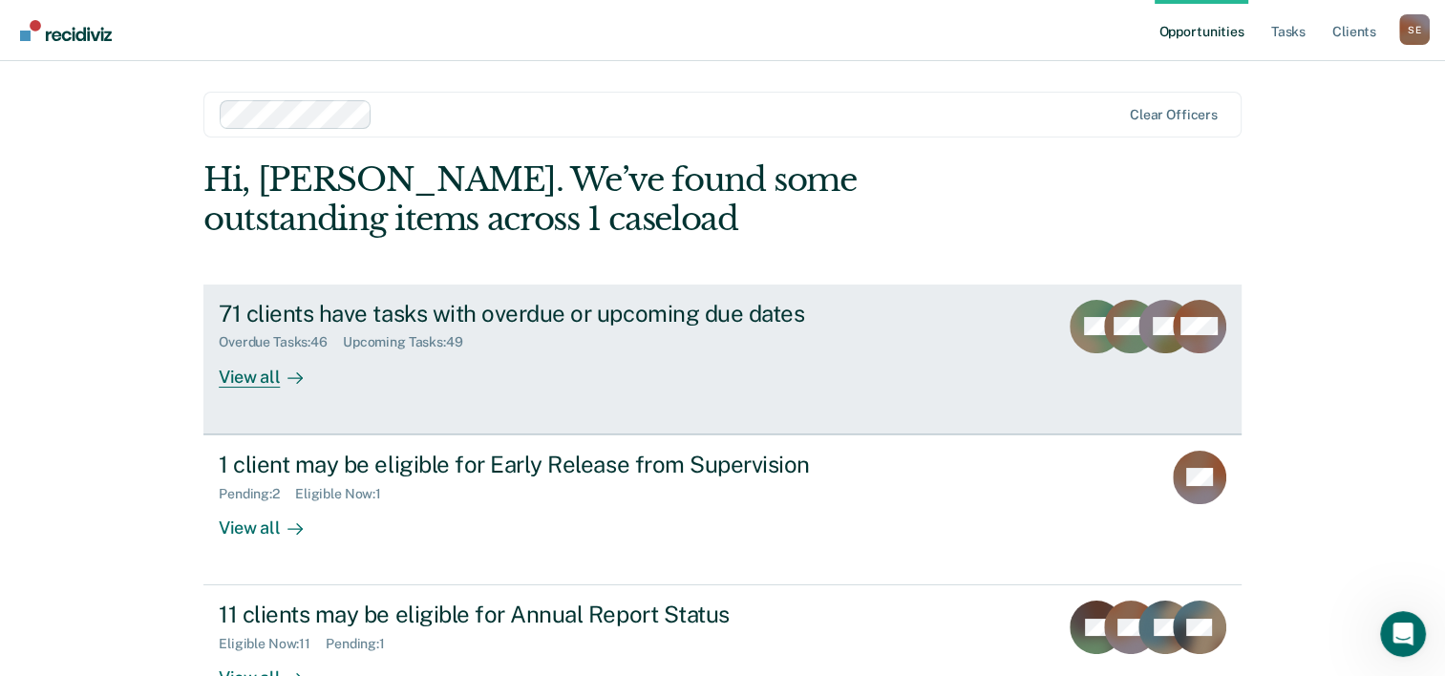
scroll to position [96, 0]
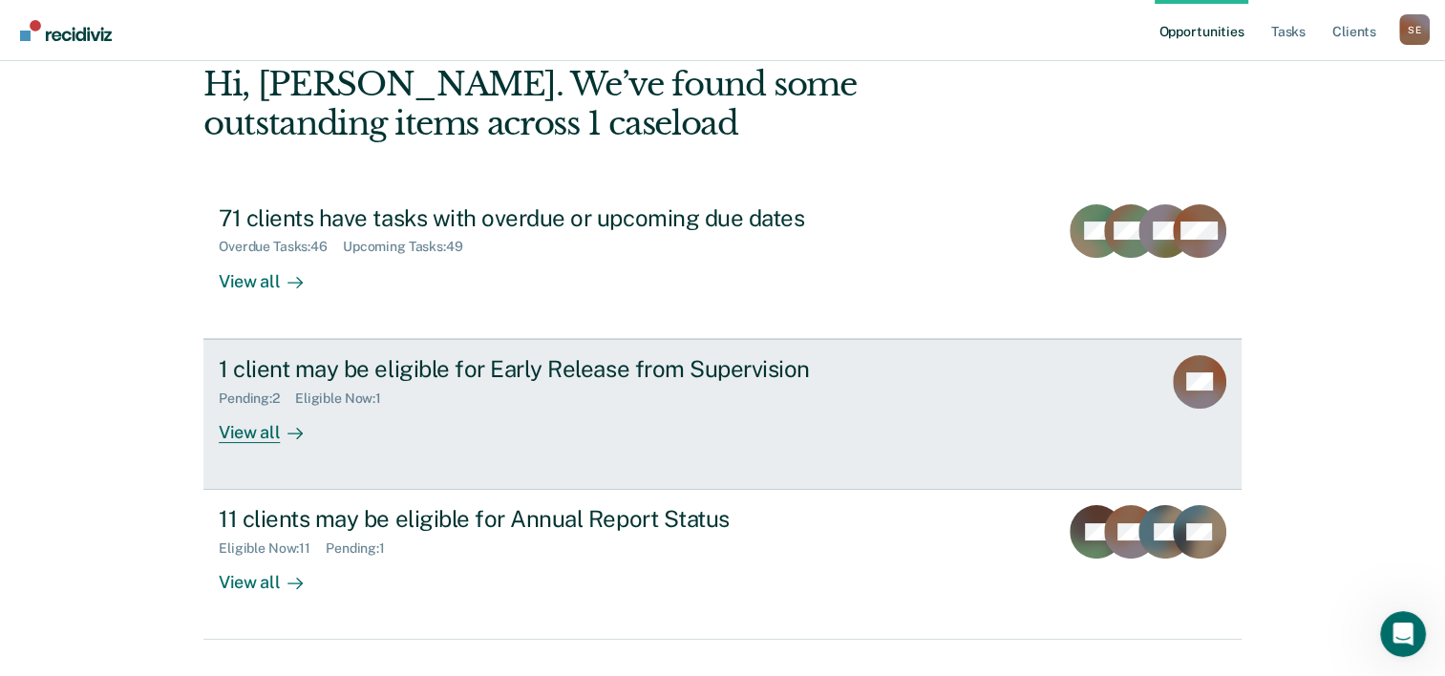
click at [589, 366] on div "1 client may be eligible for Early Release from Supervision" at bounding box center [554, 369] width 671 height 28
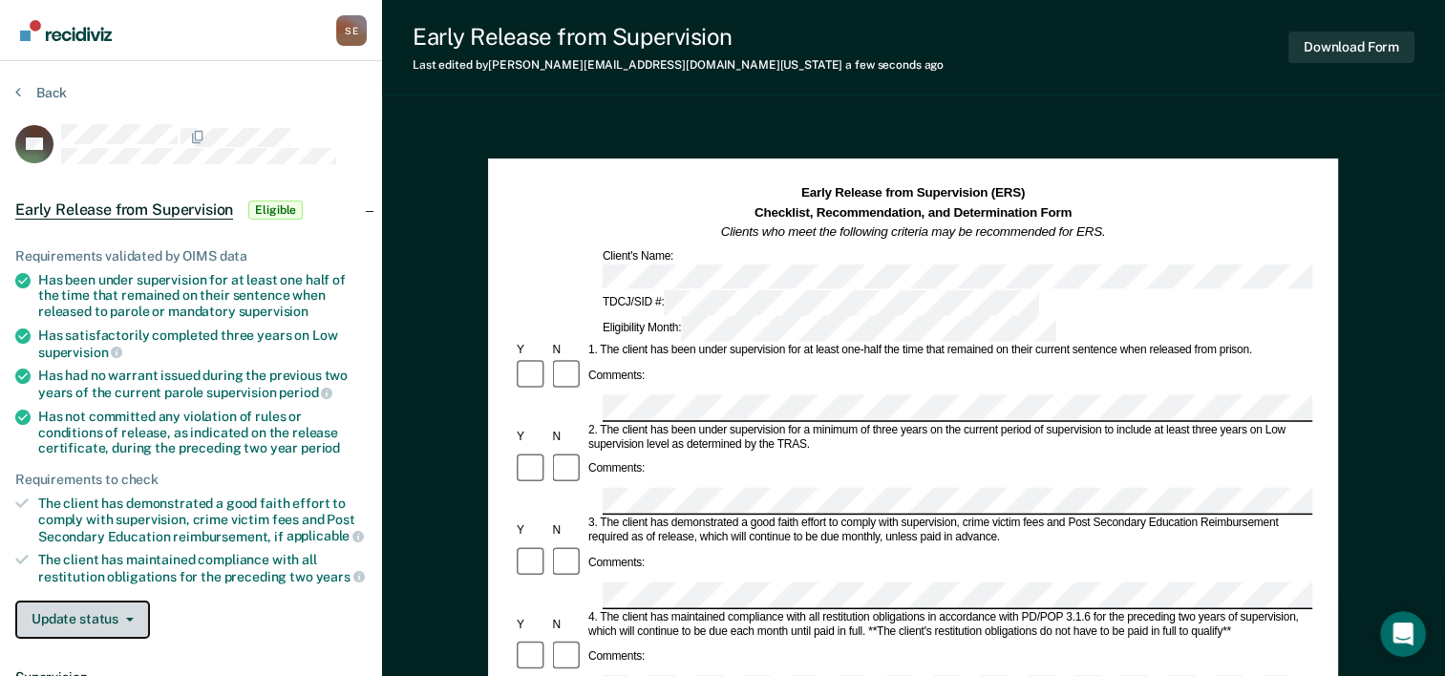
click at [102, 624] on button "Update status" at bounding box center [82, 620] width 135 height 38
click at [282, 207] on span "Eligible" at bounding box center [275, 210] width 54 height 19
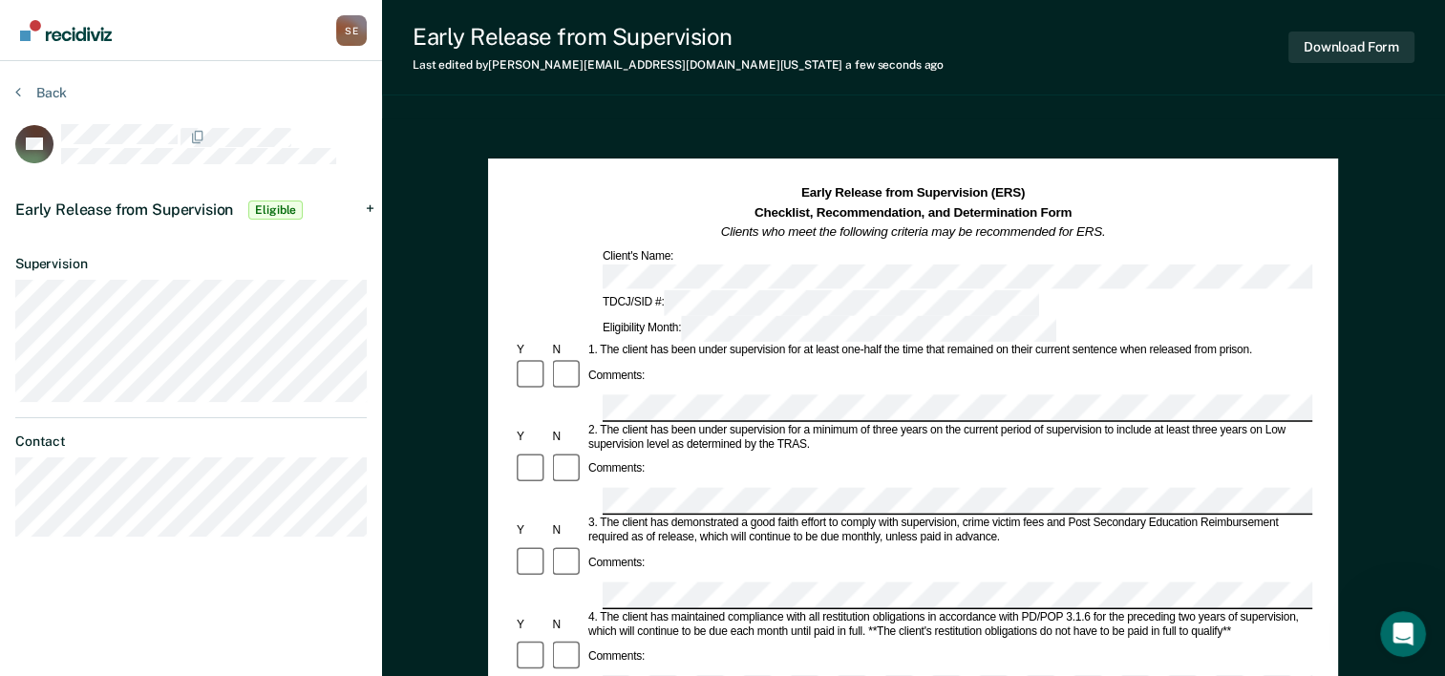
click at [282, 207] on span "Eligible" at bounding box center [275, 210] width 54 height 19
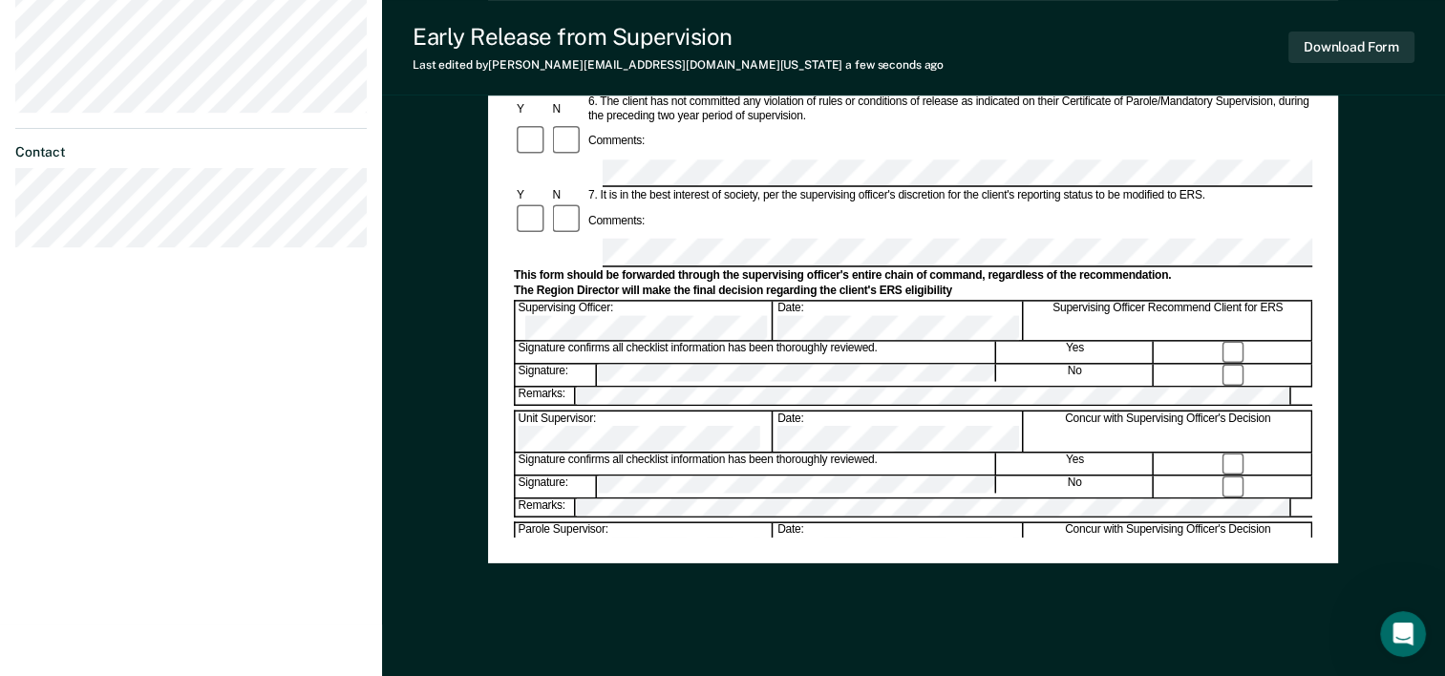
scroll to position [738, 0]
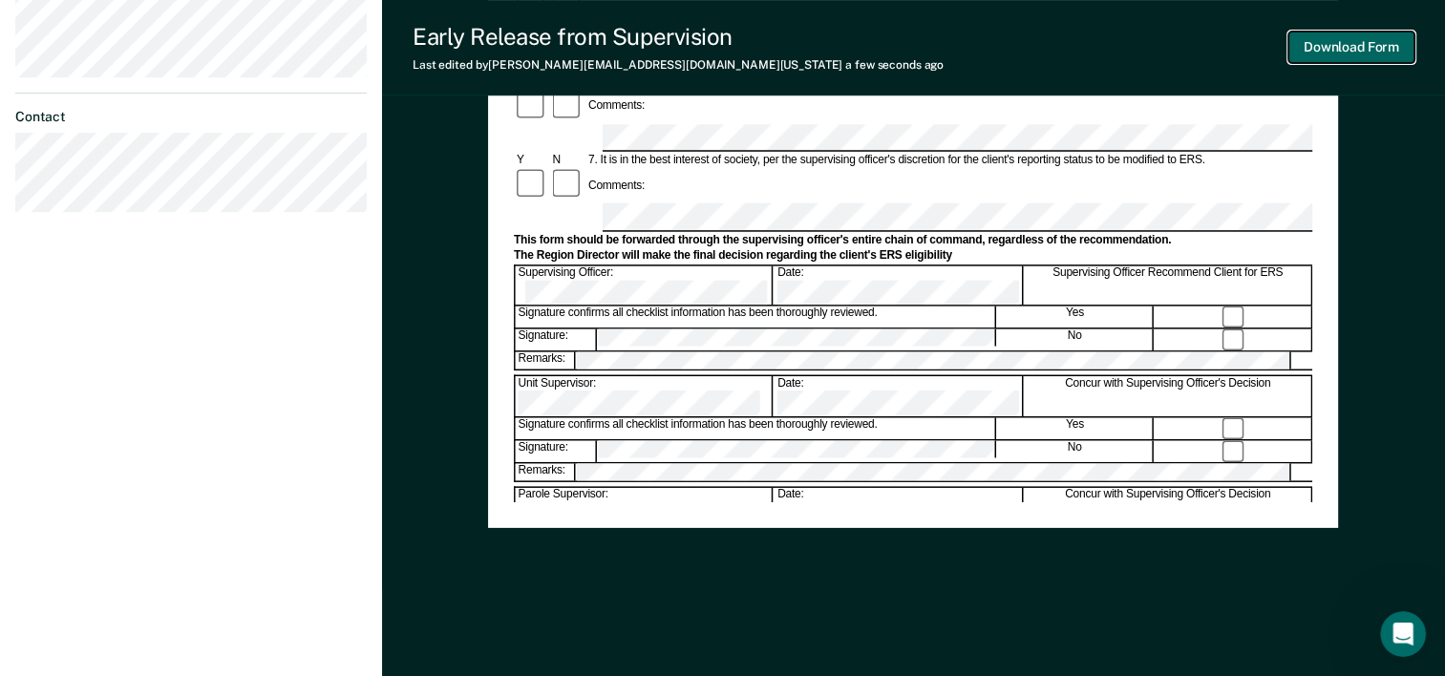
click at [1332, 43] on button "Download Form" at bounding box center [1352, 48] width 126 height 32
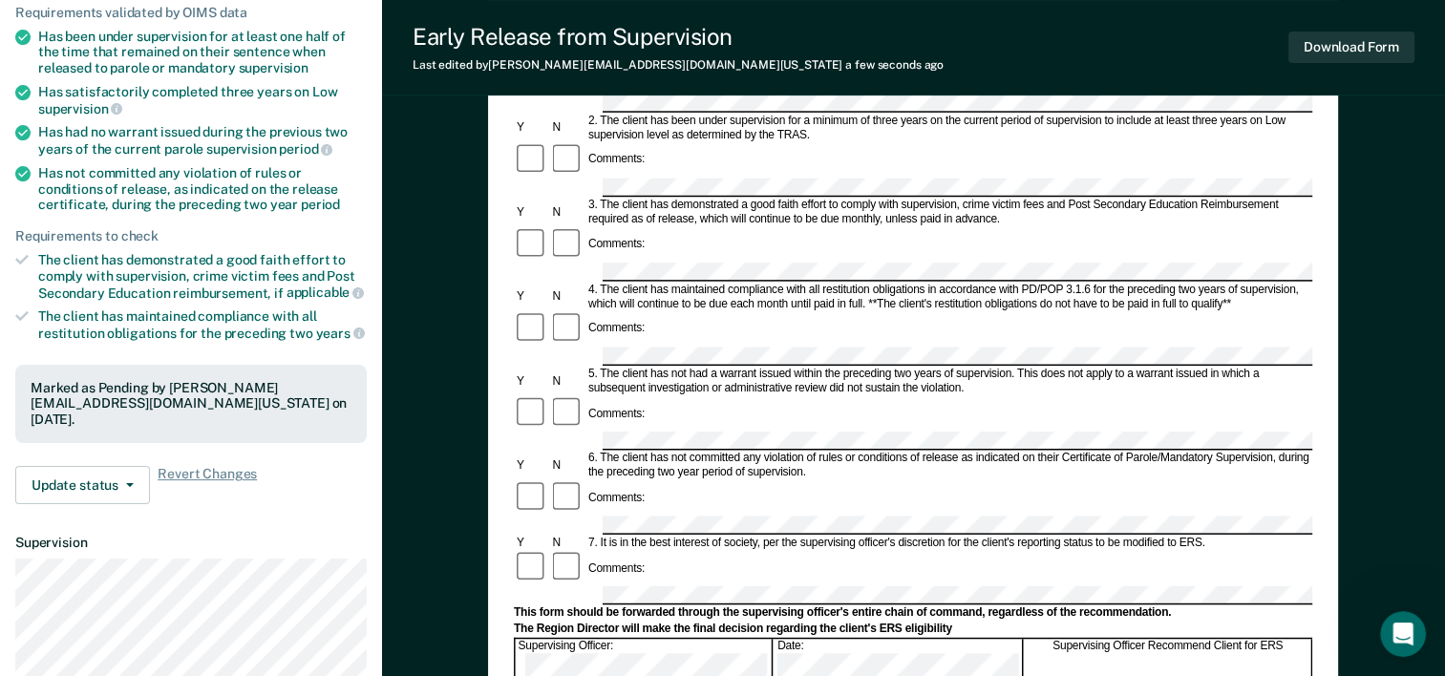
scroll to position [0, 0]
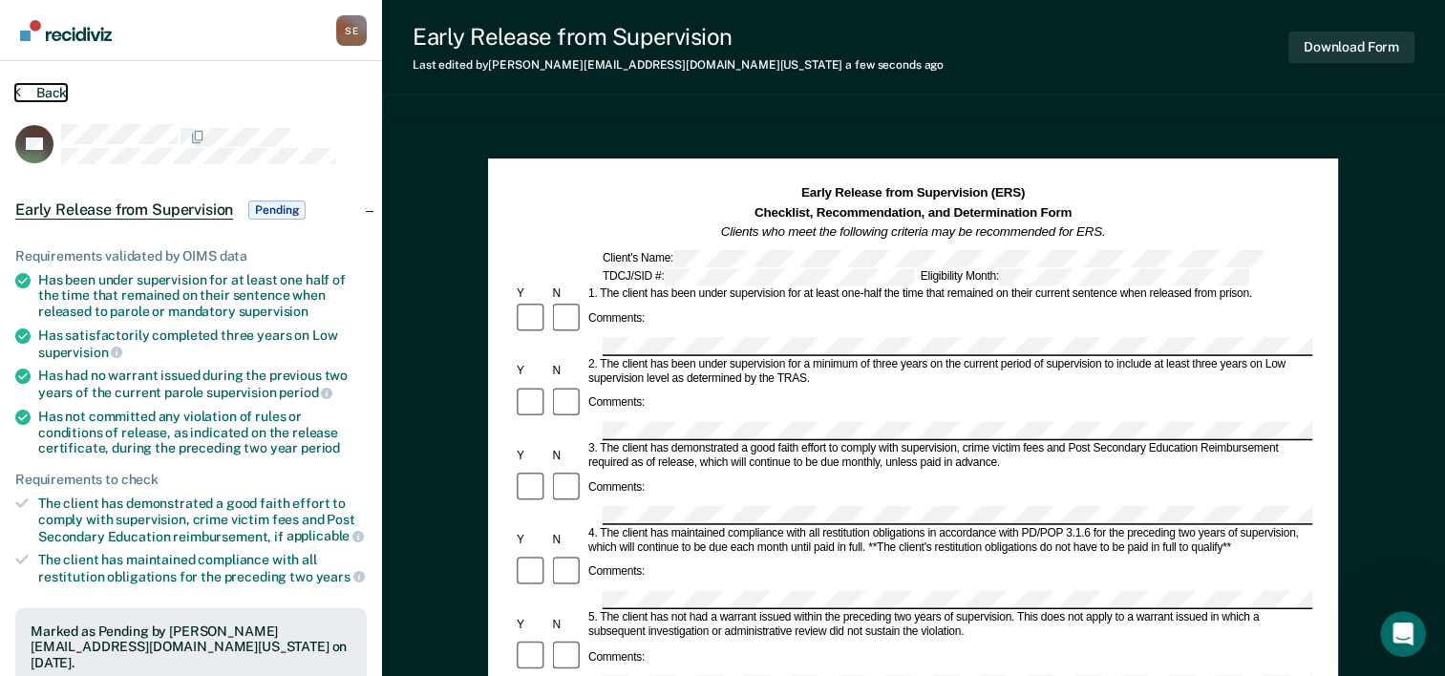
click at [49, 92] on button "Back" at bounding box center [41, 92] width 52 height 17
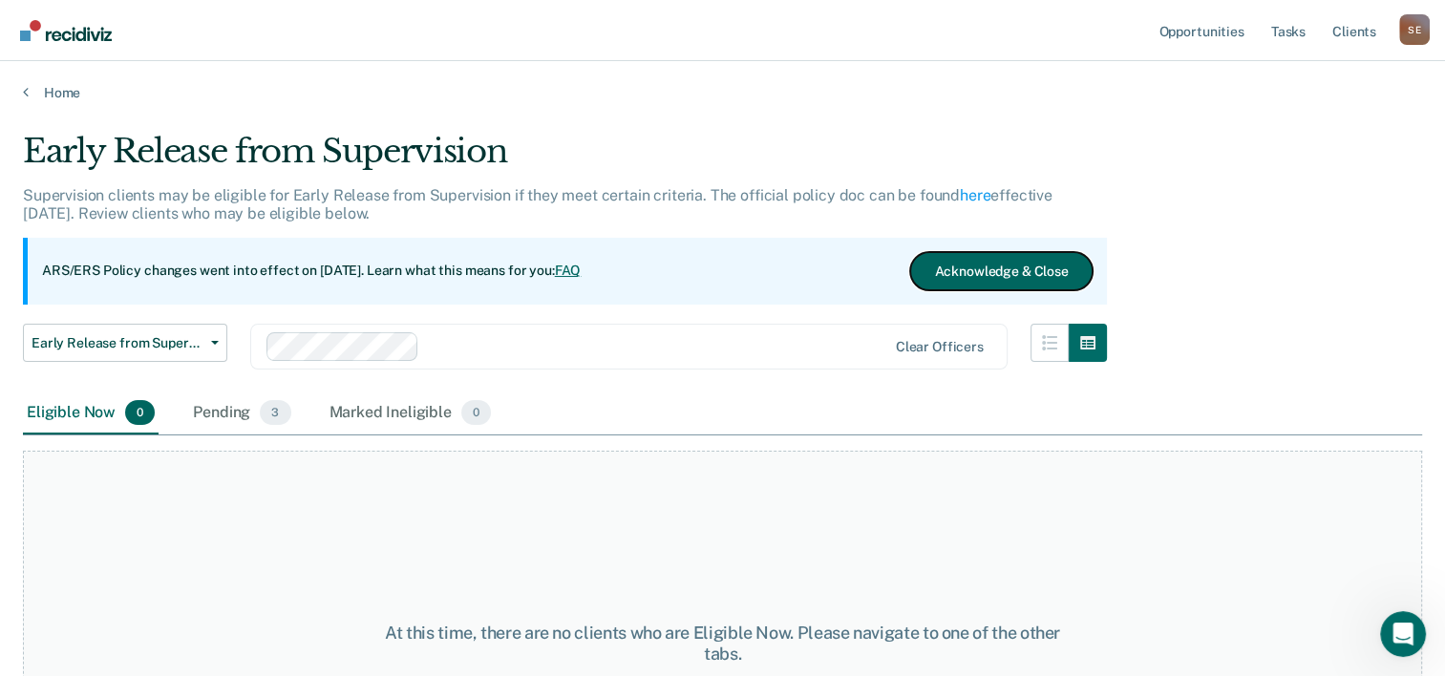
click at [1009, 271] on button "Acknowledge & Close" at bounding box center [1001, 271] width 182 height 38
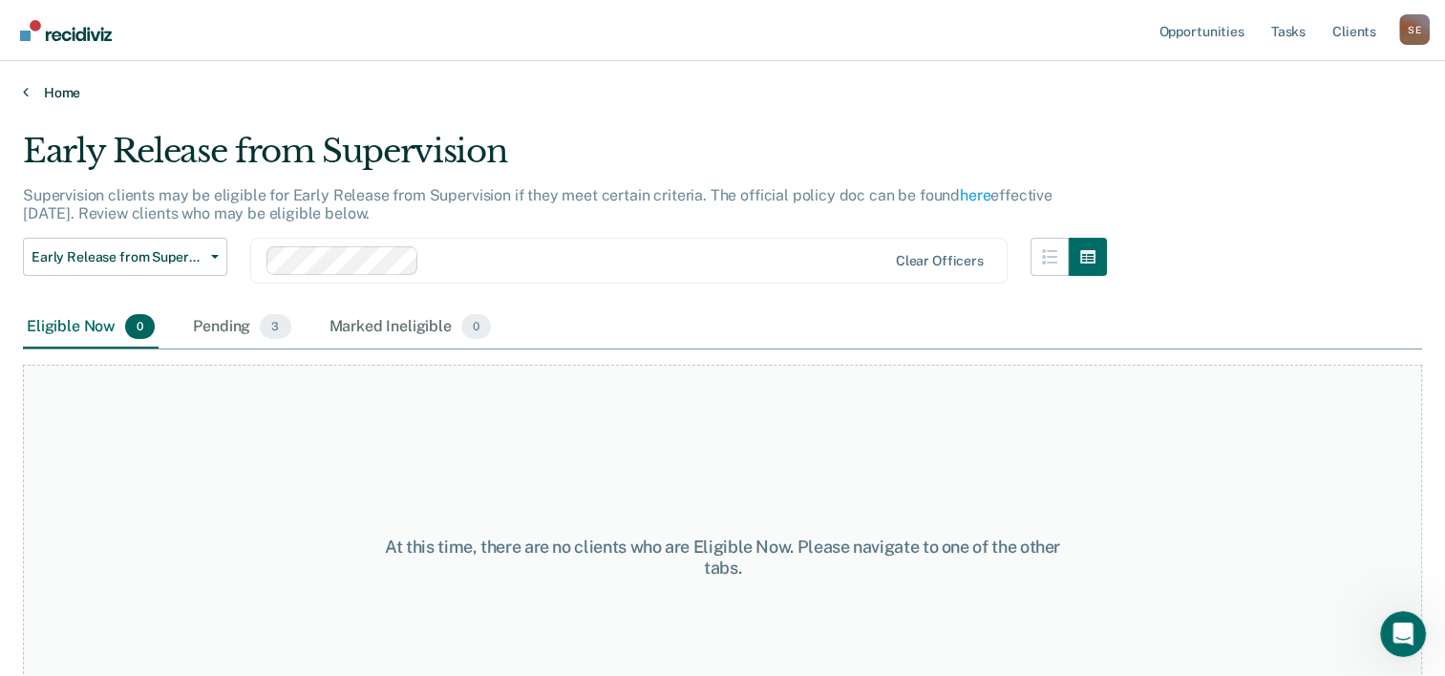
click at [71, 94] on link "Home" at bounding box center [723, 92] width 1400 height 17
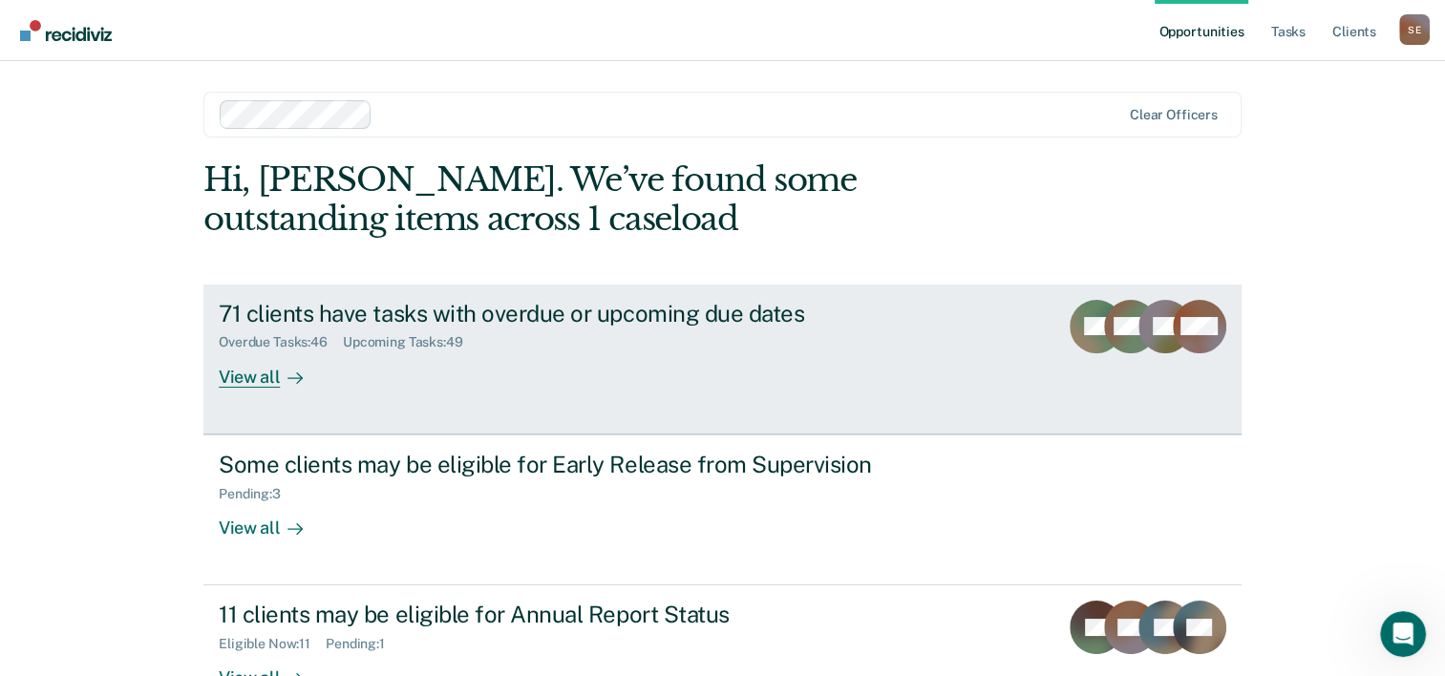
click at [262, 388] on link "71 clients have tasks with overdue or upcoming due dates Overdue Tasks : 46 Upc…" at bounding box center [722, 360] width 1038 height 150
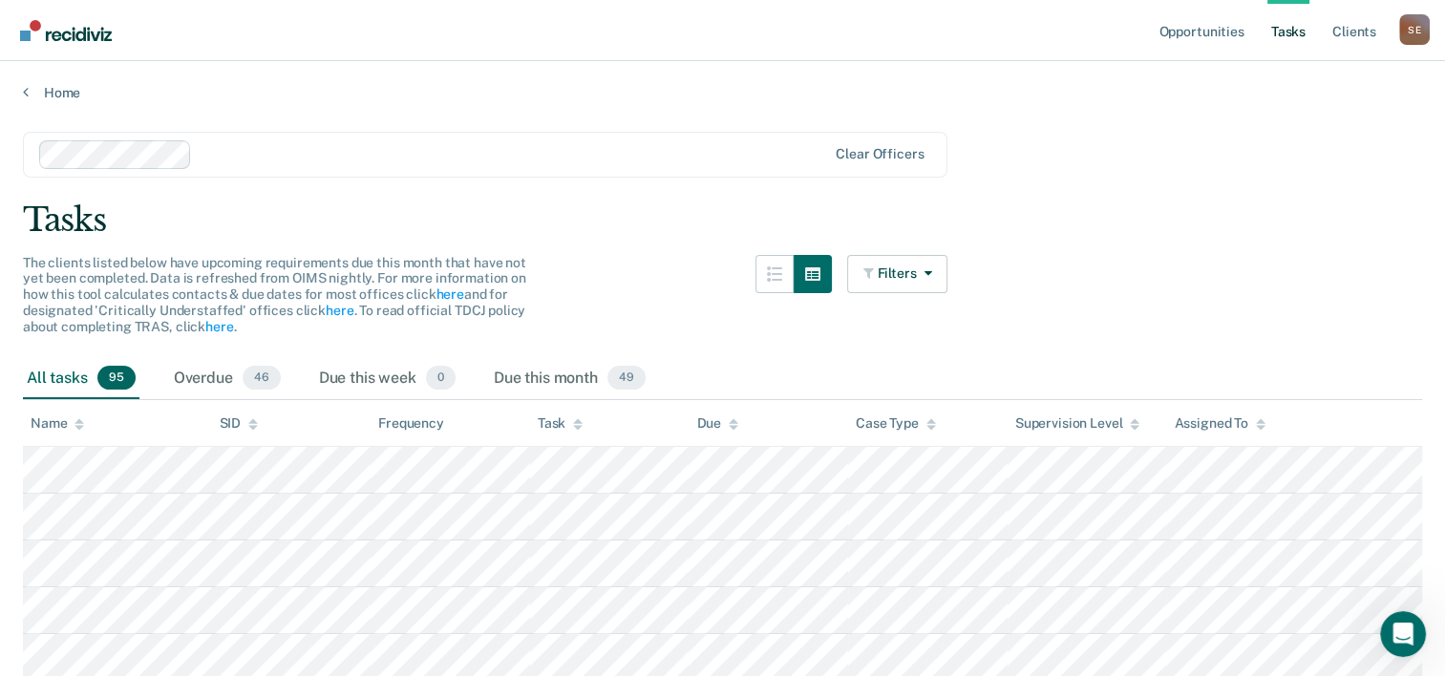
click at [75, 423] on icon at bounding box center [80, 424] width 10 height 12
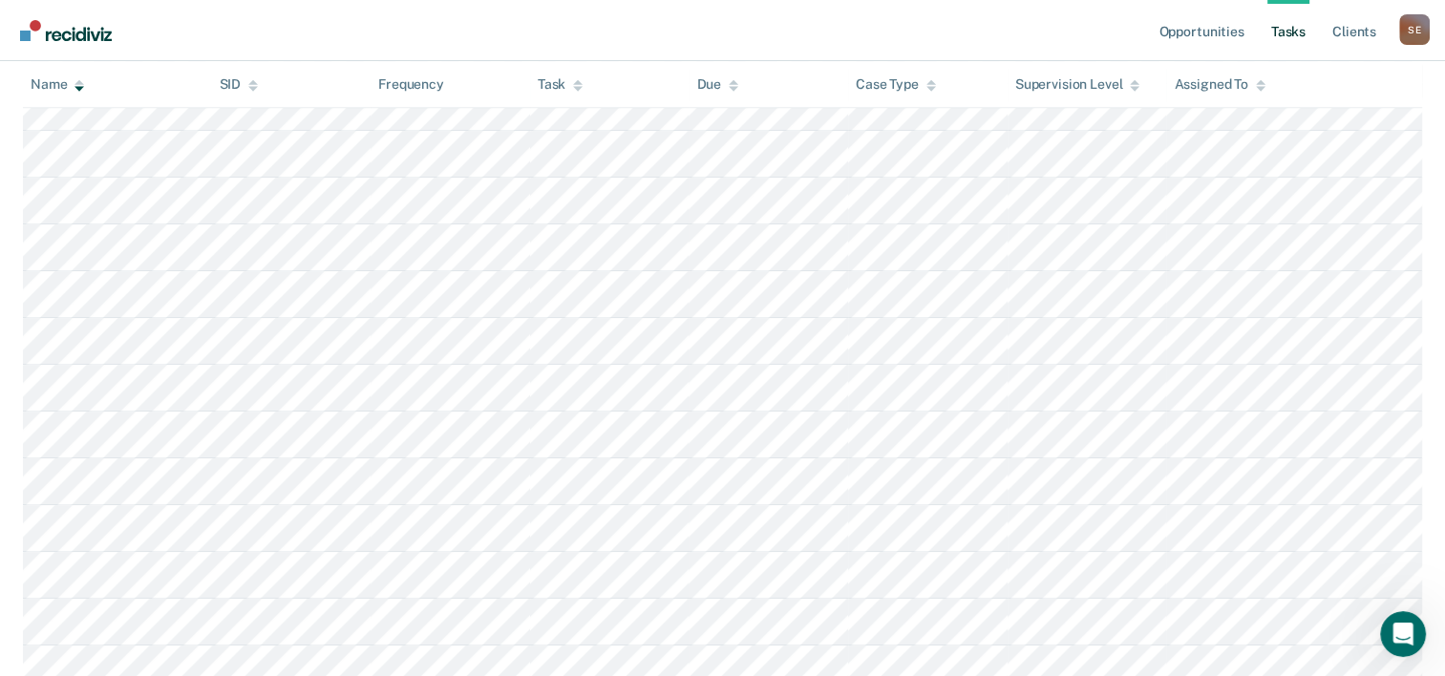
scroll to position [1051, 0]
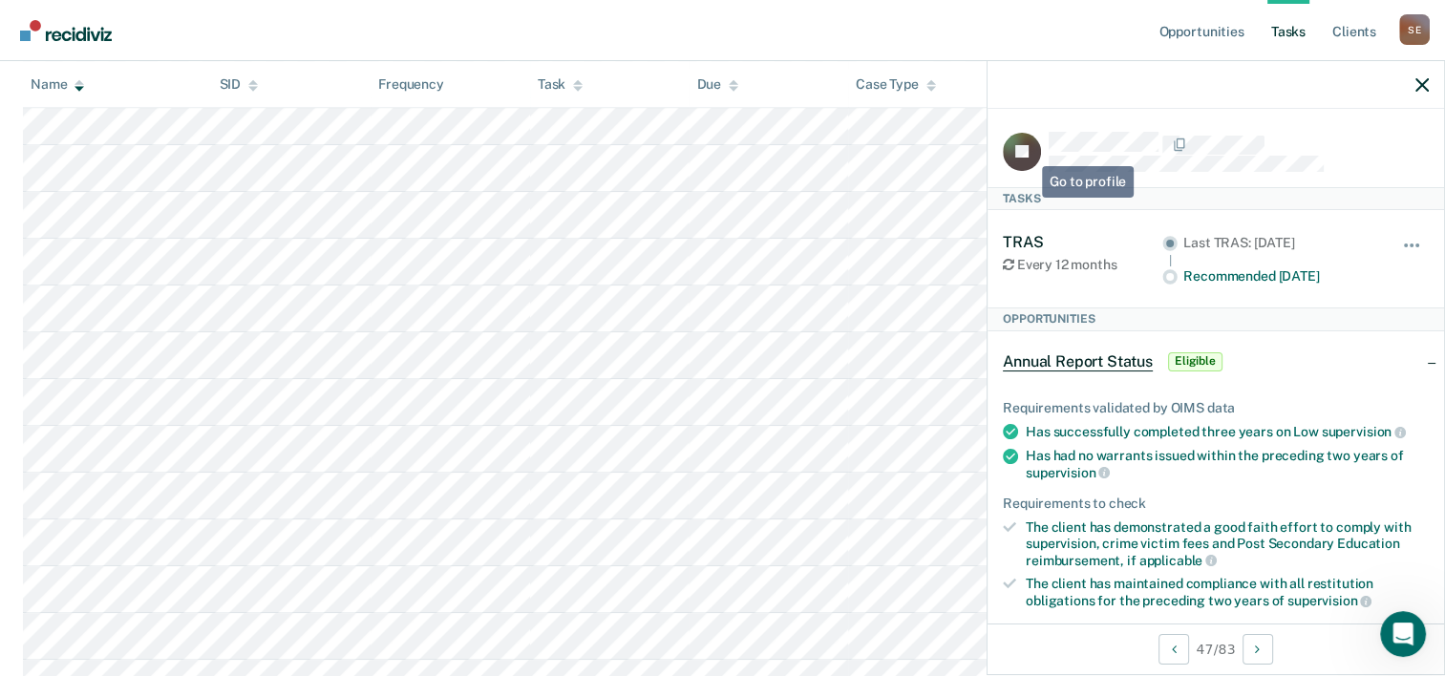
click at [1028, 152] on rect at bounding box center [1022, 152] width 38 height 38
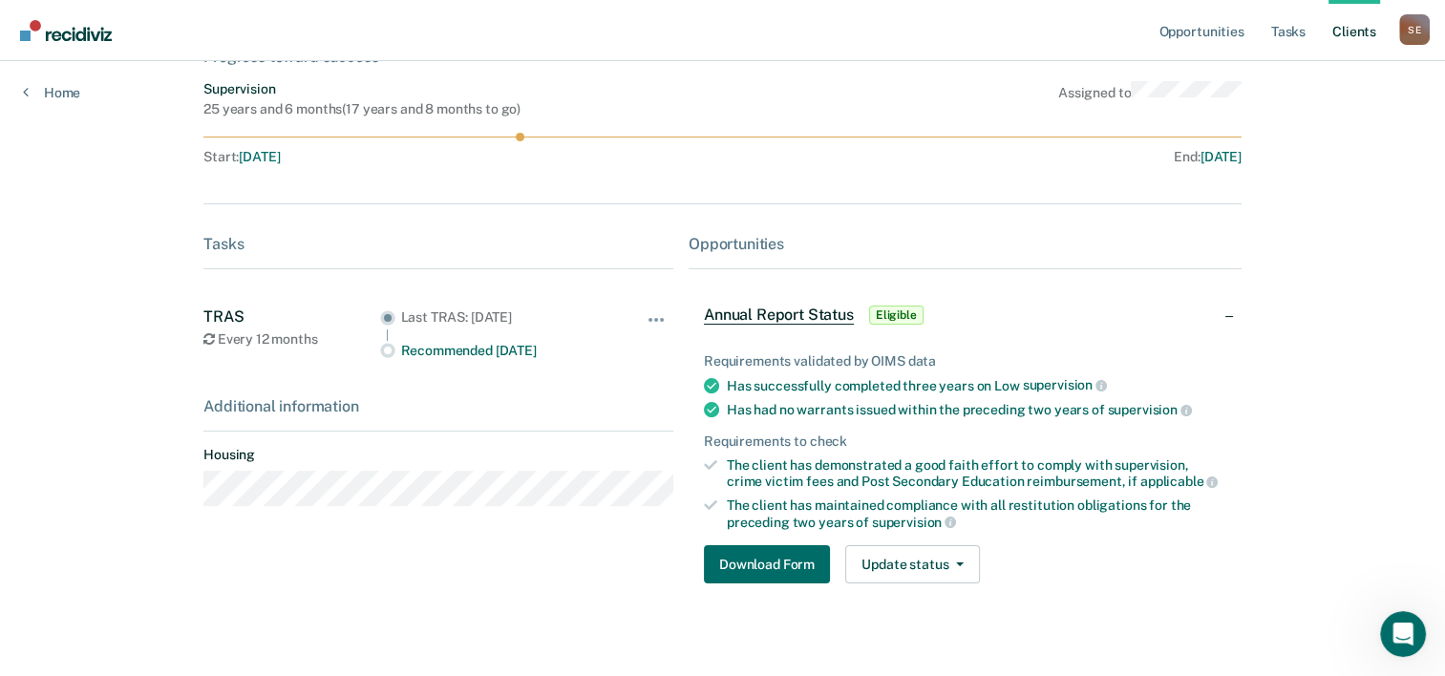
scroll to position [157, 0]
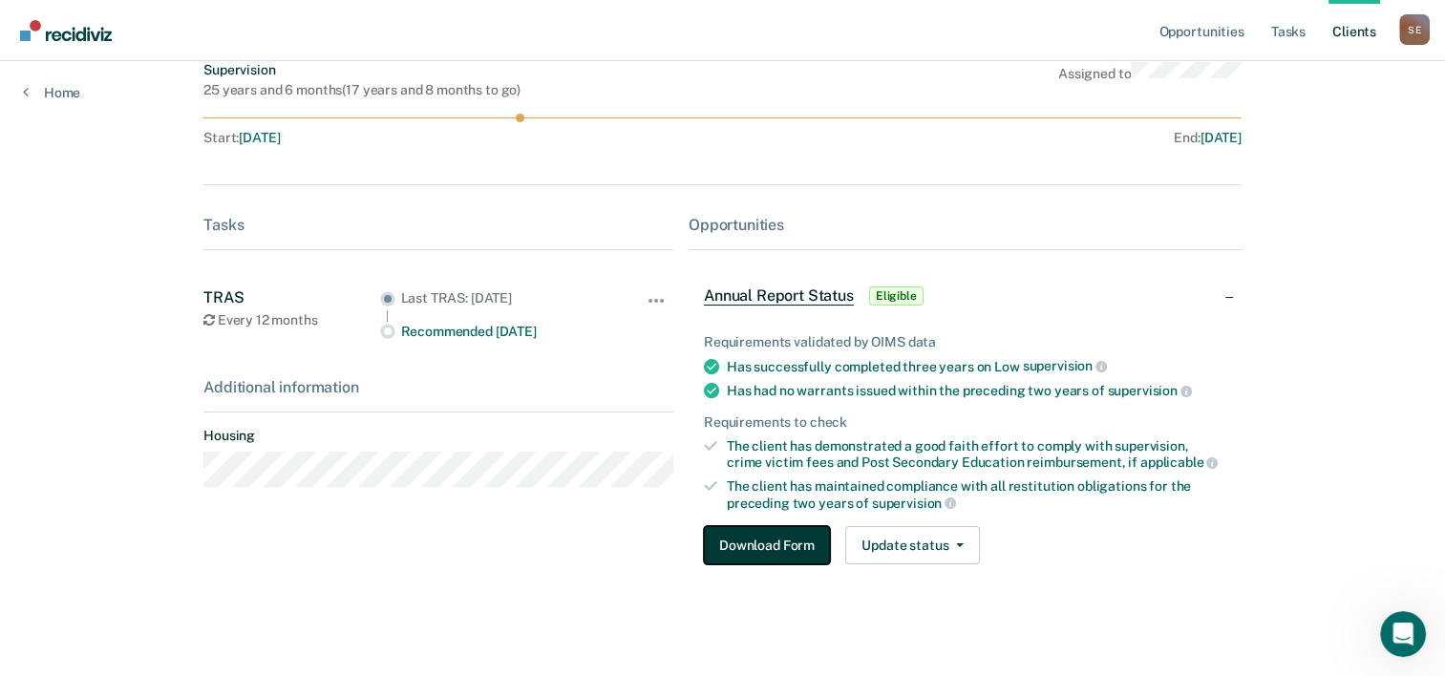
click at [773, 543] on button "Download Form" at bounding box center [767, 545] width 126 height 38
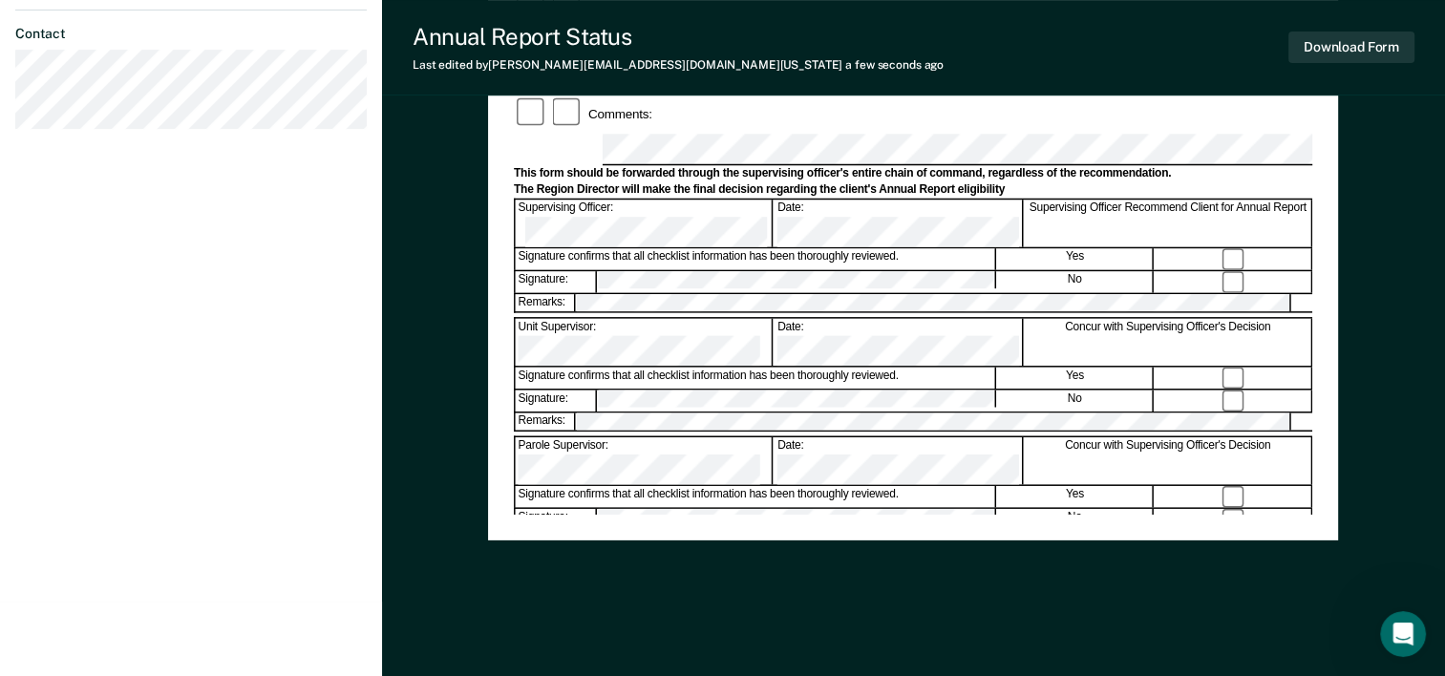
scroll to position [738, 0]
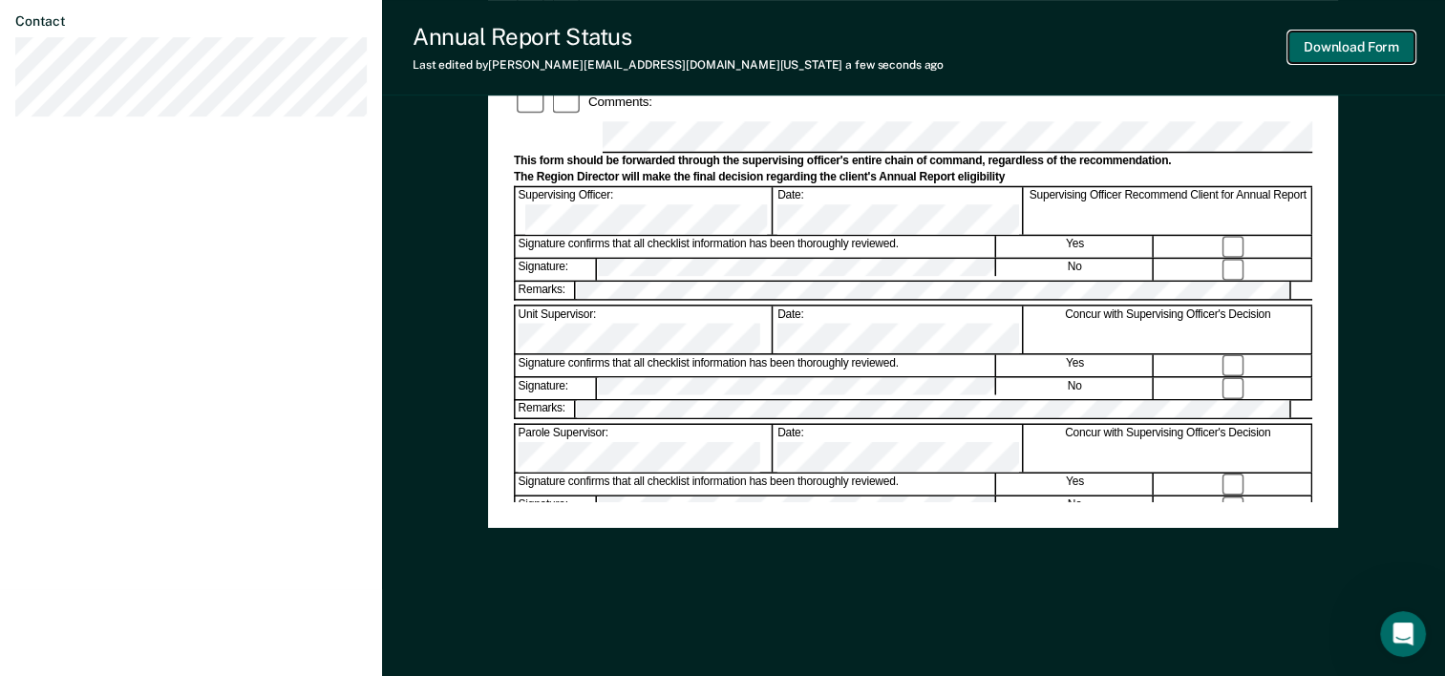
click at [1377, 57] on button "Download Form" at bounding box center [1352, 48] width 126 height 32
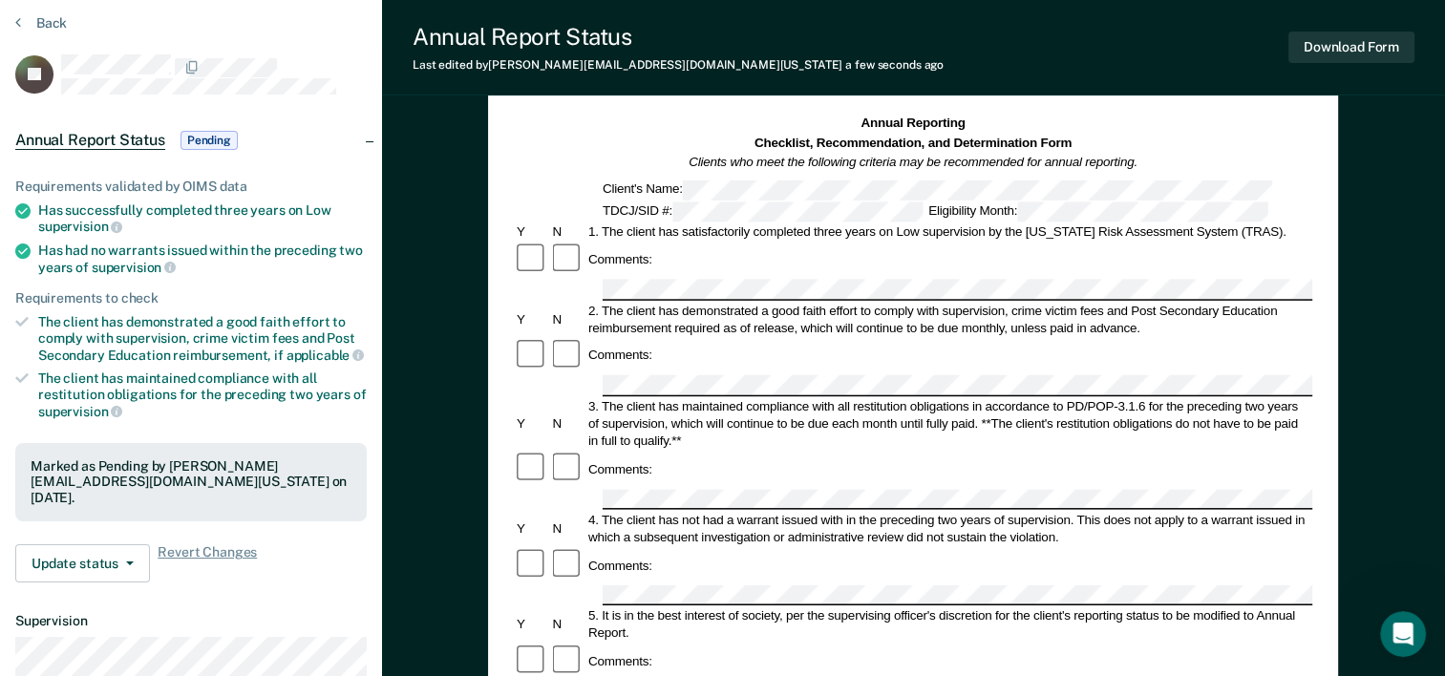
scroll to position [0, 0]
